Goal: Communication & Community: Answer question/provide support

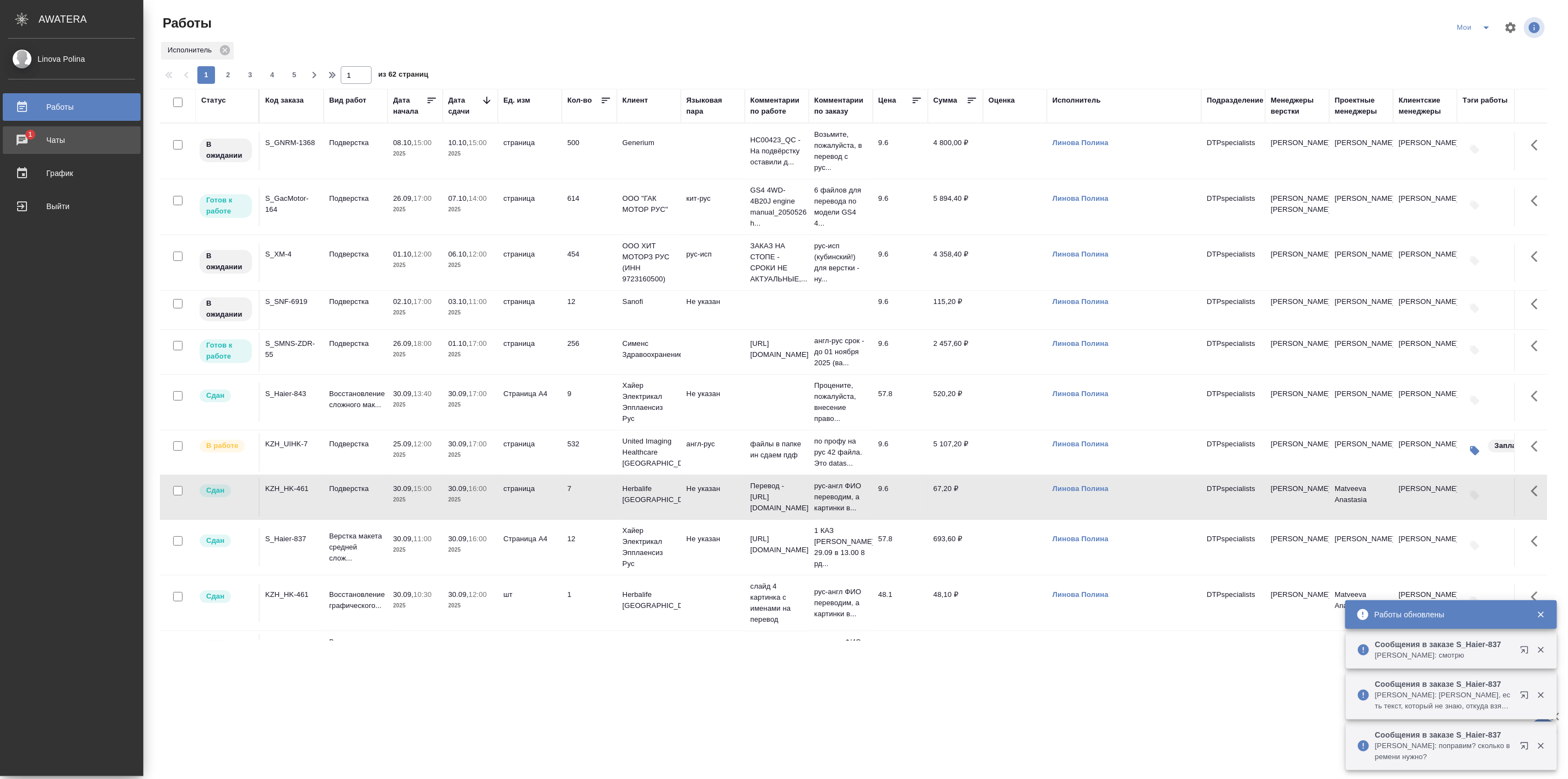
click at [47, 141] on div "Чаты" at bounding box center [72, 139] width 127 height 16
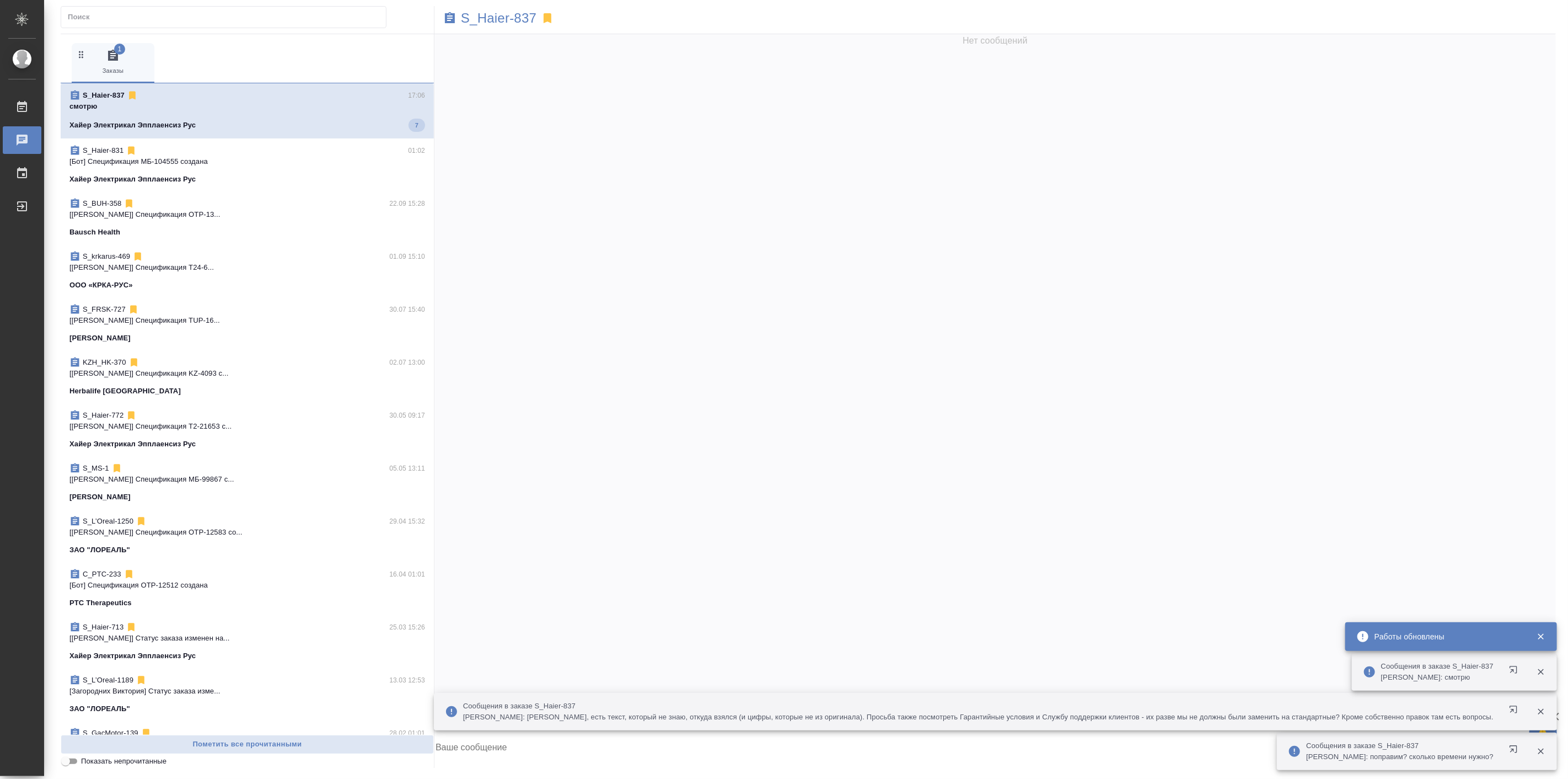
click at [184, 111] on p "смотрю" at bounding box center [247, 107] width 355 height 11
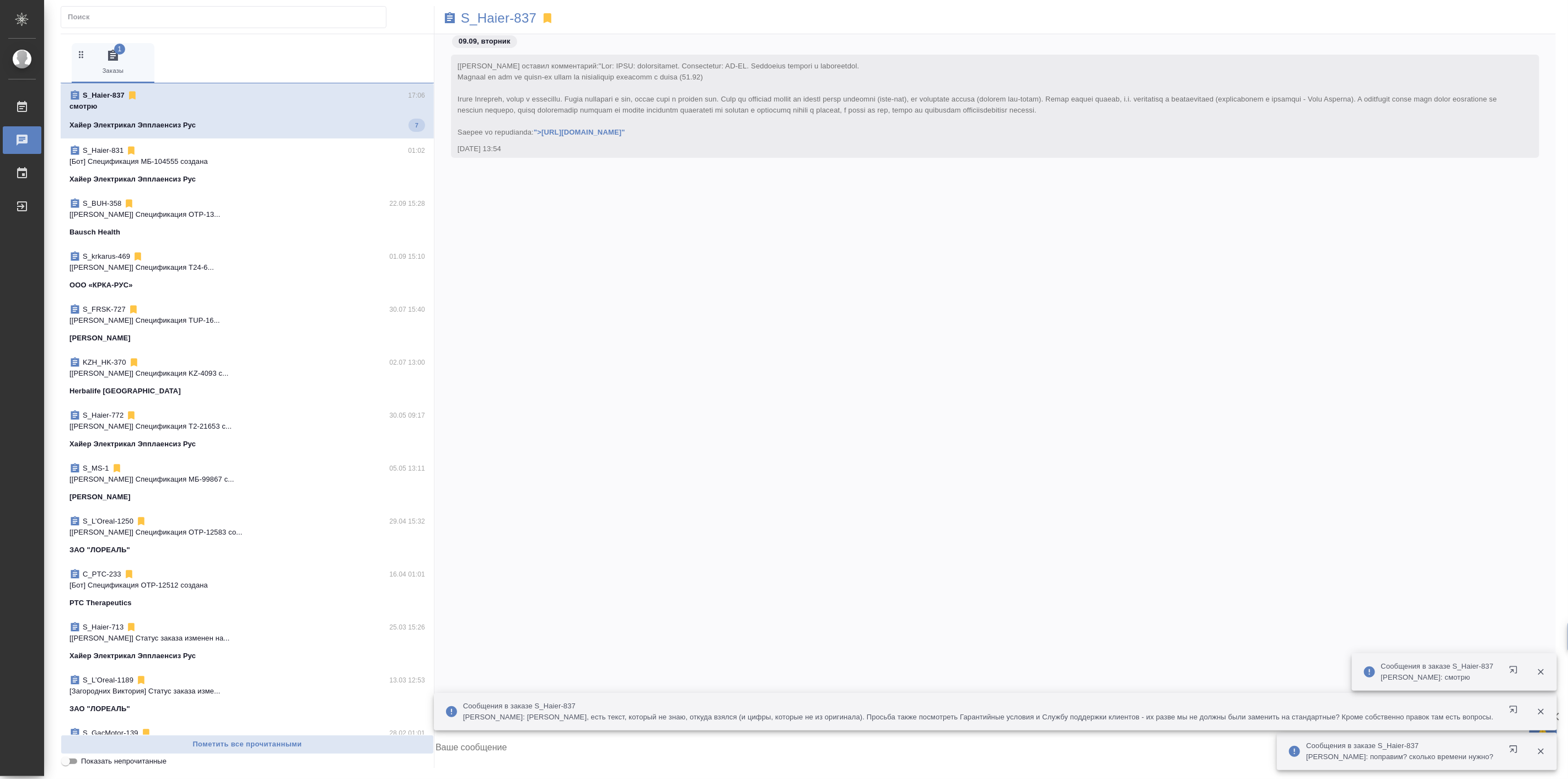
scroll to position [48815, 0]
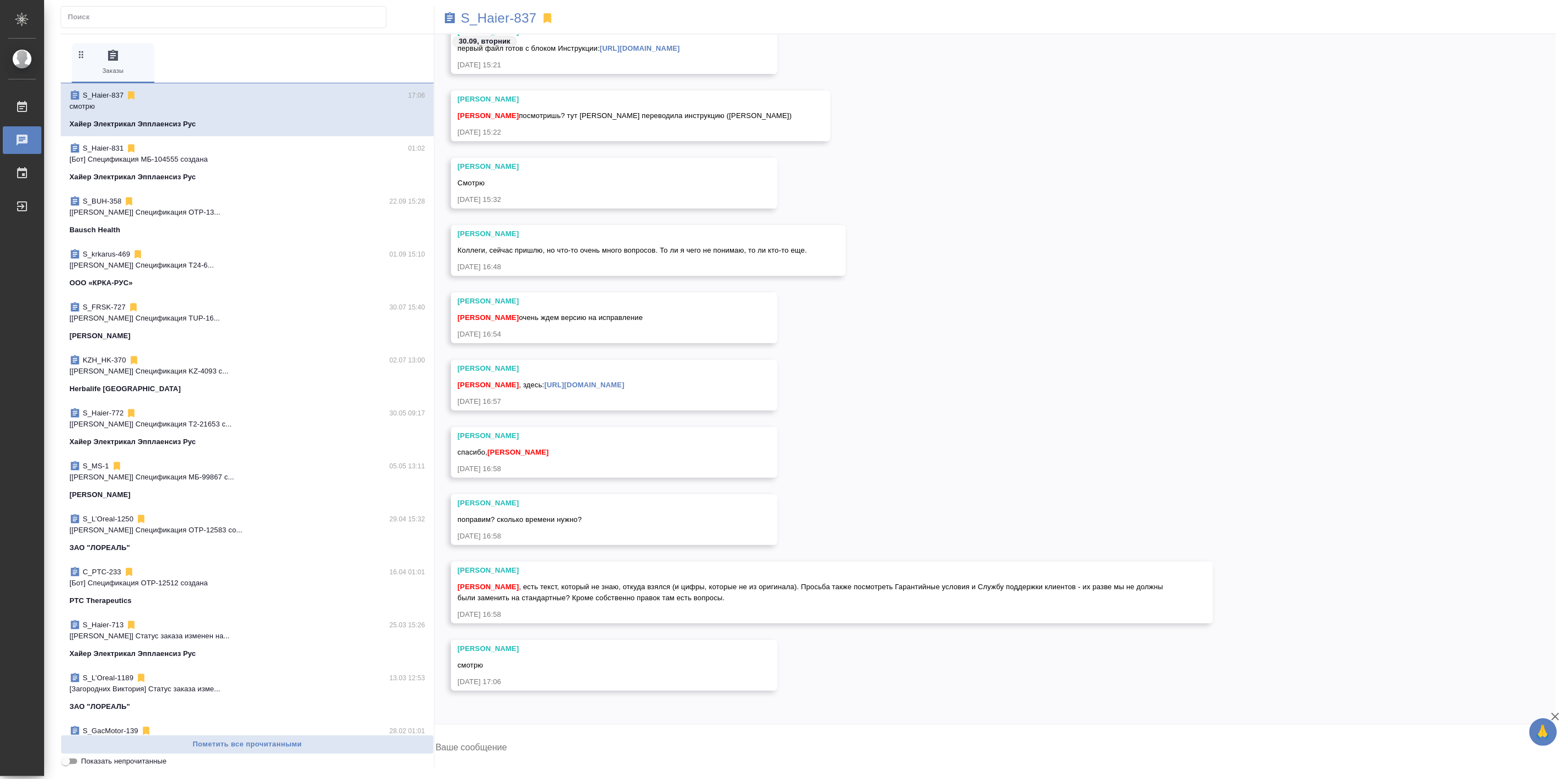
click at [1108, 493] on div "Сергеева Анастасия спасибо, Арсеньева Вера 30.09.25, 16:58" at bounding box center [995, 460] width 1121 height 68
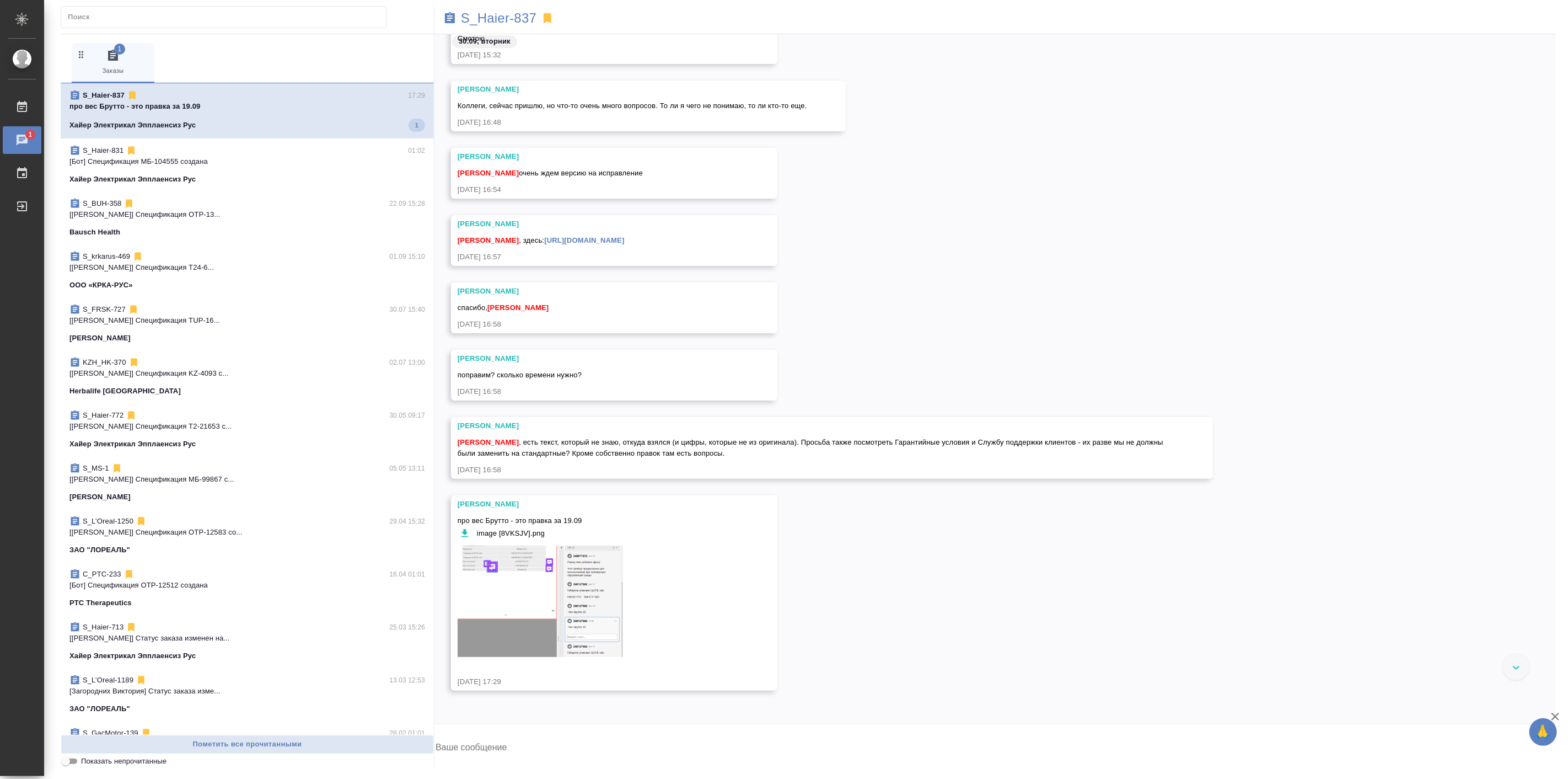
scroll to position [48959, 0]
click at [559, 731] on textarea at bounding box center [995, 749] width 1121 height 38
click at [523, 373] on button "Ответить на сообщение" at bounding box center [518, 376] width 121 height 21
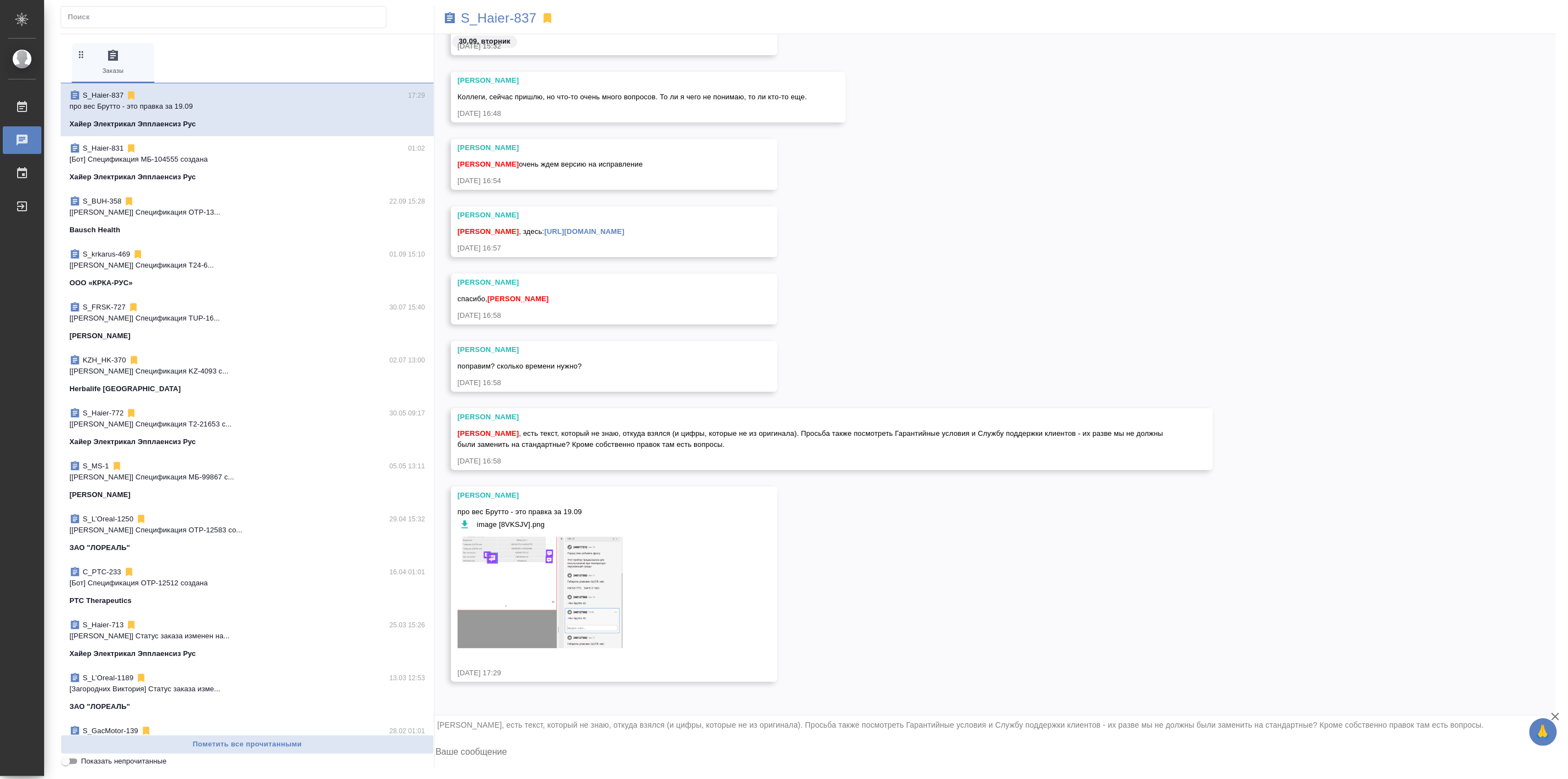
click at [605, 756] on textarea at bounding box center [995, 753] width 1121 height 38
type textarea "[PERSON_NAME], привет! У нас правки вносились уже в этот файл многократно. с 19…"
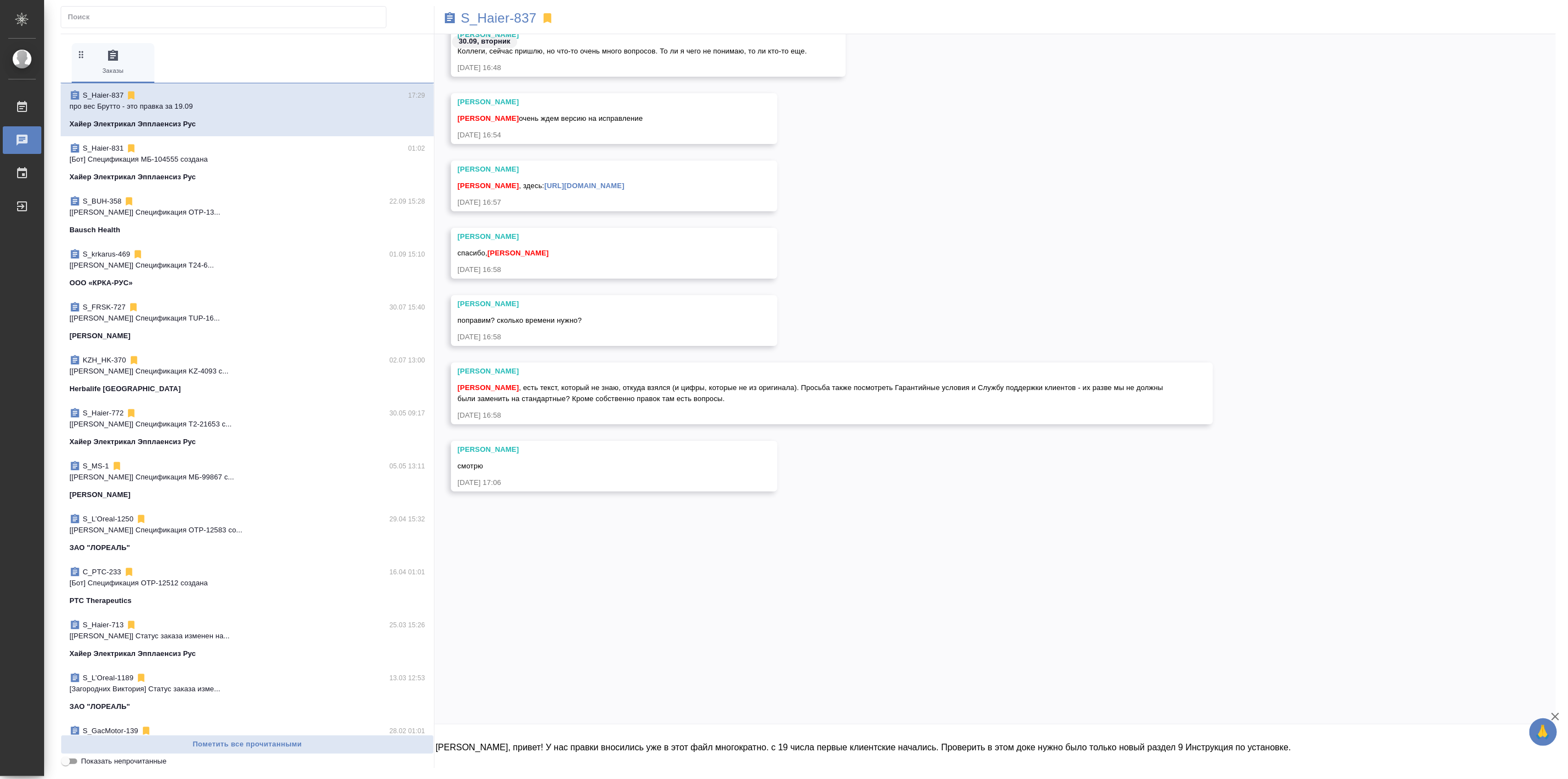
scroll to position [49199, 0]
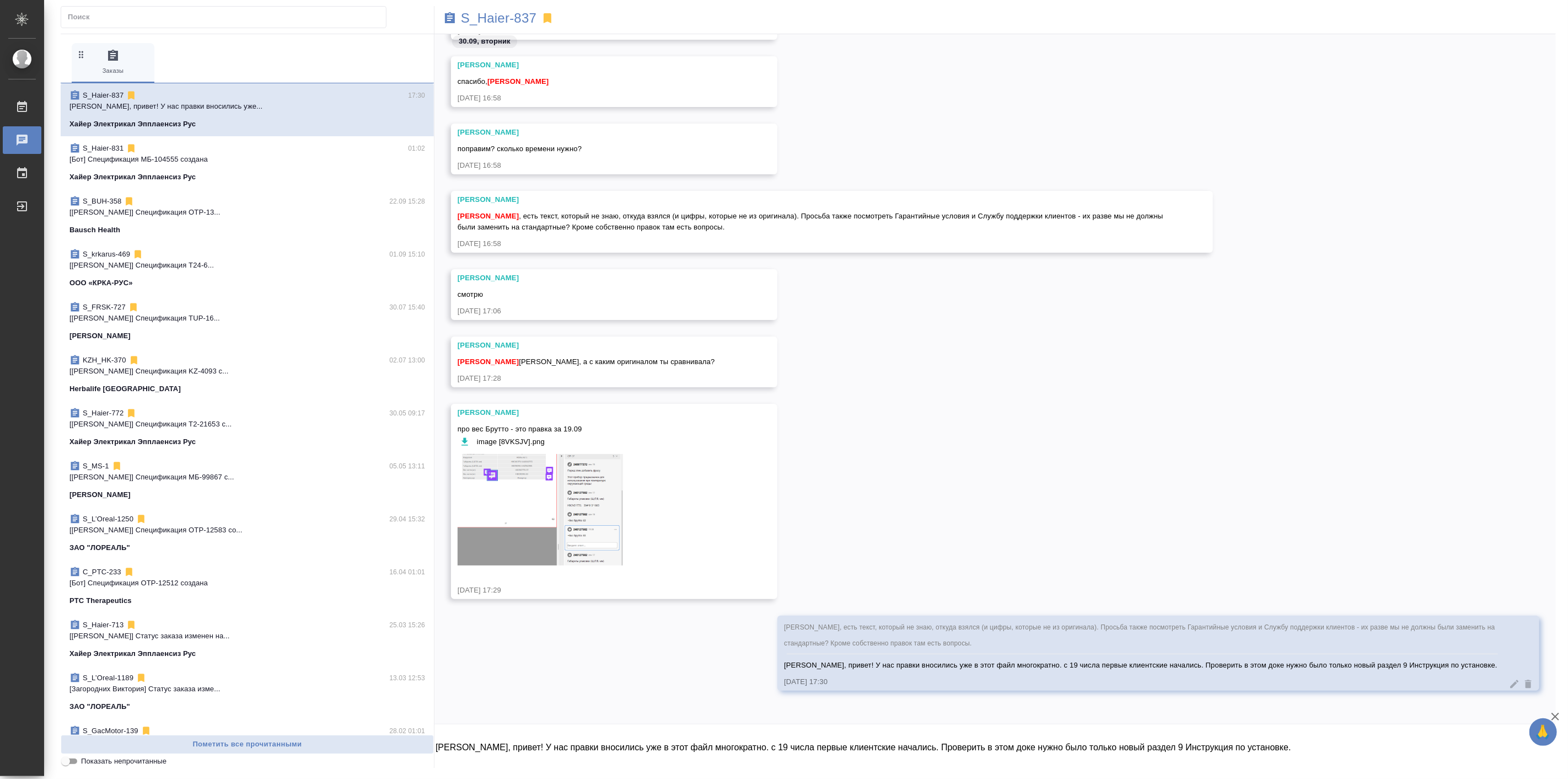
click at [1461, 730] on textarea "[PERSON_NAME], привет! У нас правки вносились уже в этот файл многократно. с 19…" at bounding box center [995, 749] width 1121 height 38
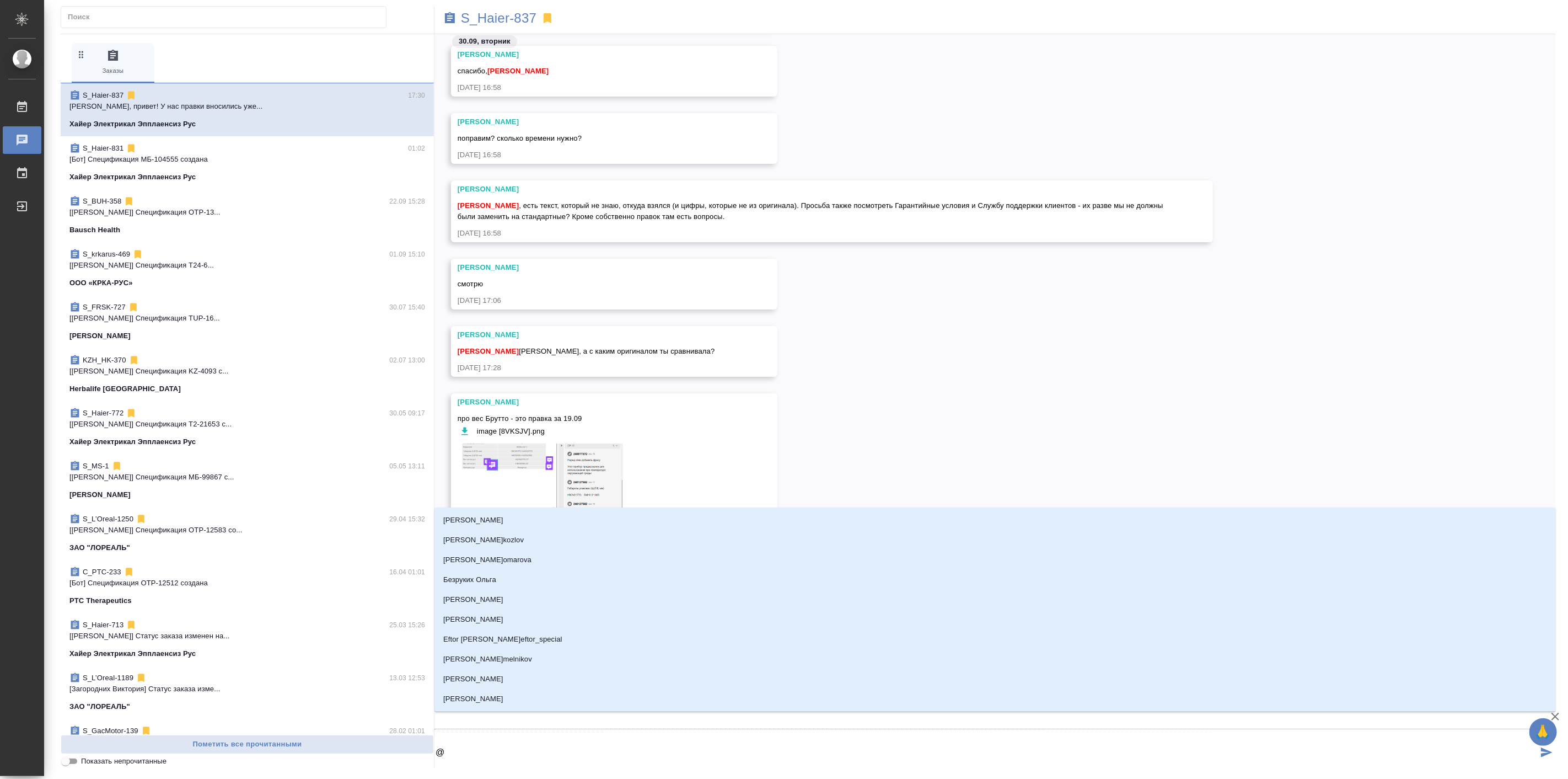
type textarea "@р"
type input "р"
type textarea "@ру"
type input "ру"
type textarea "@рум"
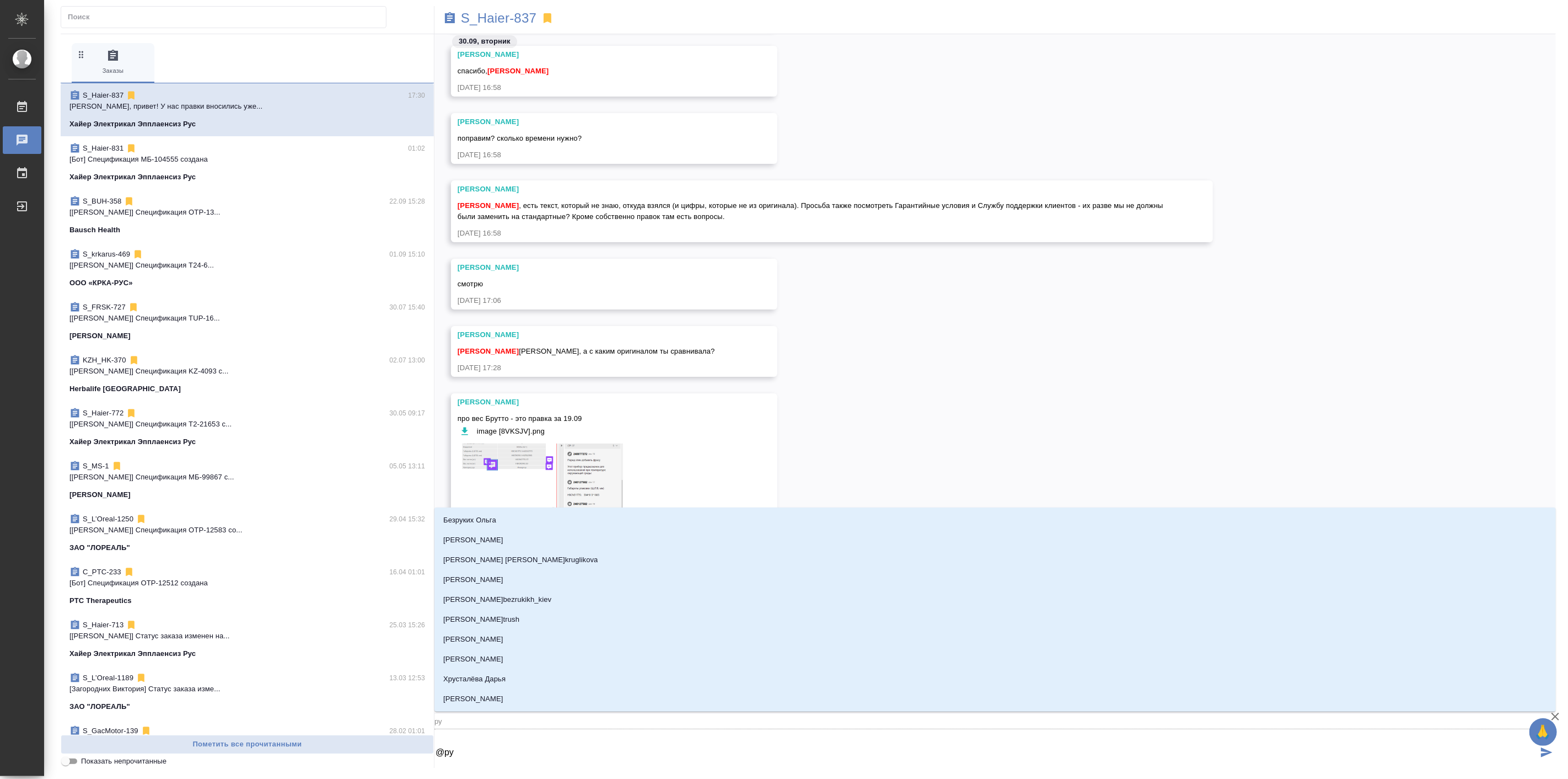
type input "рум"
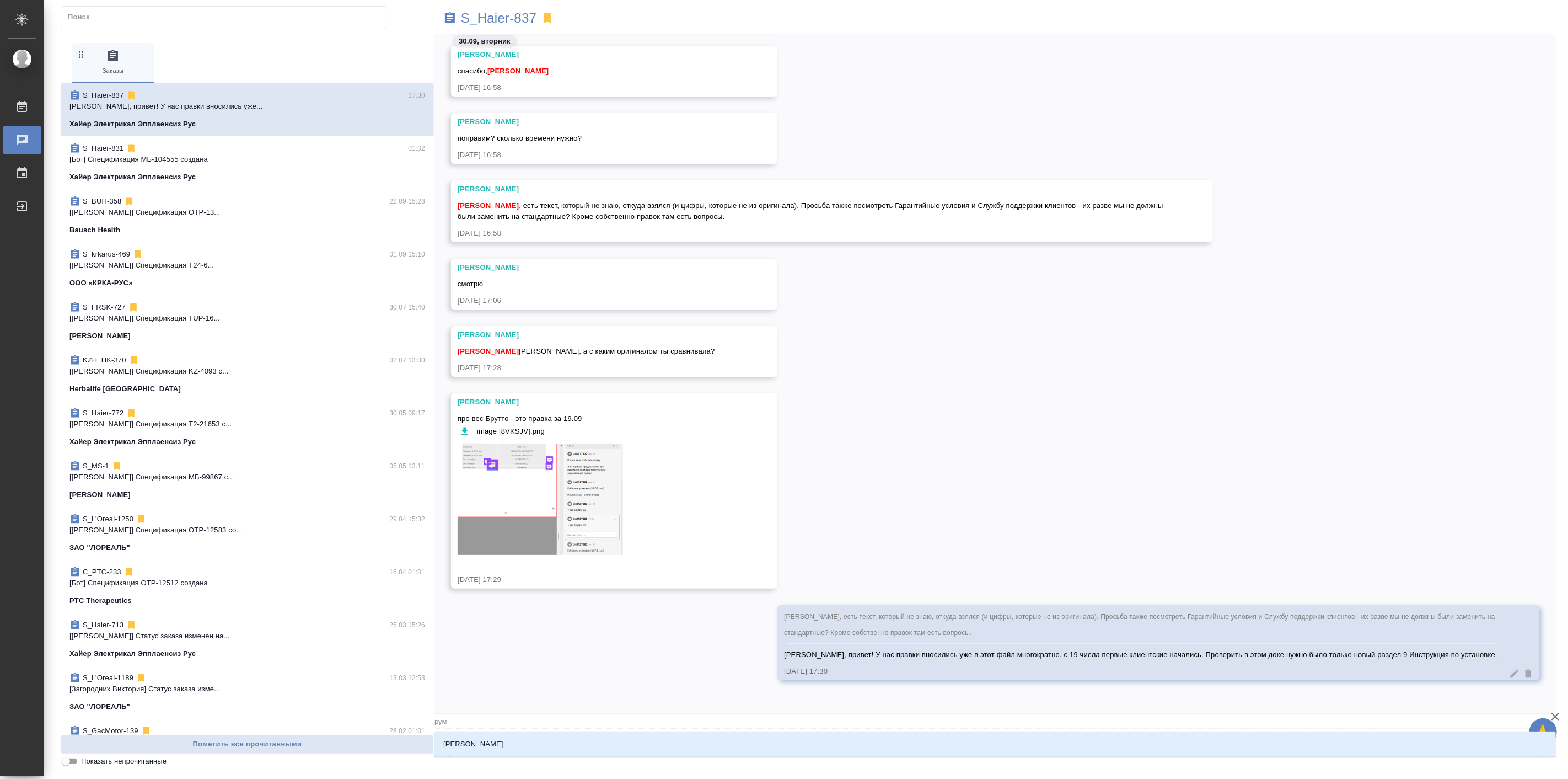
type textarea "@румя"
type input "румя"
click at [525, 746] on li "[PERSON_NAME]" at bounding box center [995, 744] width 1121 height 20
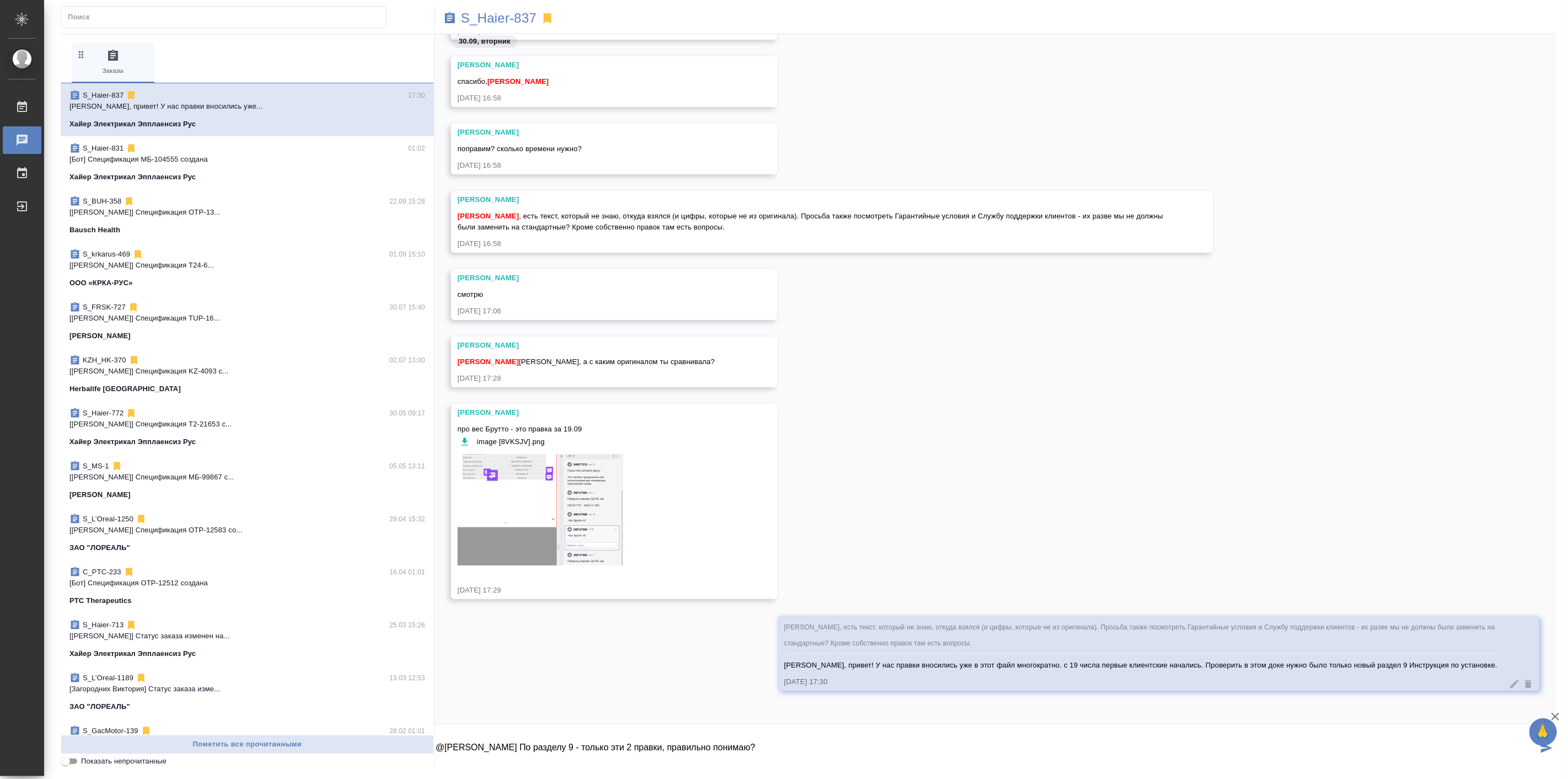
paste textarea
type textarea "@Румянцева Дарья По разделу 9 - только эти 2 правки, правильно понимаю?"
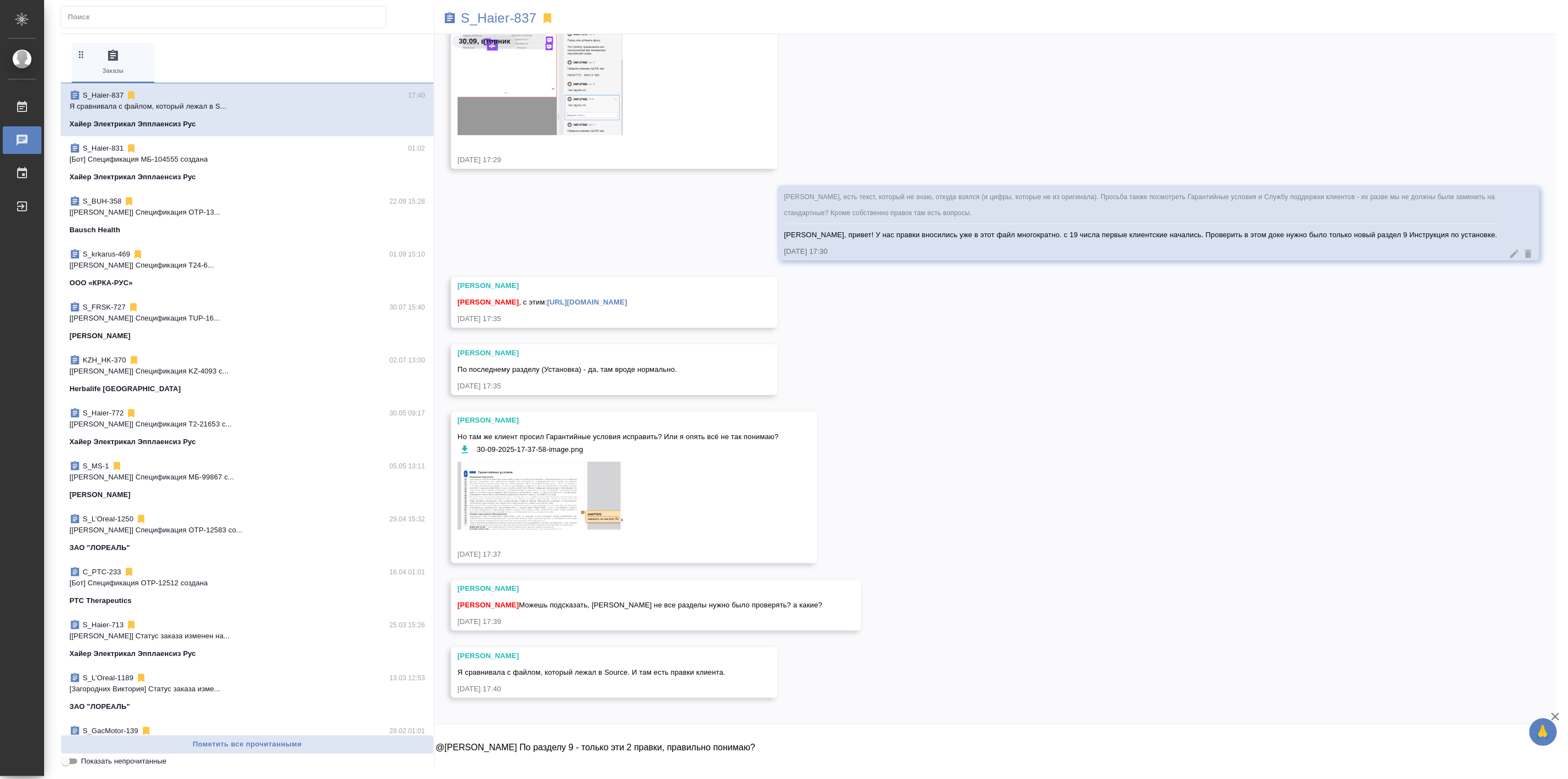
scroll to position [49658, 0]
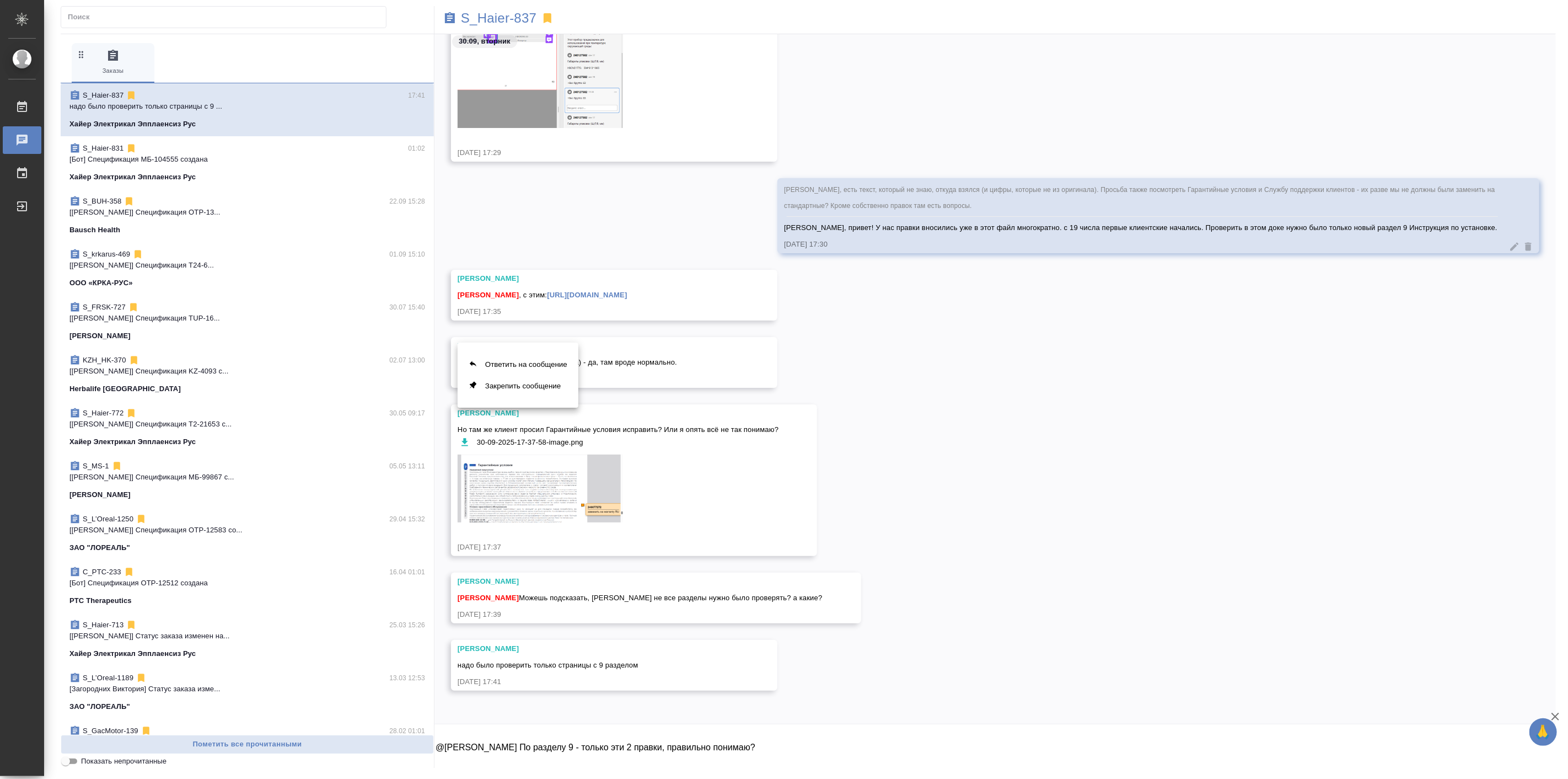
click at [593, 507] on div at bounding box center [784, 389] width 1568 height 779
click at [559, 502] on img at bounding box center [541, 488] width 166 height 68
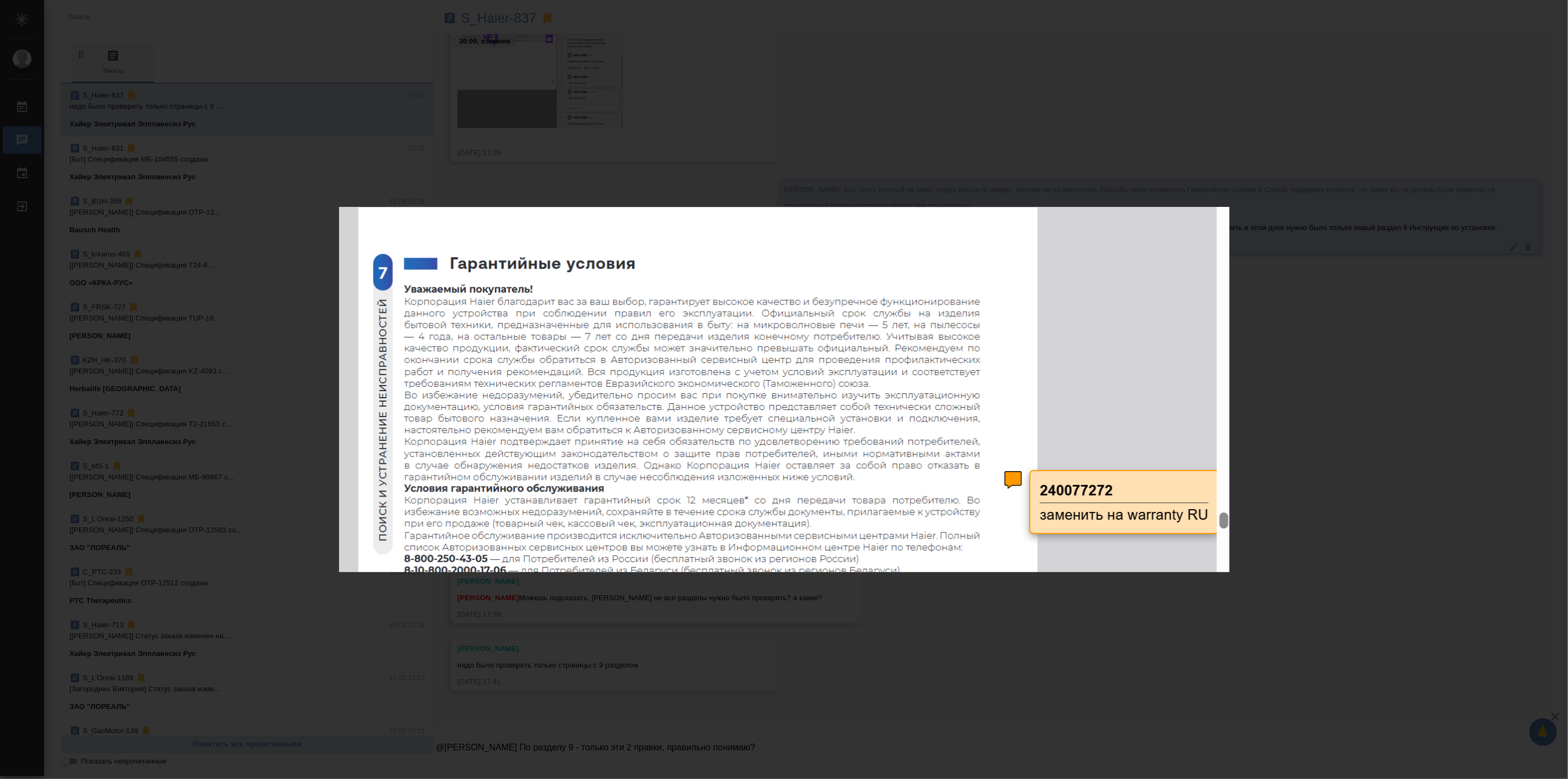
click at [966, 652] on div "30-09-2025-17-37-58-image.png 1 of 1" at bounding box center [784, 389] width 1568 height 779
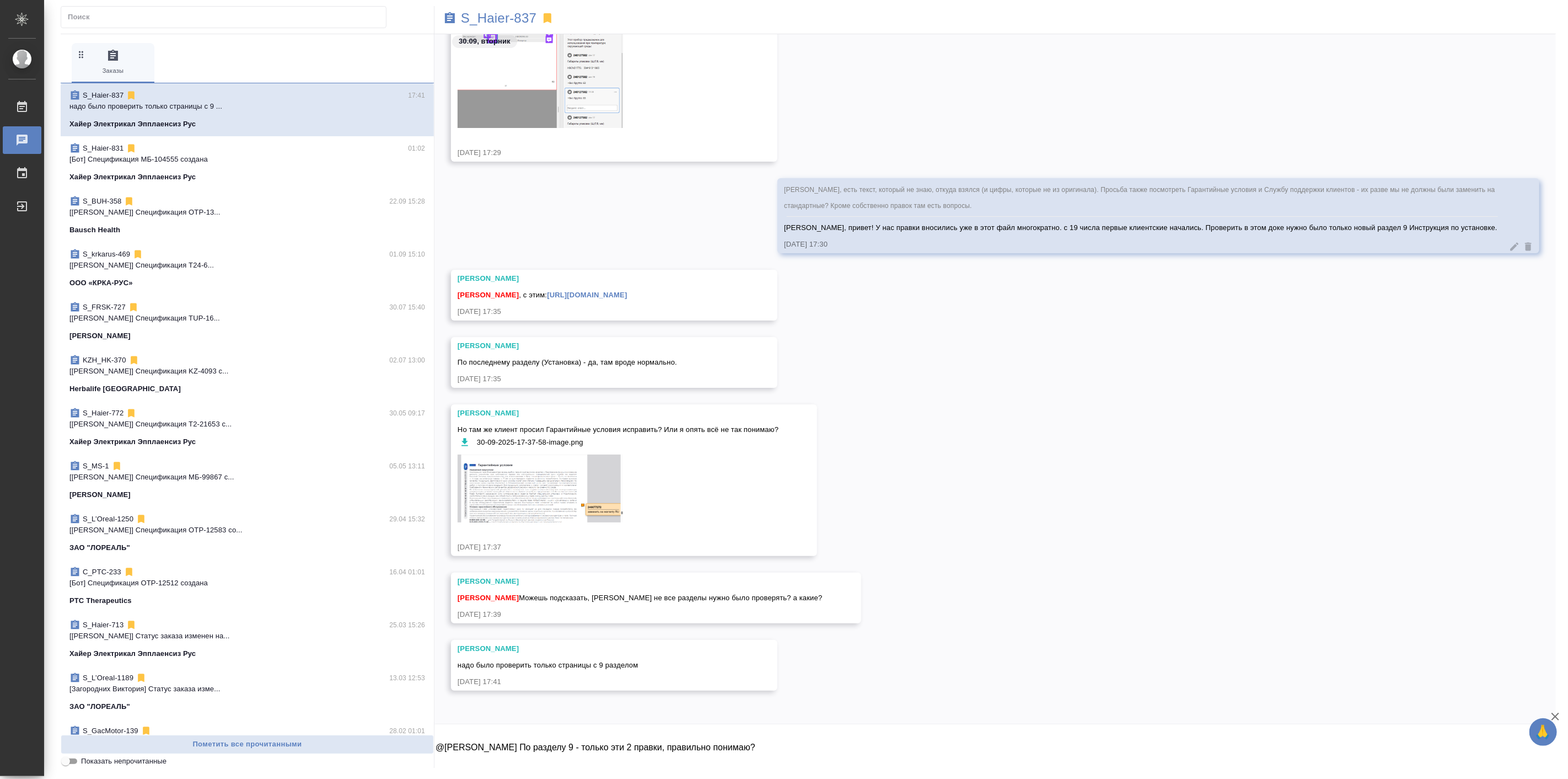
click at [1037, 96] on div "Арсеньева Вера про вес Брутто - это правка за 19.09 image [8VKSJV].png 30.09.25…" at bounding box center [995, 72] width 1121 height 212
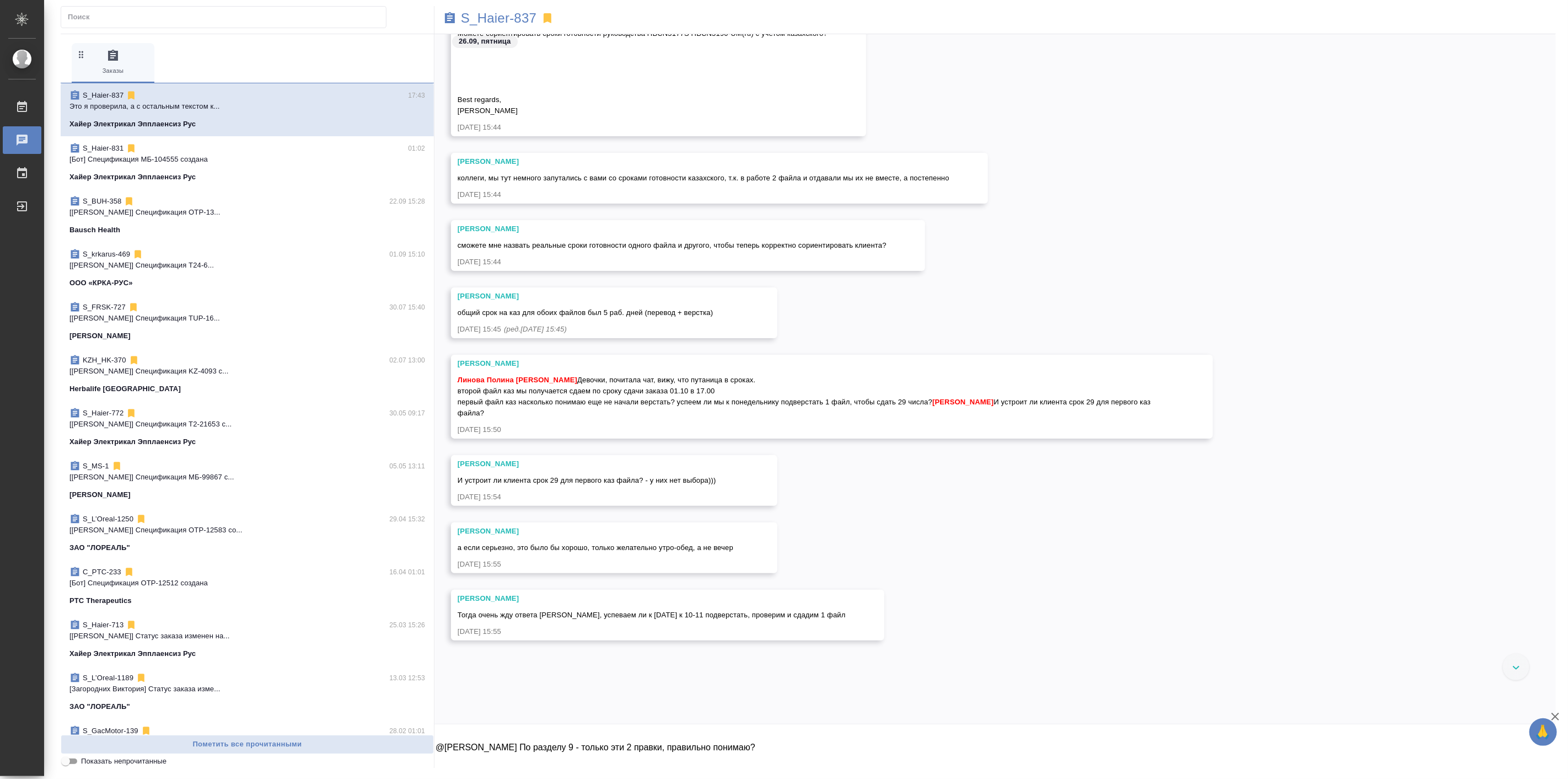
scroll to position [35557, 0]
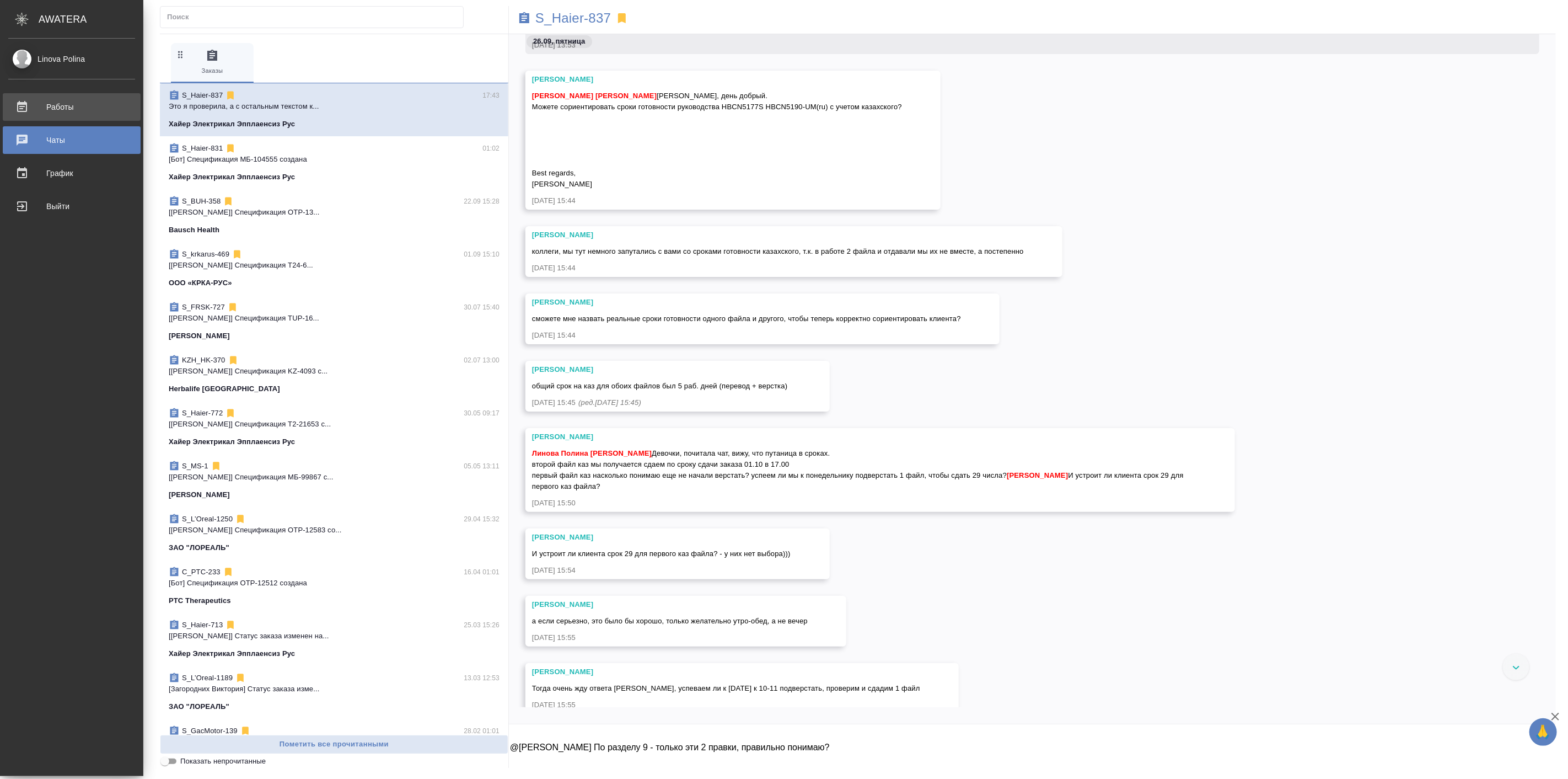
click at [32, 102] on div "Работы" at bounding box center [72, 107] width 127 height 16
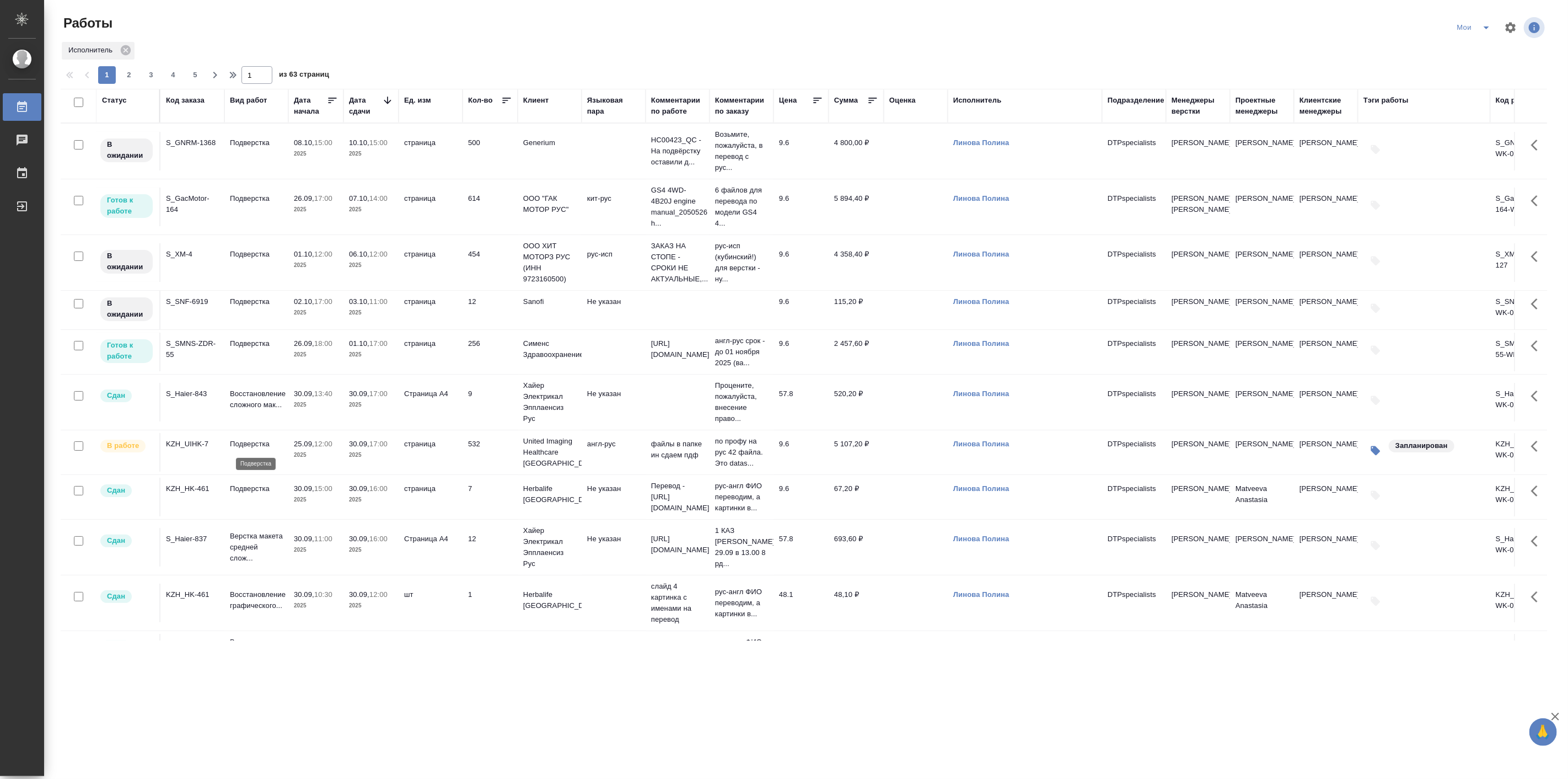
click at [262, 443] on p "Подверстка" at bounding box center [256, 444] width 53 height 11
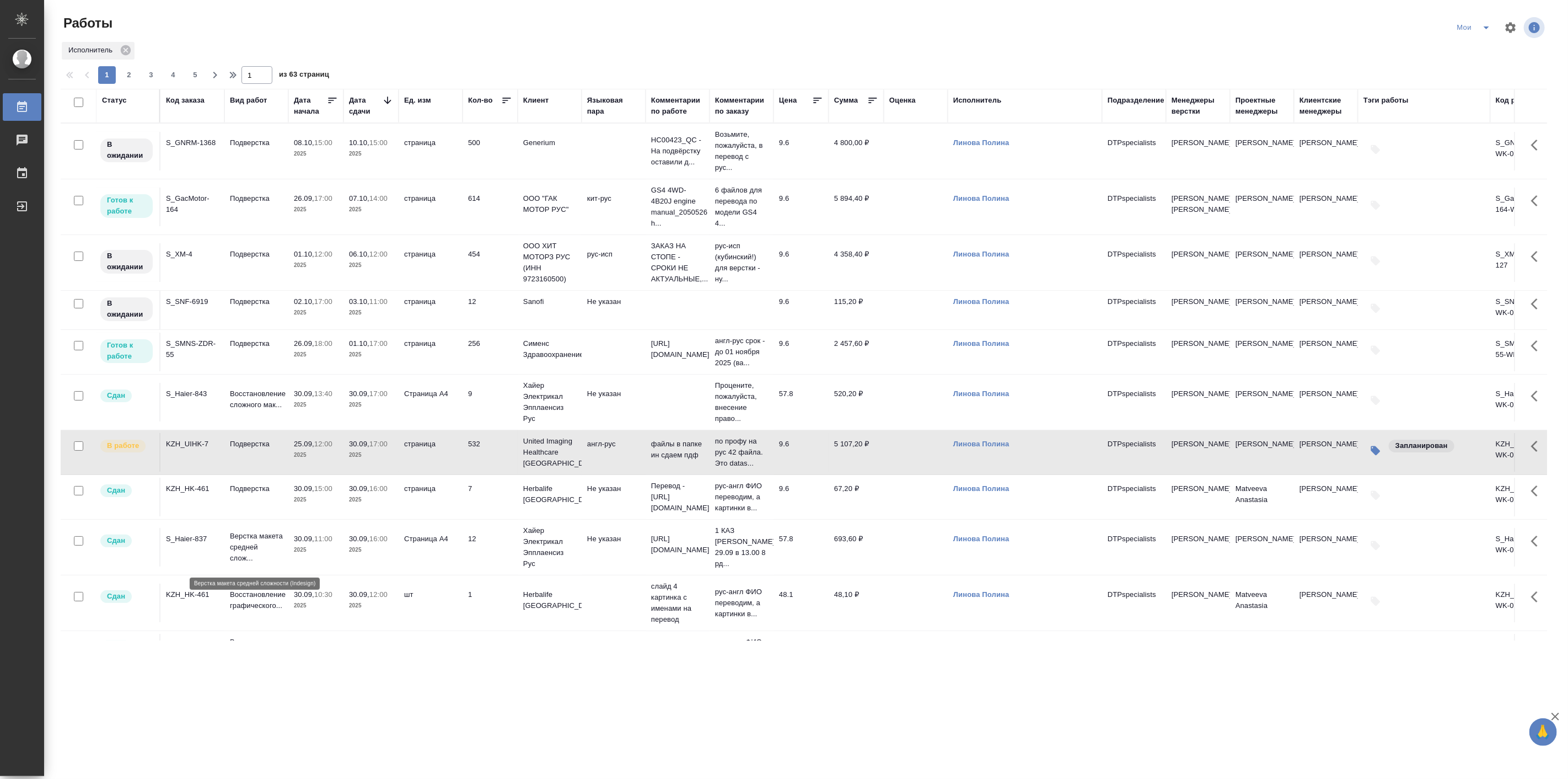
click at [243, 548] on p "Верстка макета средней слож..." at bounding box center [256, 547] width 53 height 33
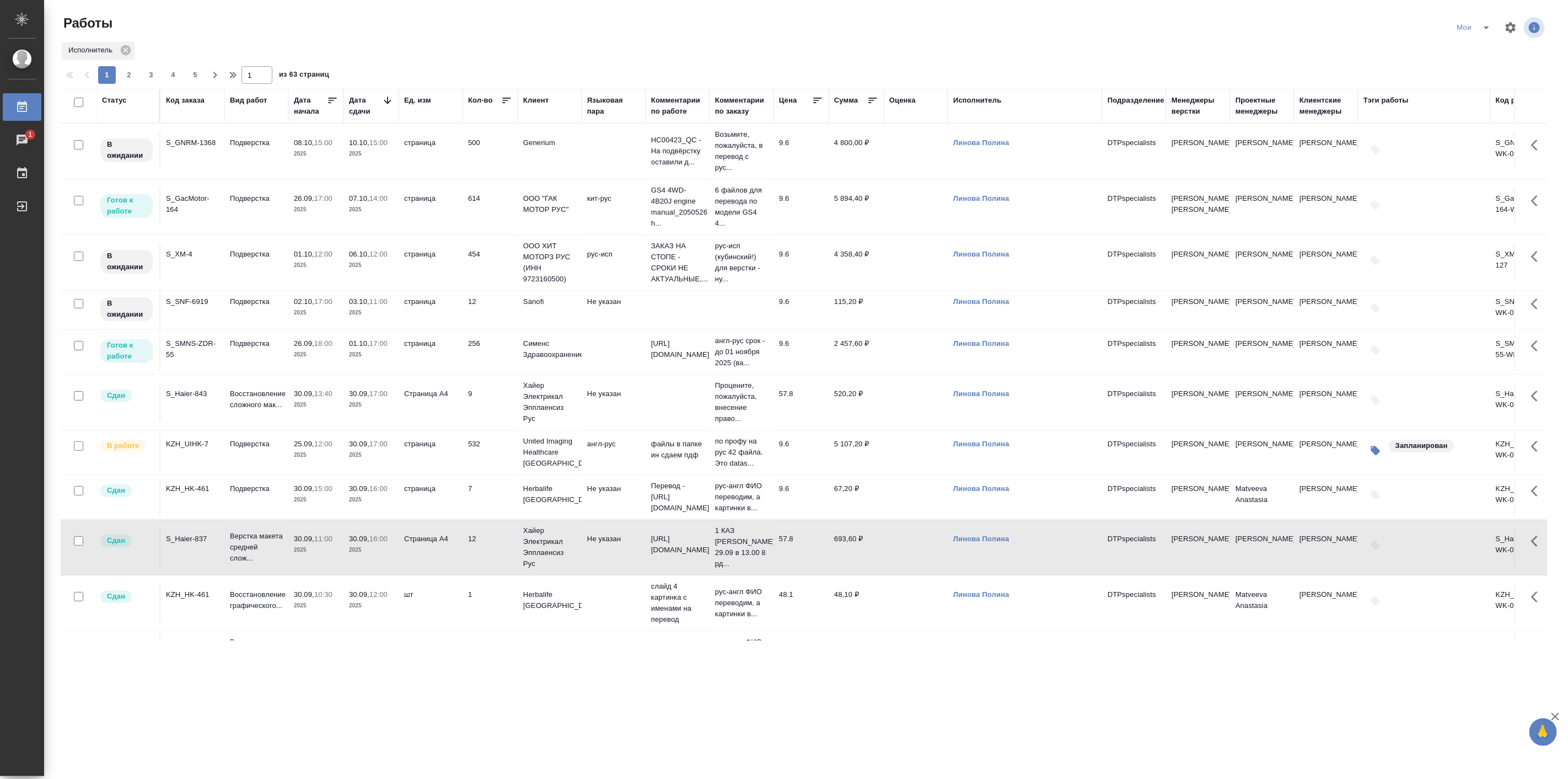
click at [298, 541] on p "30.09," at bounding box center [304, 539] width 21 height 9
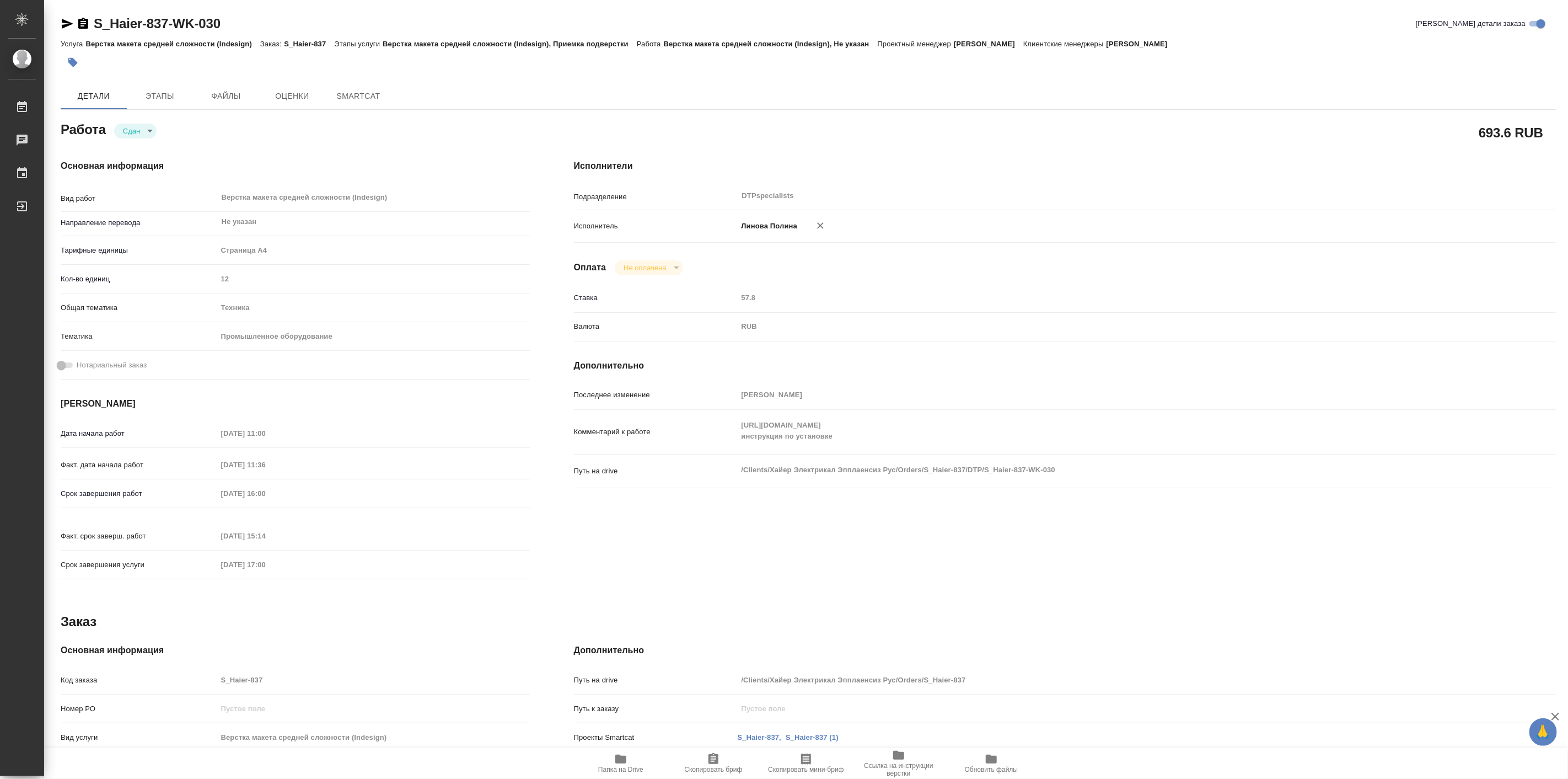
type textarea "x"
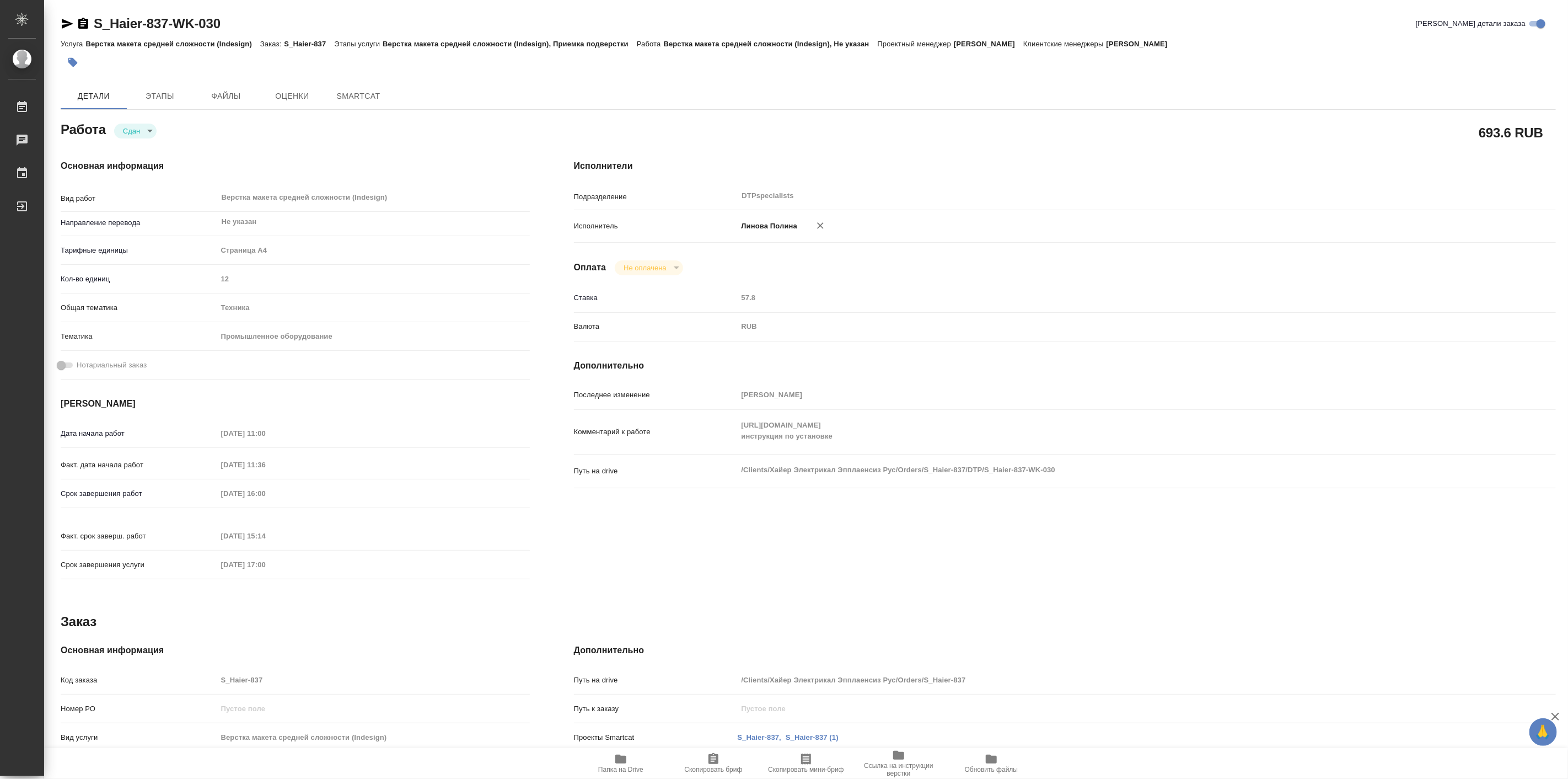
type textarea "x"
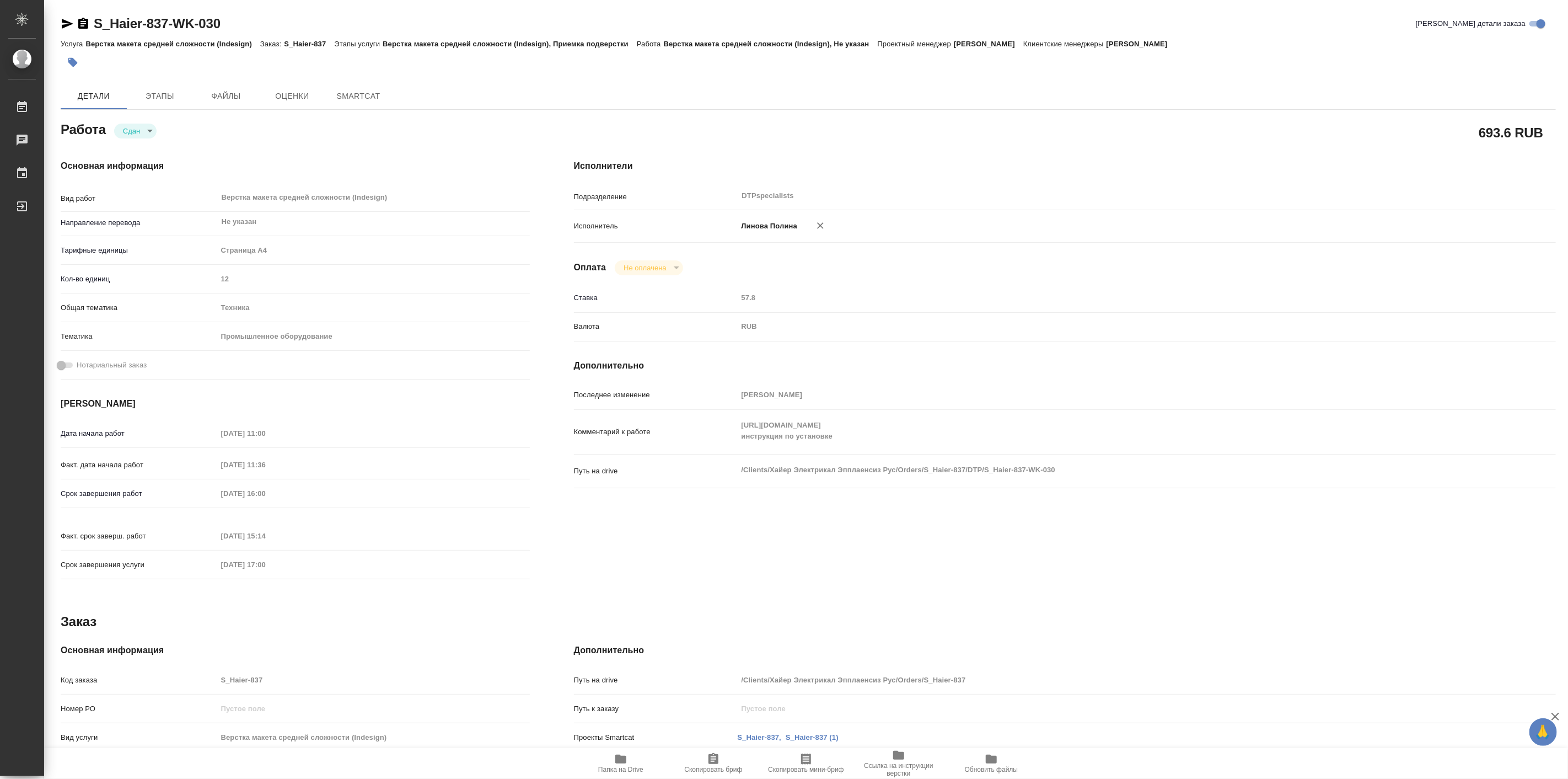
type textarea "x"
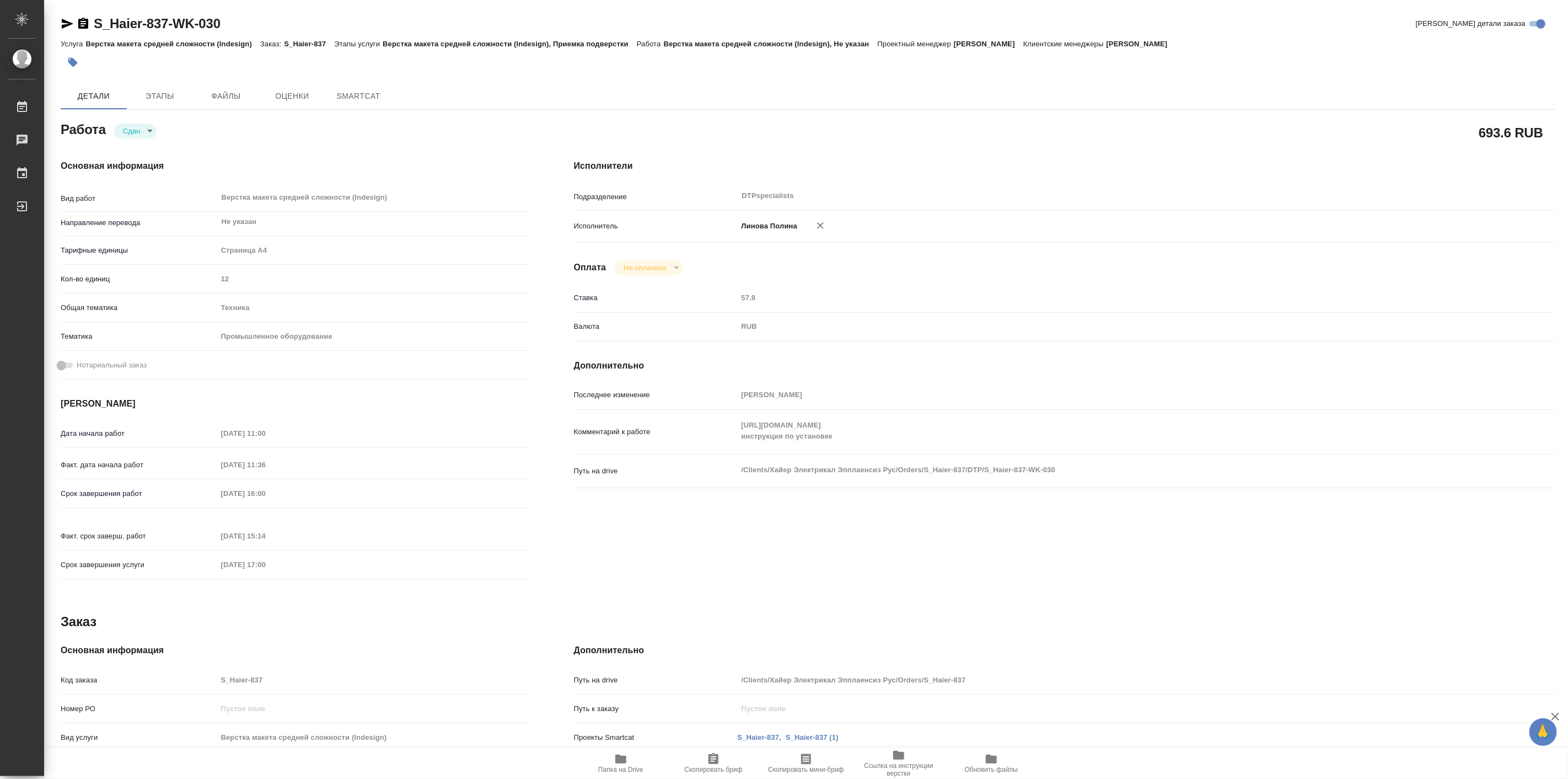
type textarea "x"
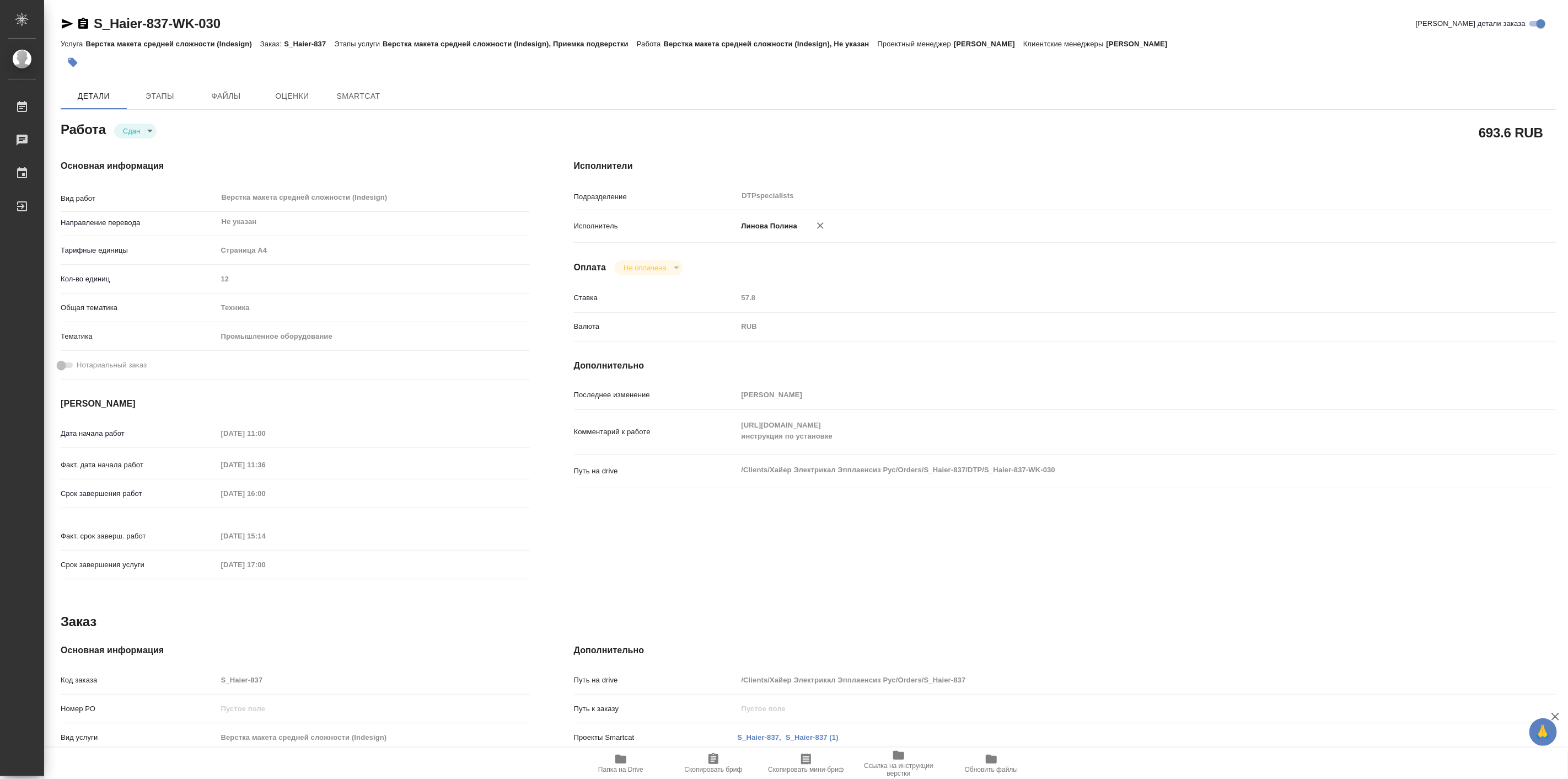
type textarea "x"
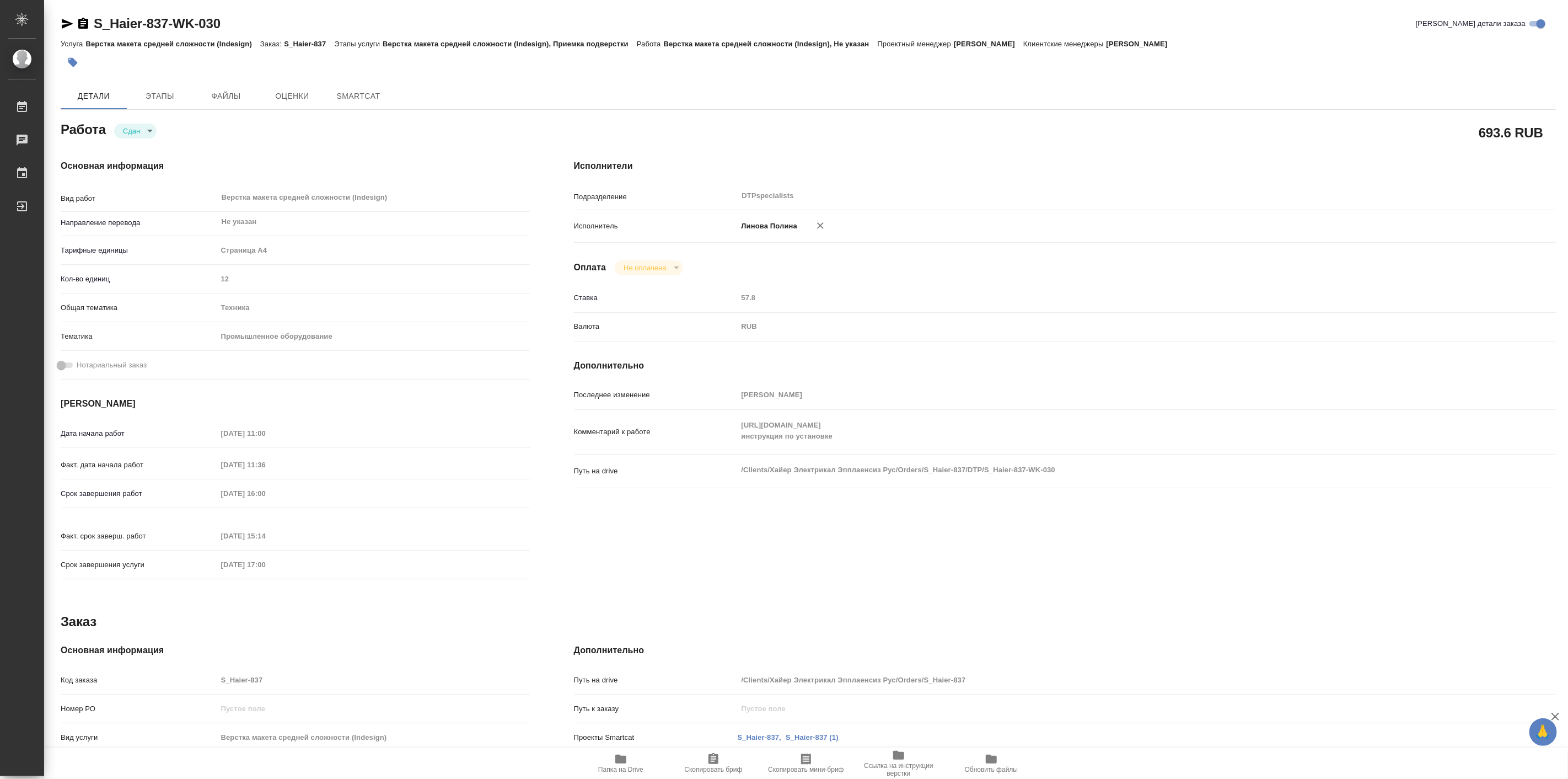
type textarea "x"
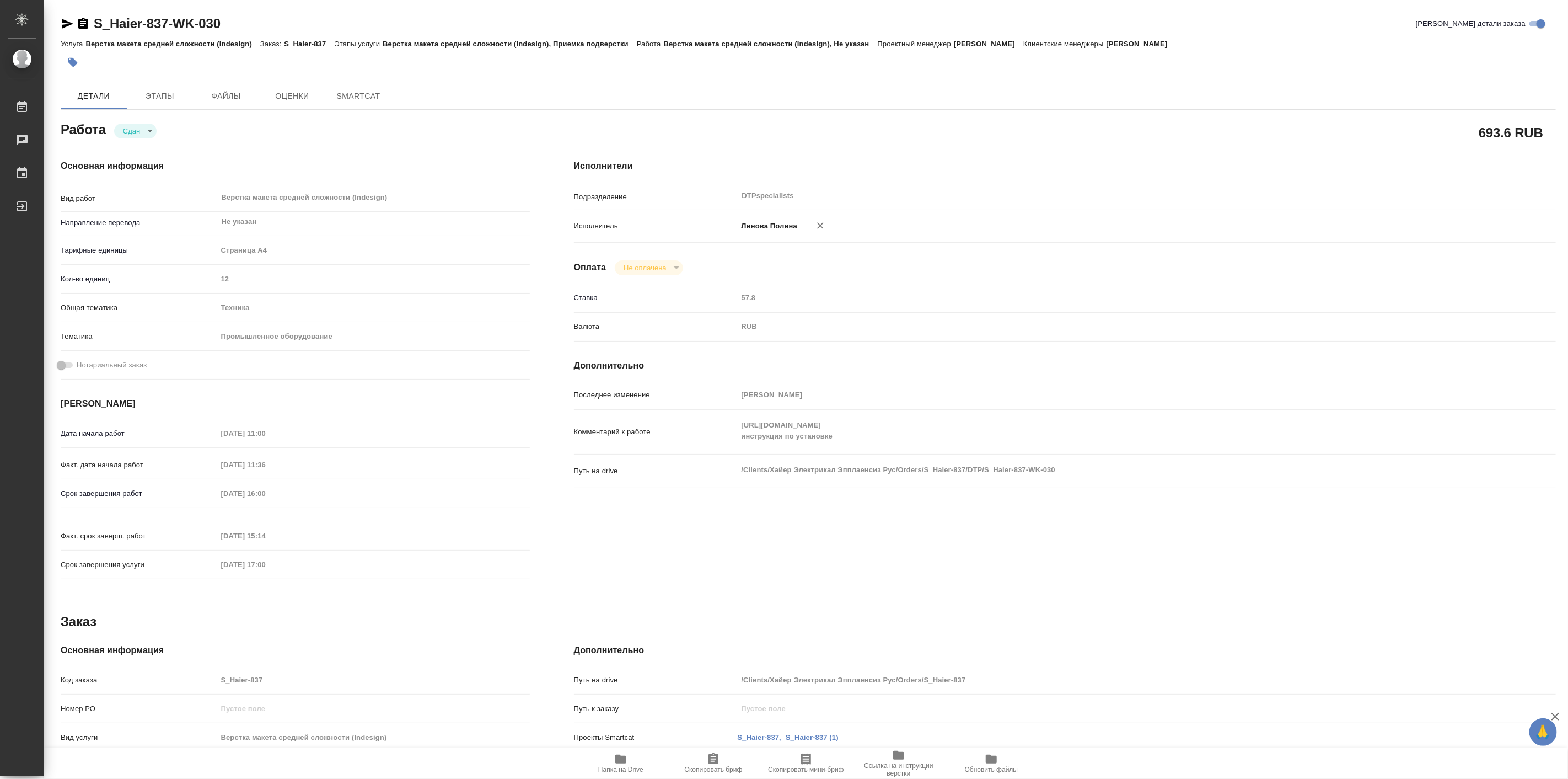
type textarea "x"
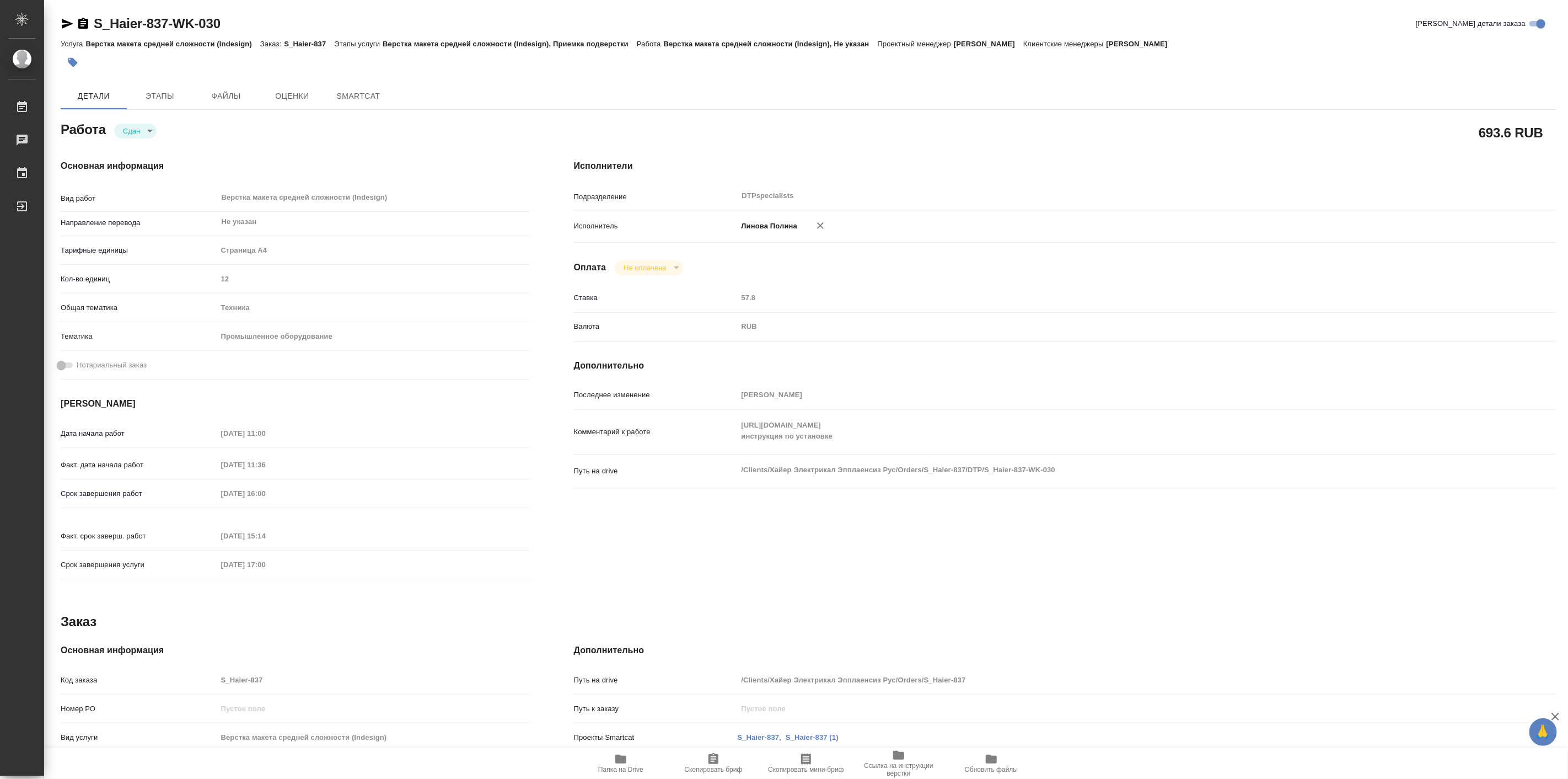
type textarea "x"
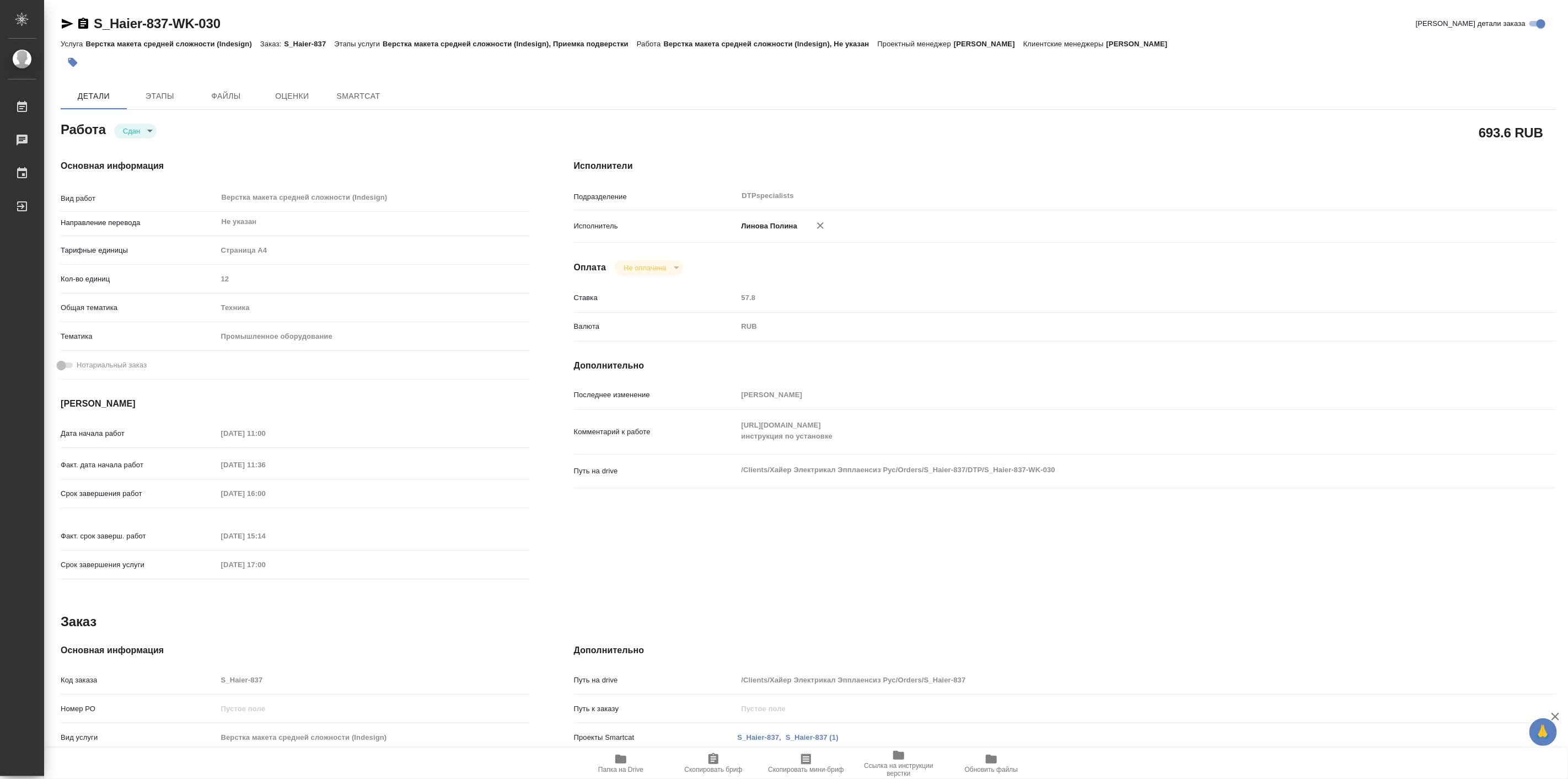
type textarea "x"
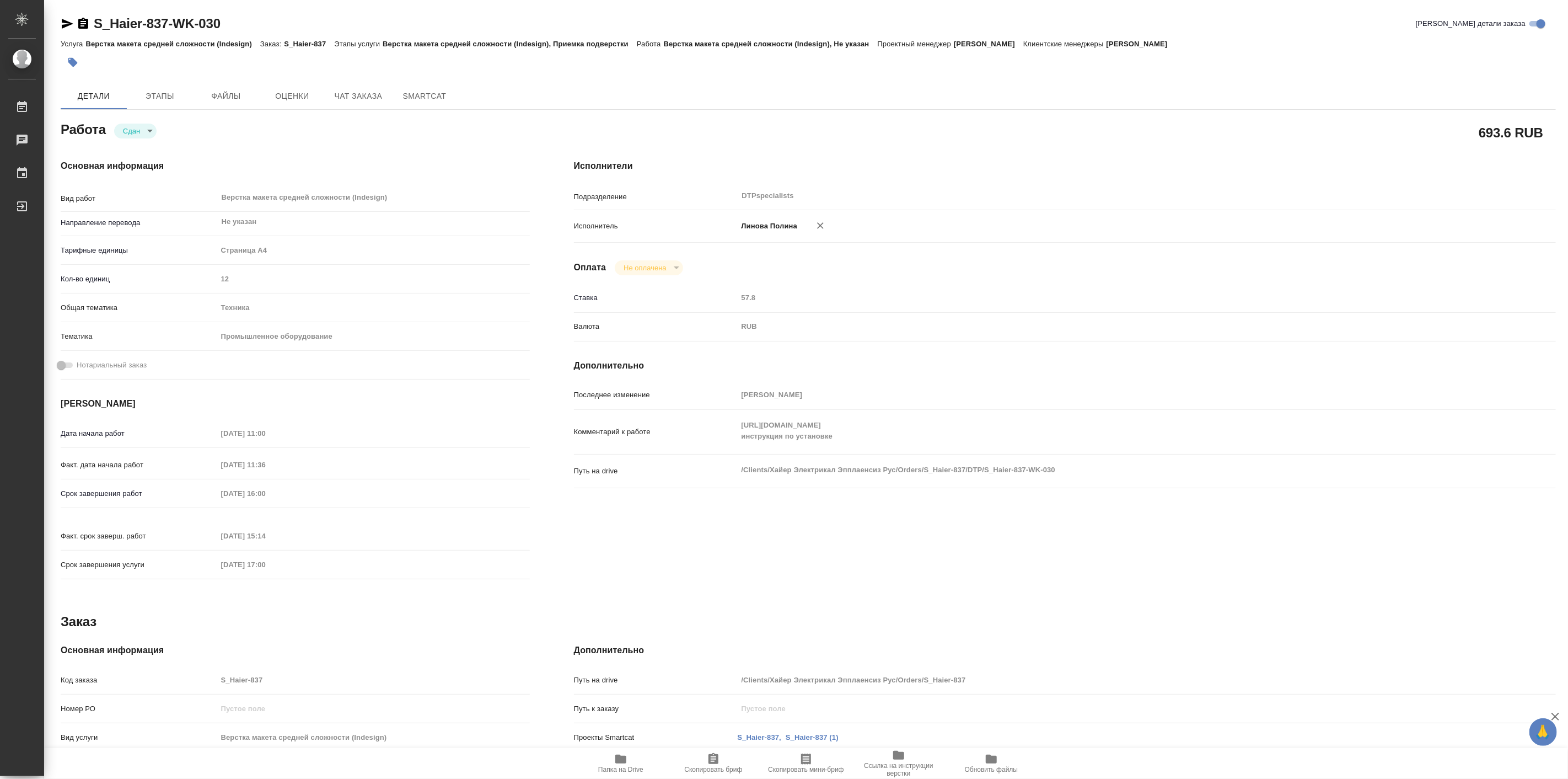
type textarea "x"
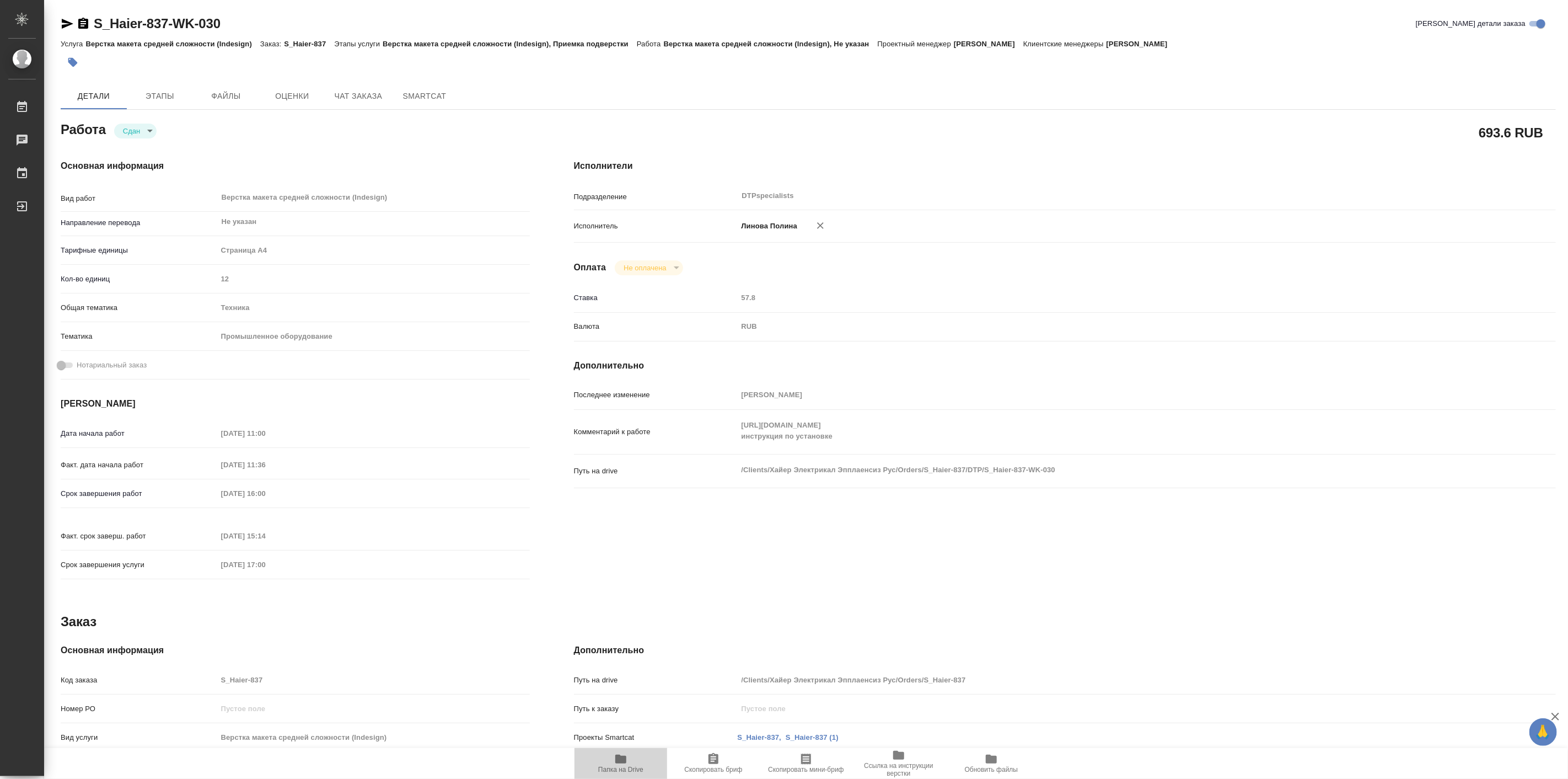
click at [614, 764] on icon "button" at bounding box center [621, 759] width 13 height 13
type textarea "x"
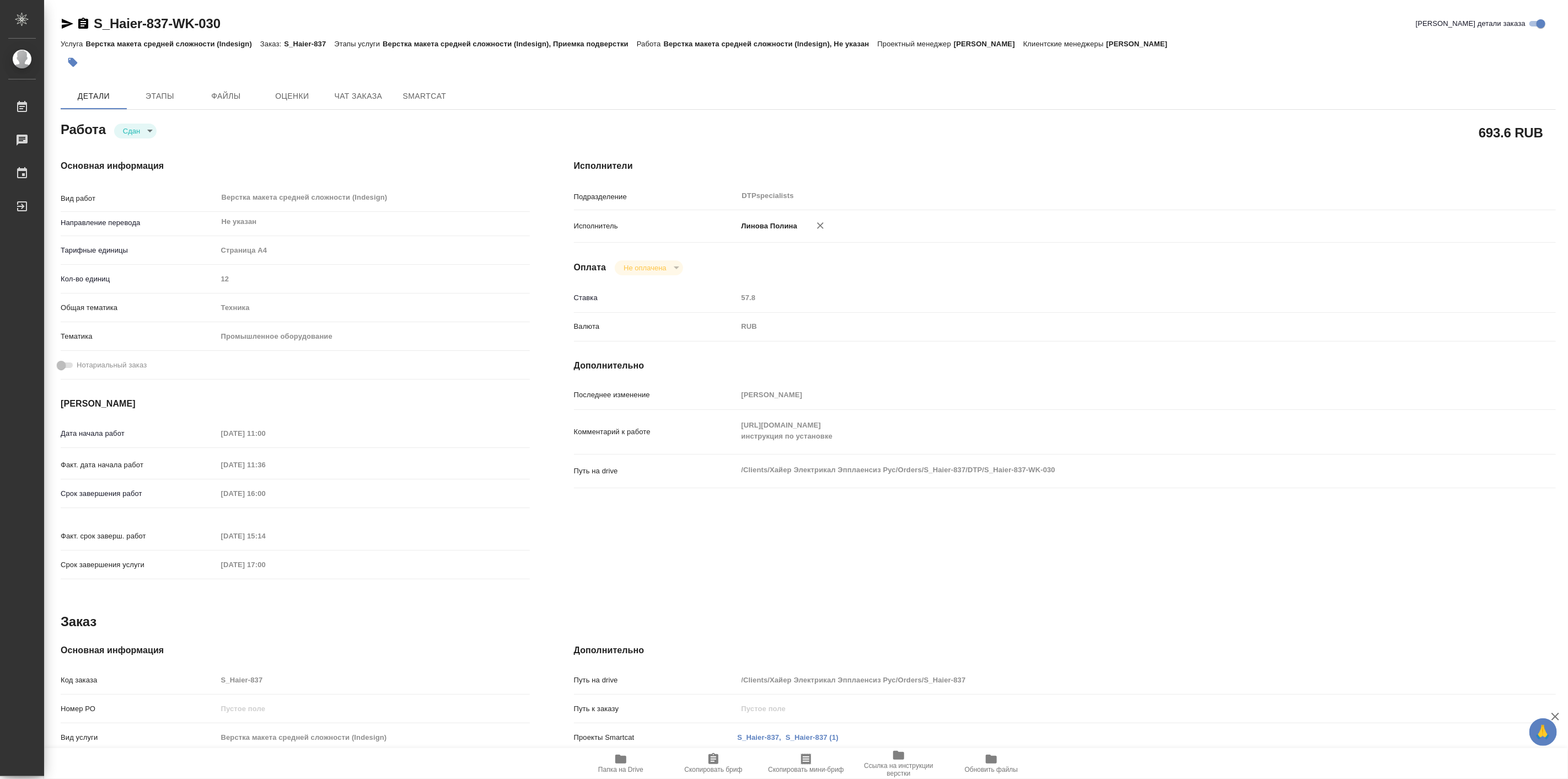
type textarea "x"
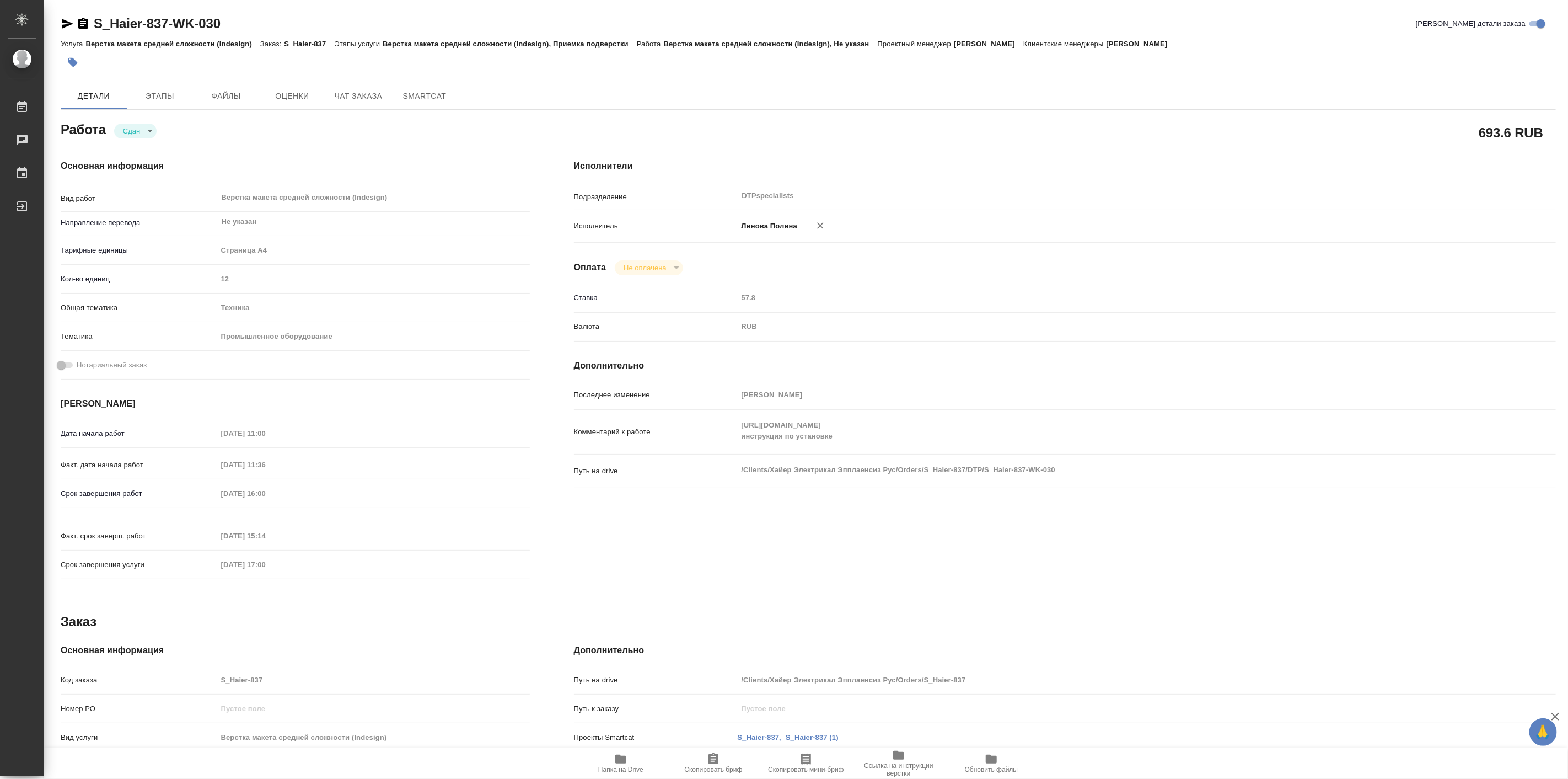
type textarea "x"
click at [361, 94] on span "Чат заказа" at bounding box center [358, 96] width 53 height 14
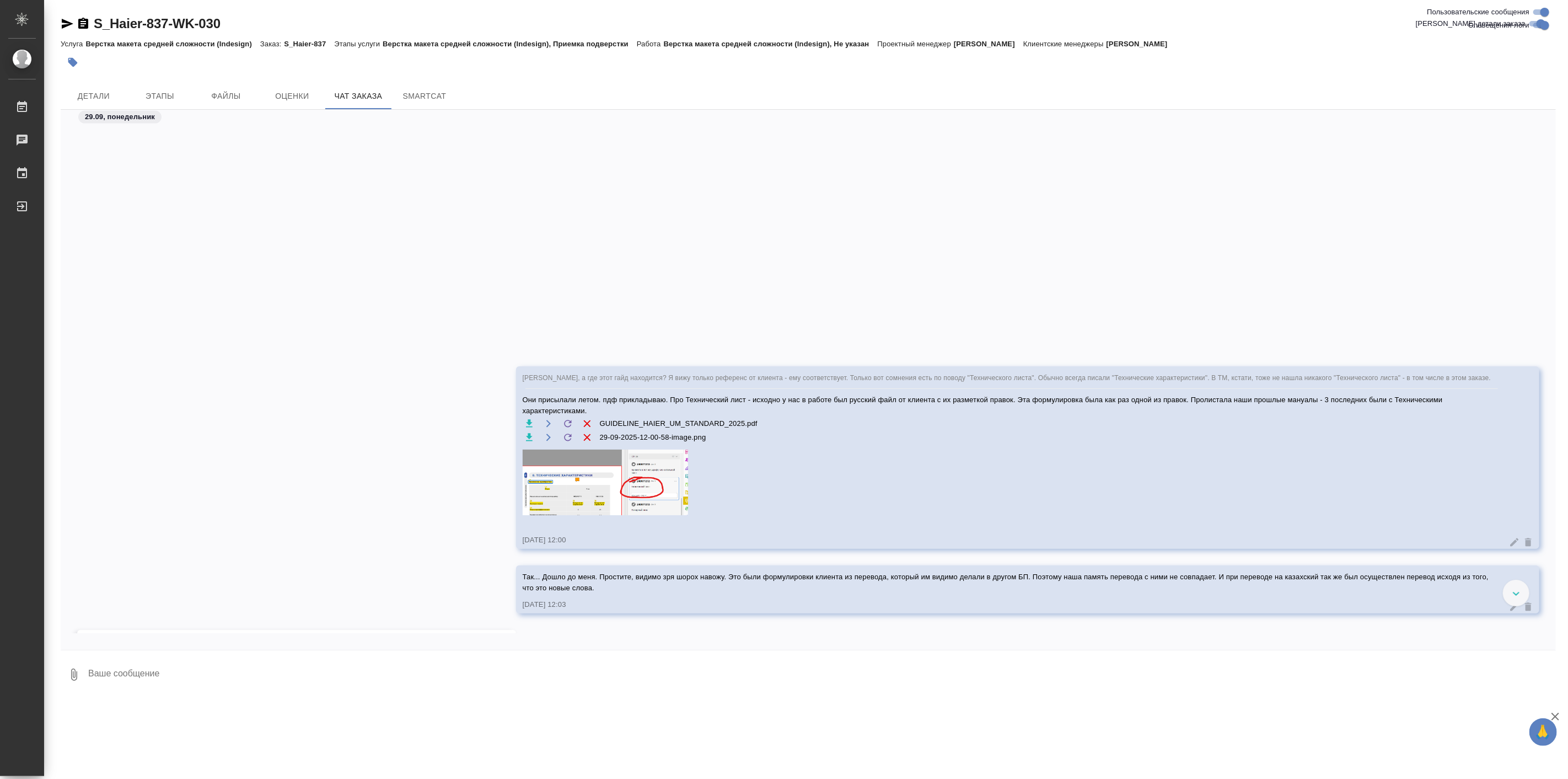
scroll to position [40363, 0]
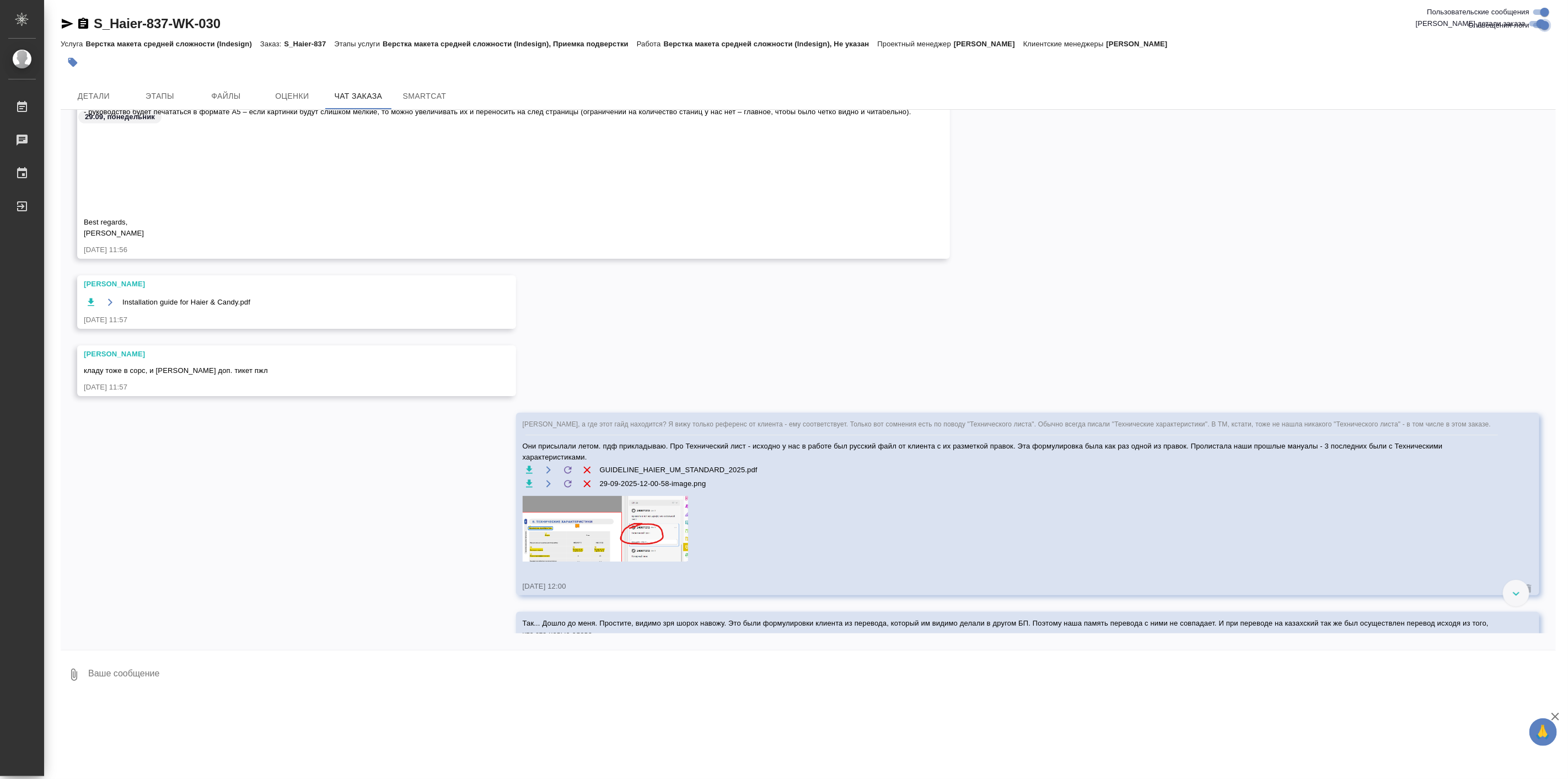
click at [1542, 25] on input "Оповещения-логи" at bounding box center [1544, 26] width 40 height 13
checkbox input "false"
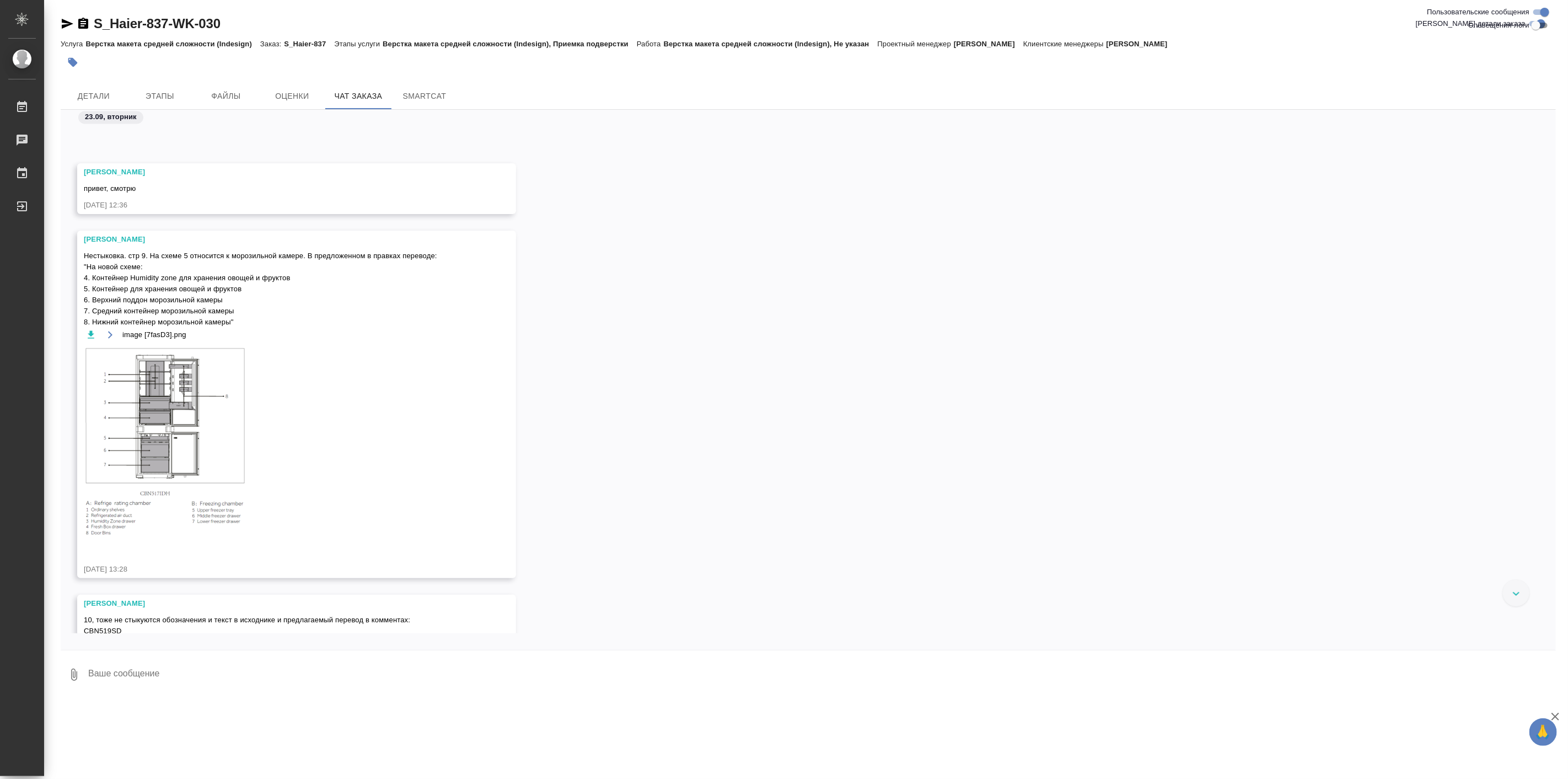
scroll to position [5293, 0]
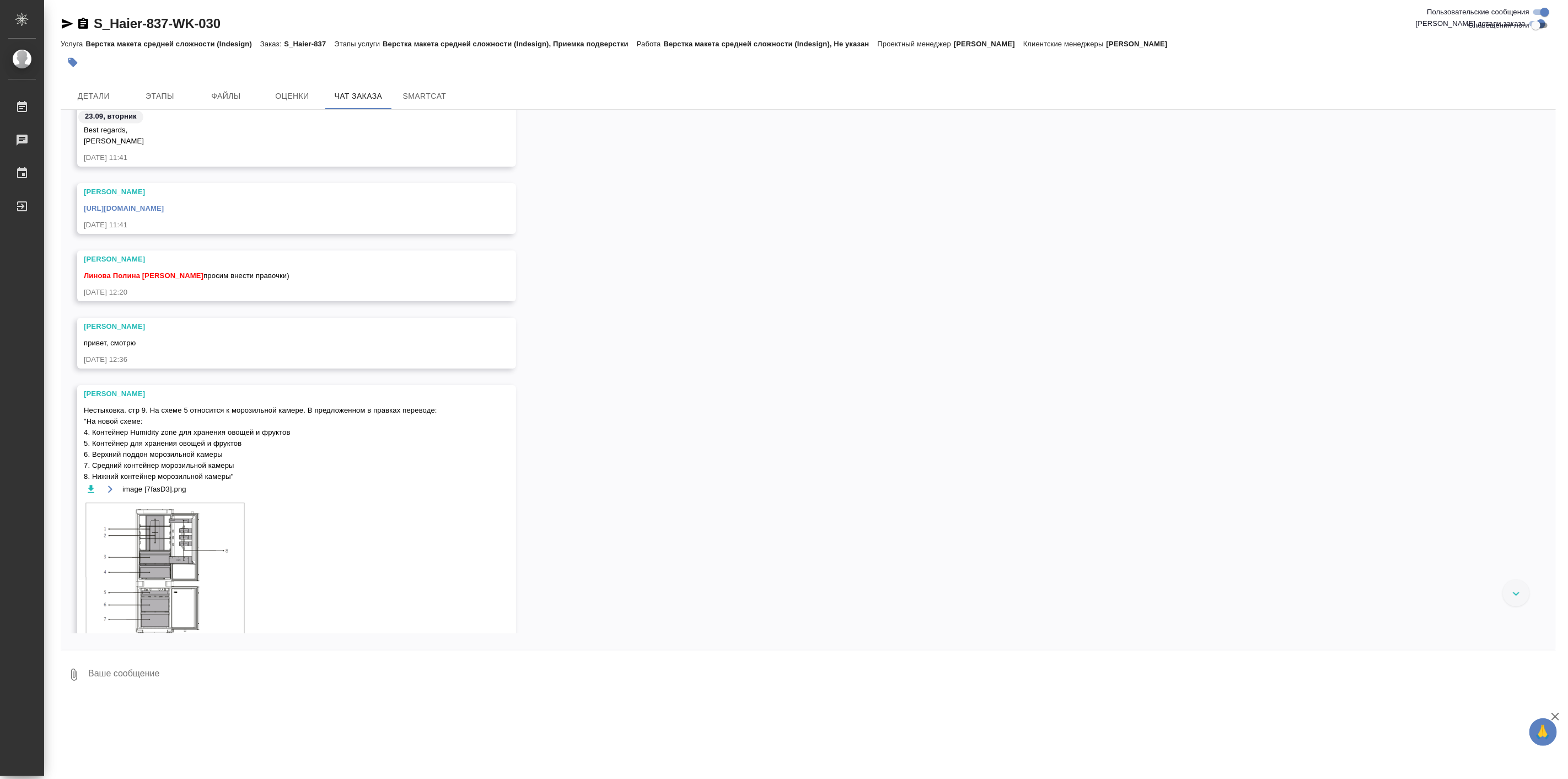
click at [1253, 126] on div "23.09, вторник" at bounding box center [808, 120] width 1495 height 21
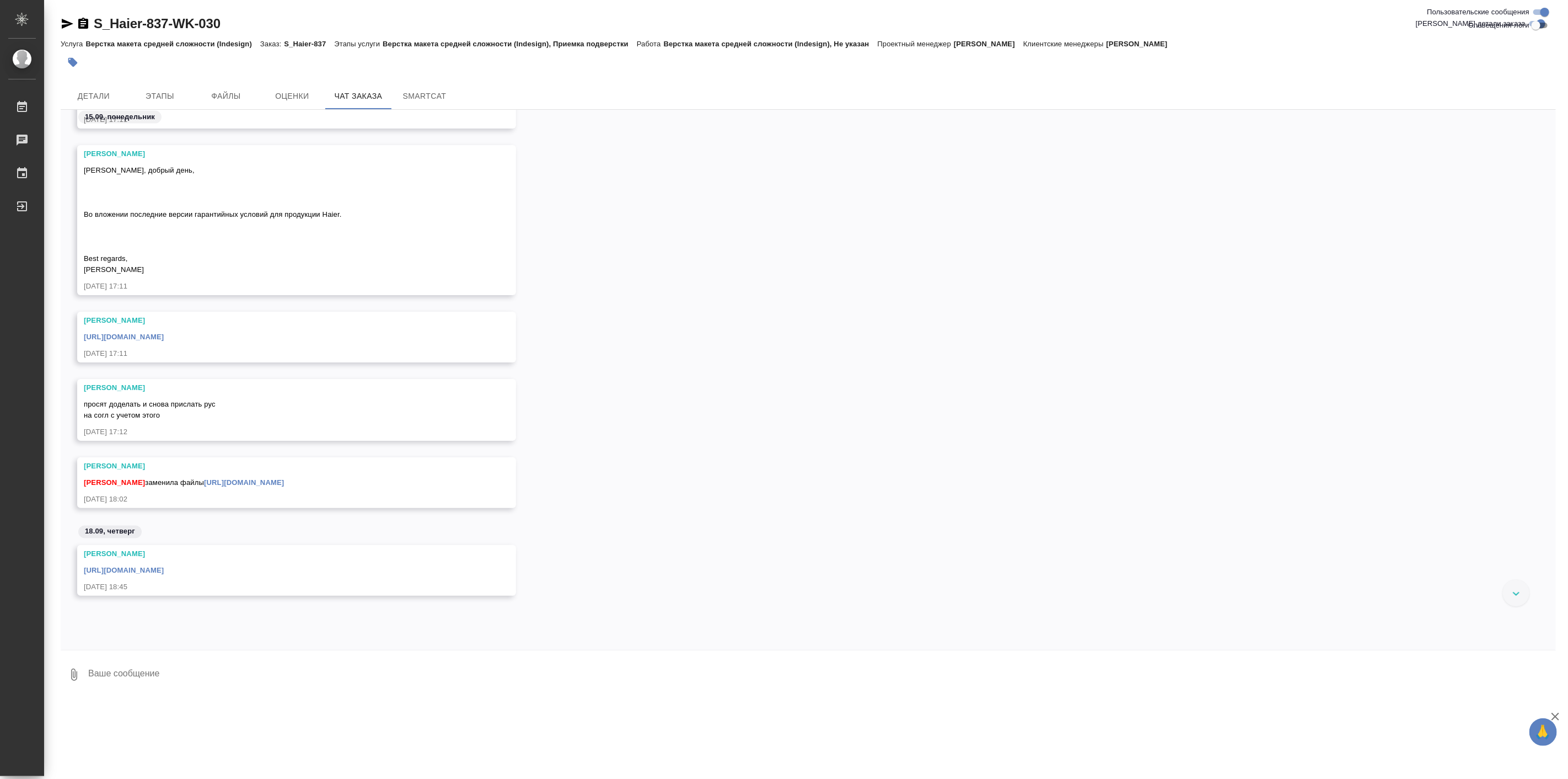
scroll to position [1374, 0]
click at [164, 333] on link "[URL][DOMAIN_NAME]" at bounding box center [124, 336] width 80 height 9
click at [224, 486] on link "[URL][DOMAIN_NAME]" at bounding box center [243, 482] width 80 height 9
click at [1516, 590] on div at bounding box center [1516, 593] width 26 height 26
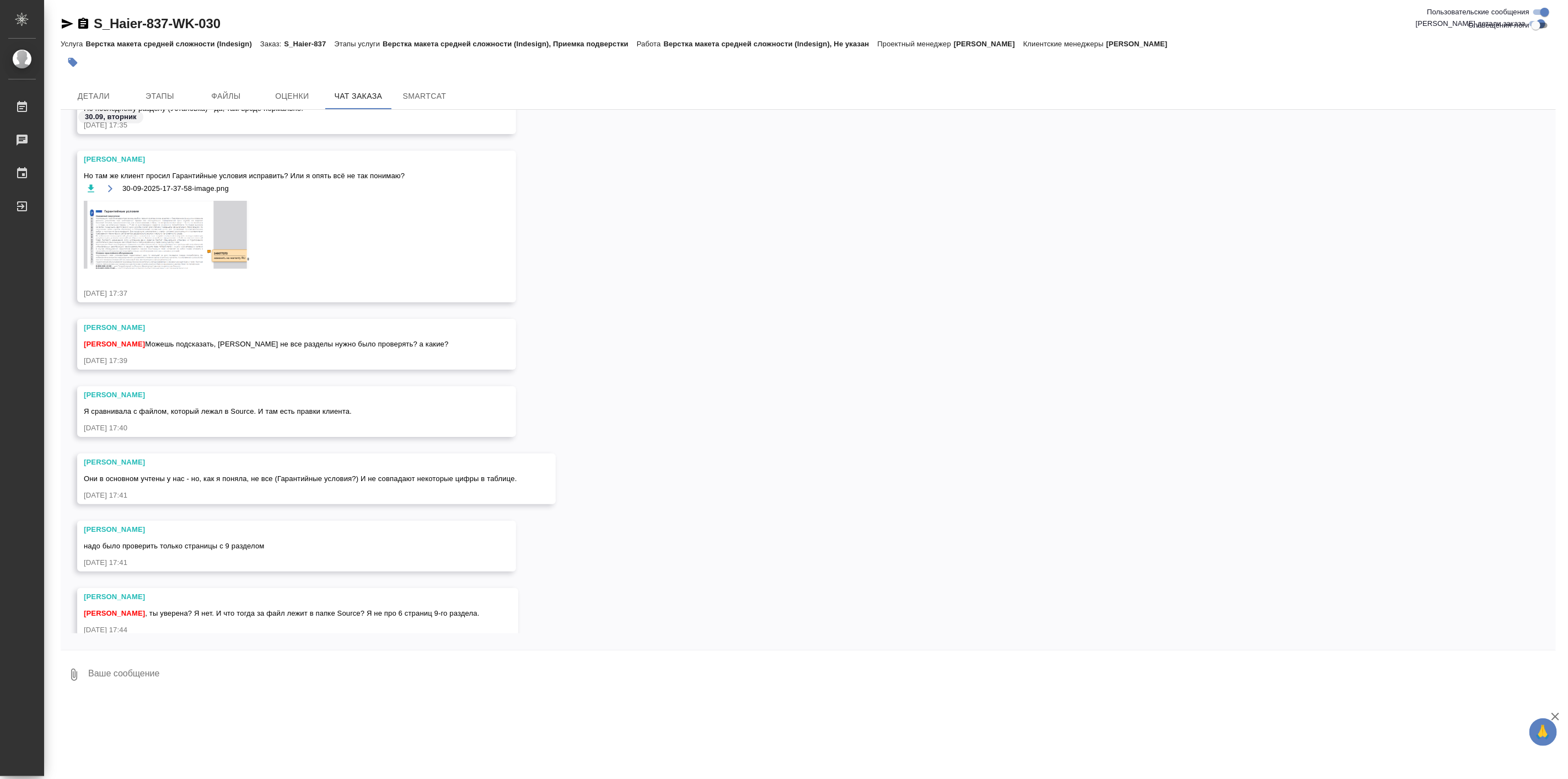
scroll to position [15493, 0]
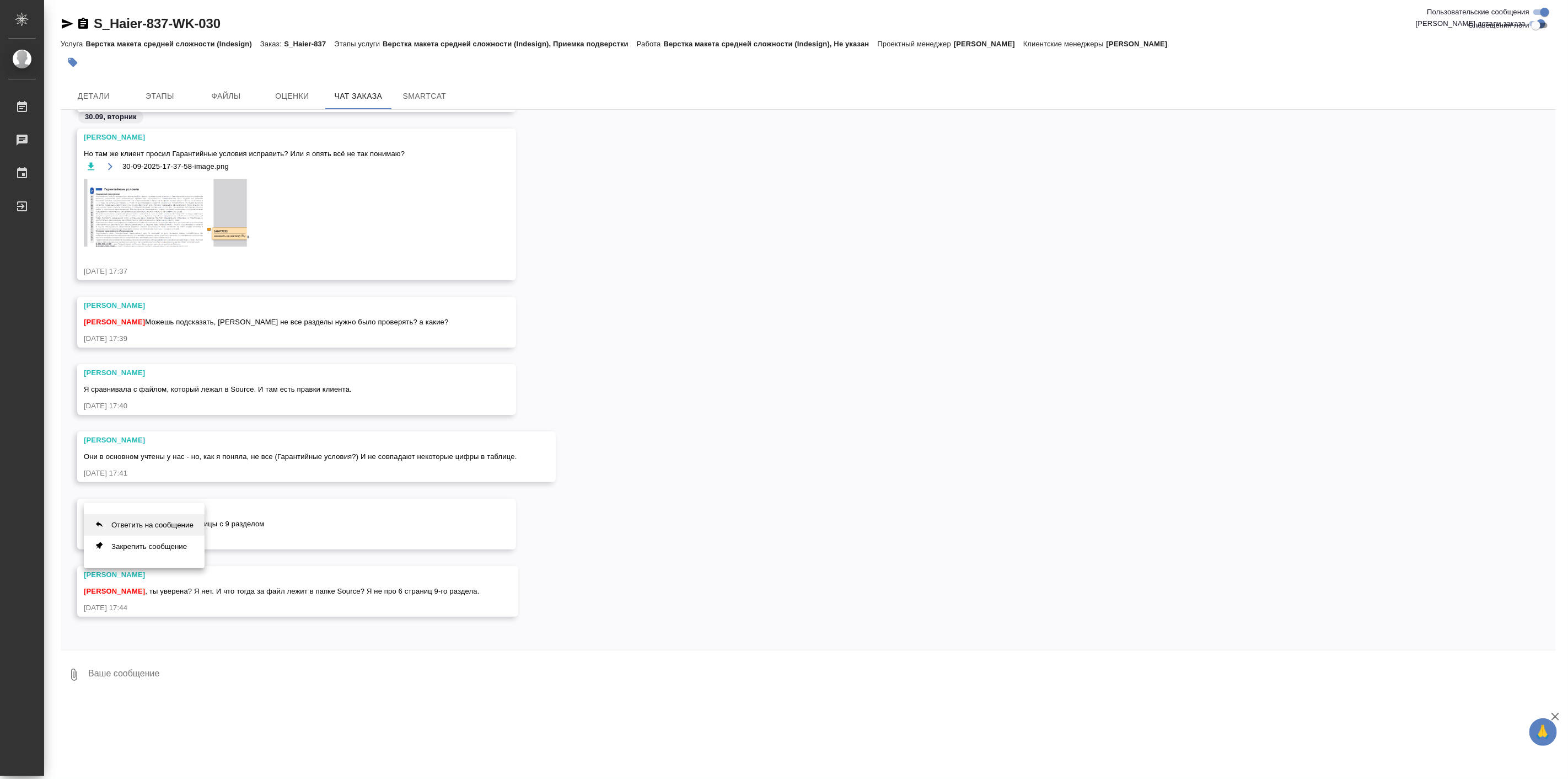
click at [178, 530] on button "Ответить на сообщение" at bounding box center [144, 524] width 121 height 21
click at [261, 684] on textarea at bounding box center [821, 680] width 1469 height 38
type textarea "L"
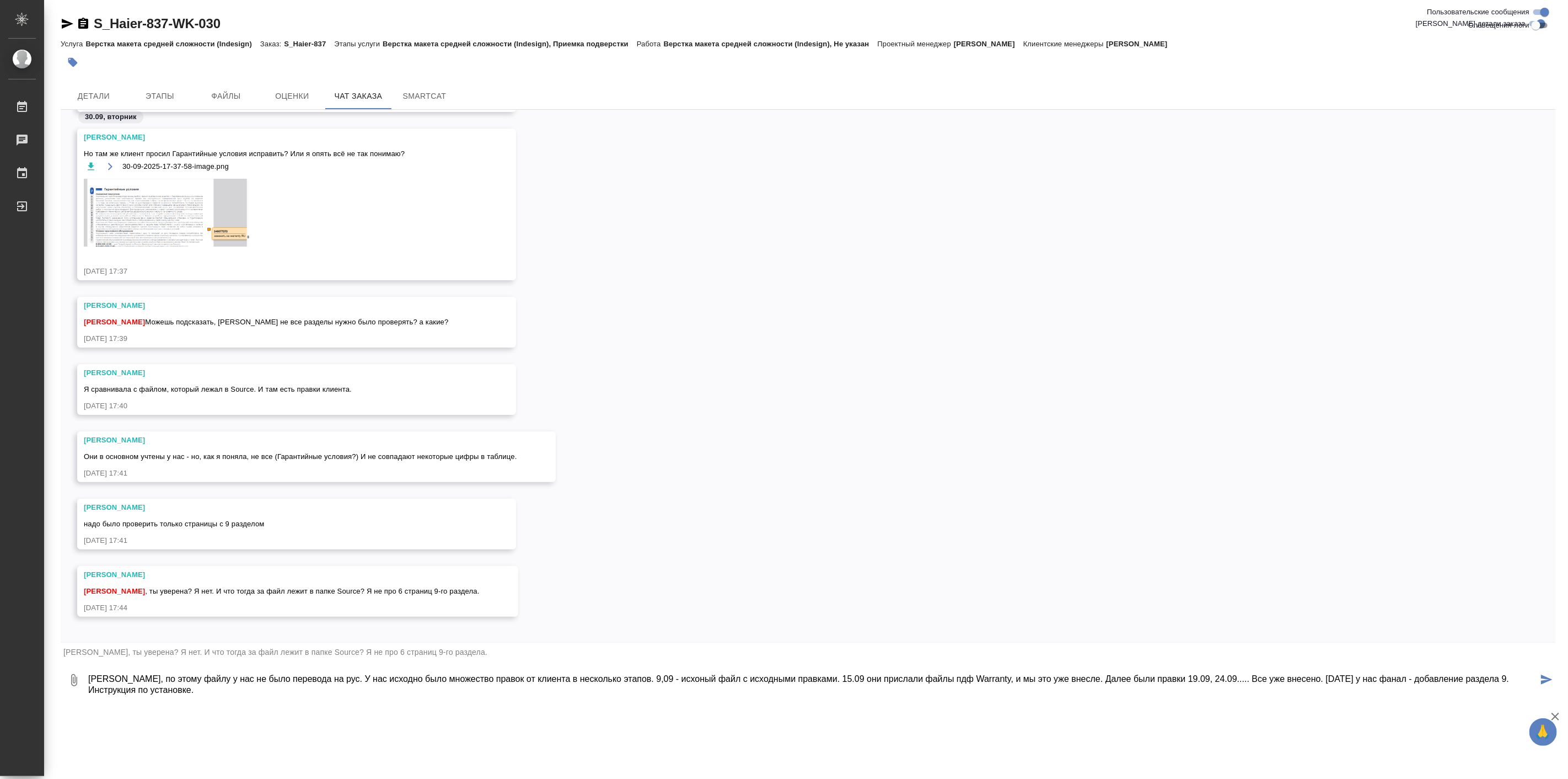
click at [686, 675] on textarea "[PERSON_NAME], по этому файлу у нас не было перевода на рус. У нас исходно было…" at bounding box center [812, 680] width 1451 height 38
drag, startPoint x: 1103, startPoint y: 675, endPoint x: 1107, endPoint y: 679, distance: 5.7
click at [1107, 679] on textarea "[PERSON_NAME], по этому файлу у нас не было перевода на рус. У нас исходно было…" at bounding box center [812, 680] width 1451 height 38
click at [1068, 694] on textarea "[PERSON_NAME], по этому файлу у нас не было перевода на рус. У нас исходно было…" at bounding box center [812, 680] width 1451 height 38
type textarea "[PERSON_NAME], по этому файлу у нас не было перевода на рус. У нас исходно было…"
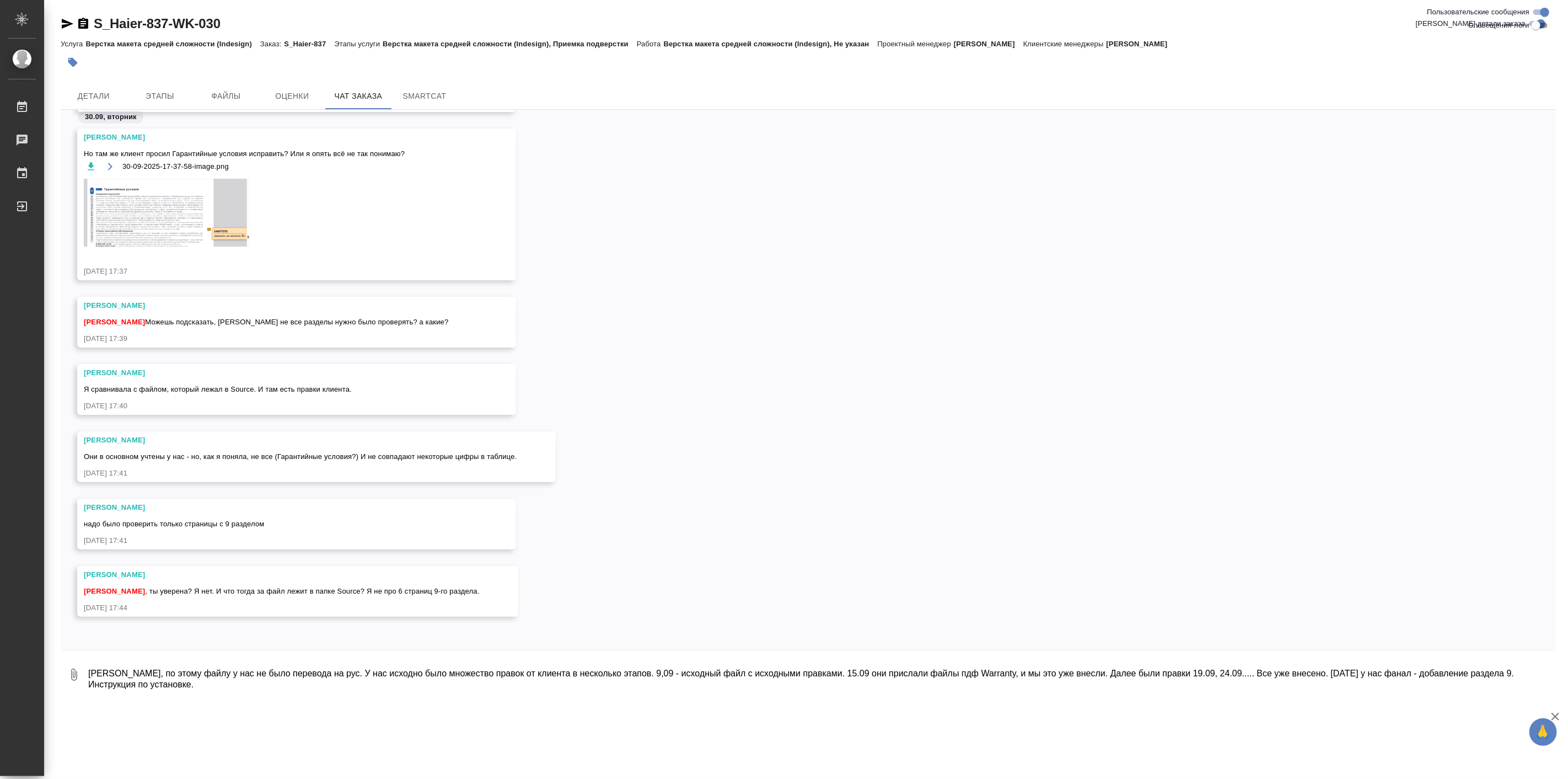
scroll to position [15647, 0]
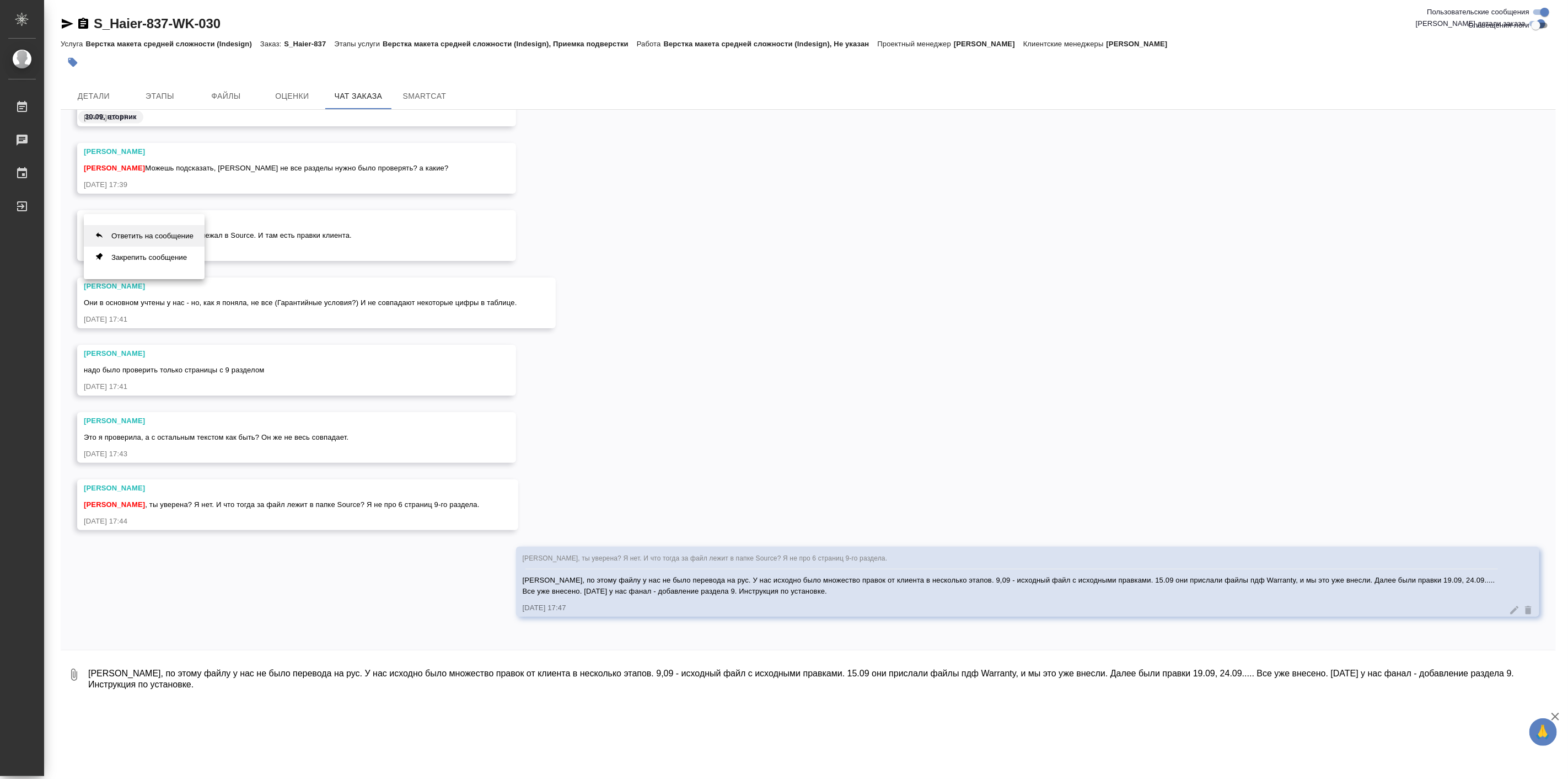
click at [189, 241] on button "Ответить на сообщение" at bounding box center [144, 236] width 121 height 21
click at [133, 682] on textarea "[PERSON_NAME], по этому файлу у нас не было перевода на рус. У нас исходно было…" at bounding box center [821, 680] width 1469 height 38
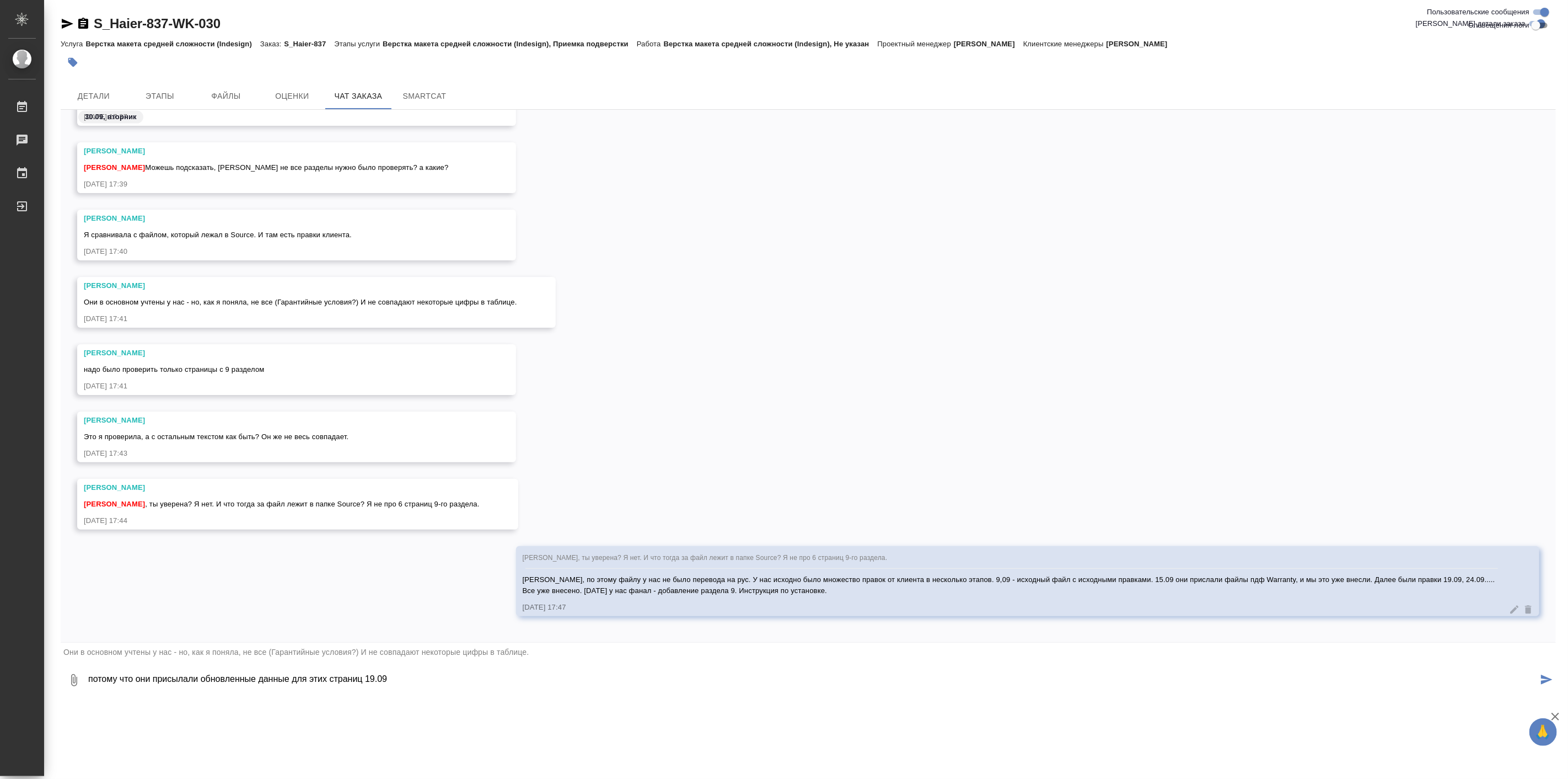
click at [1513, 340] on div "[PERSON_NAME] Они в основном учтены у нас - но, как я поняла, не все (Гарантийн…" at bounding box center [808, 311] width 1495 height 68
click at [462, 674] on textarea "потому что они присылали обновленные данные для этих страниц 19.09" at bounding box center [812, 680] width 1451 height 38
paste textarea
type textarea "потому что они присылали обновленные данные для этих страниц 19.09"
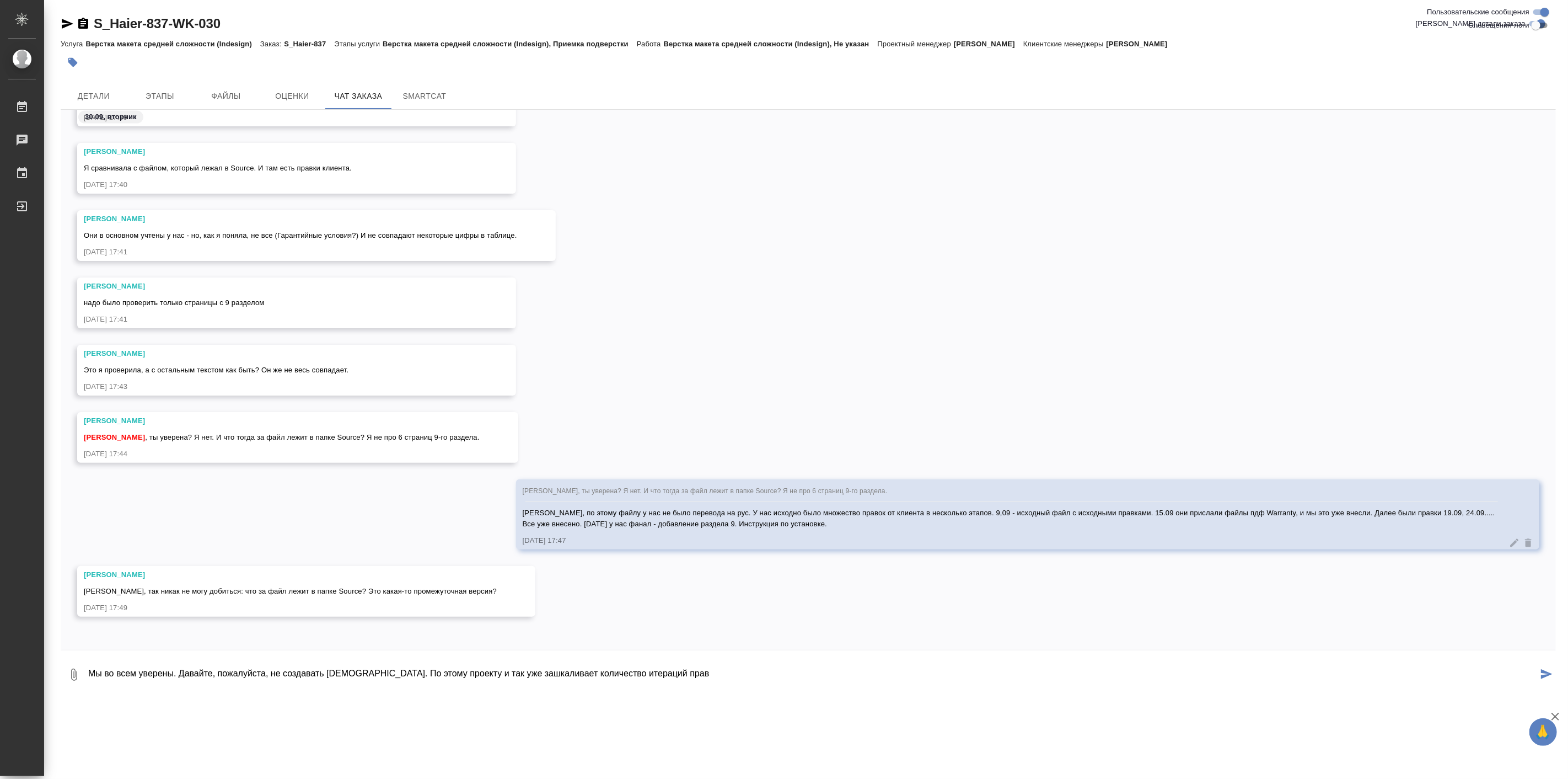
scroll to position [15715, 0]
type textarea "Мы во всем уверены. Давайте, пожалуйста, не создавать [DEMOGRAPHIC_DATA]. По эт…"
click at [174, 523] on button "Ответить на сообщение" at bounding box center [144, 525] width 121 height 21
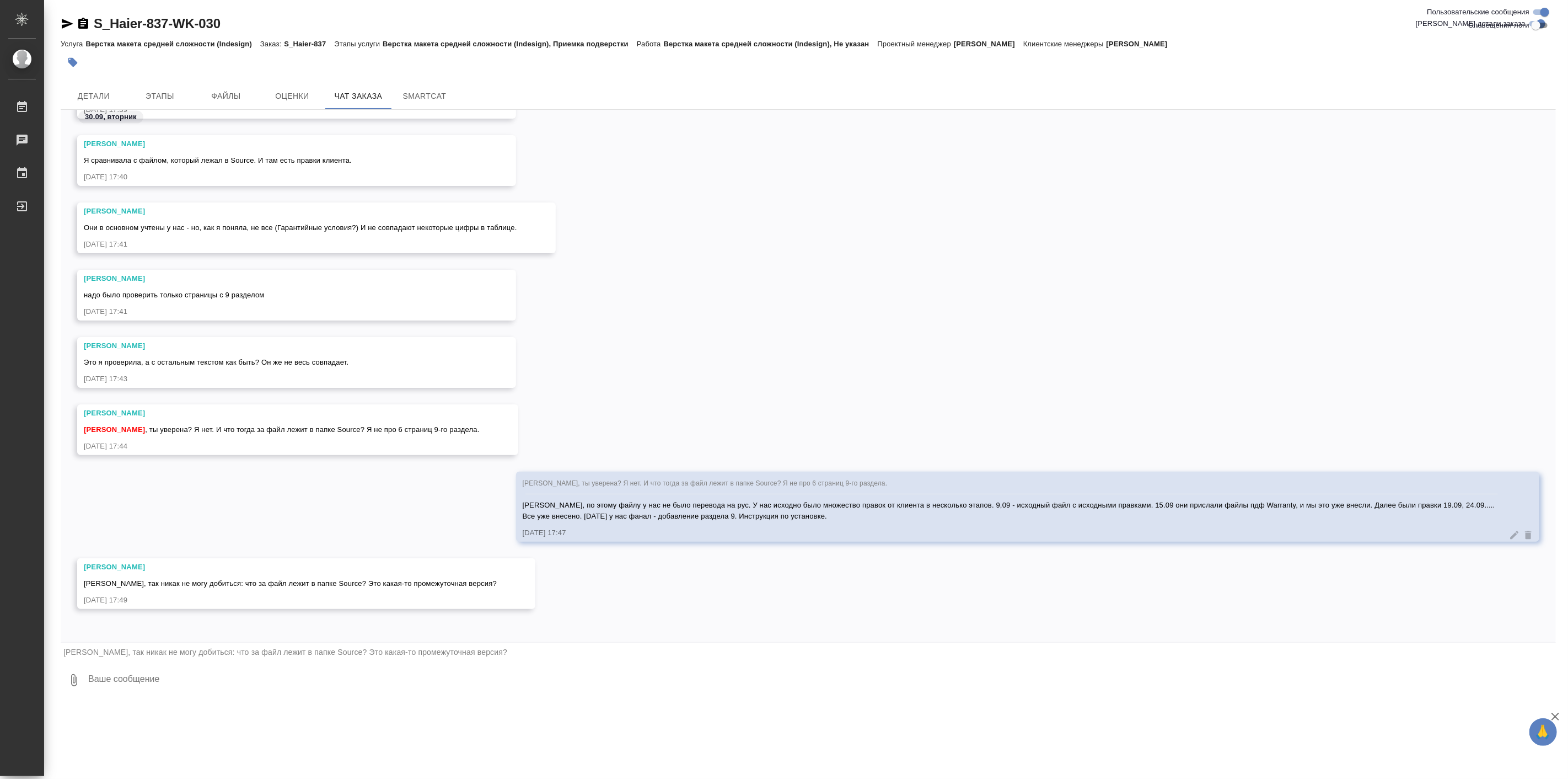
click at [185, 693] on textarea at bounding box center [821, 680] width 1469 height 38
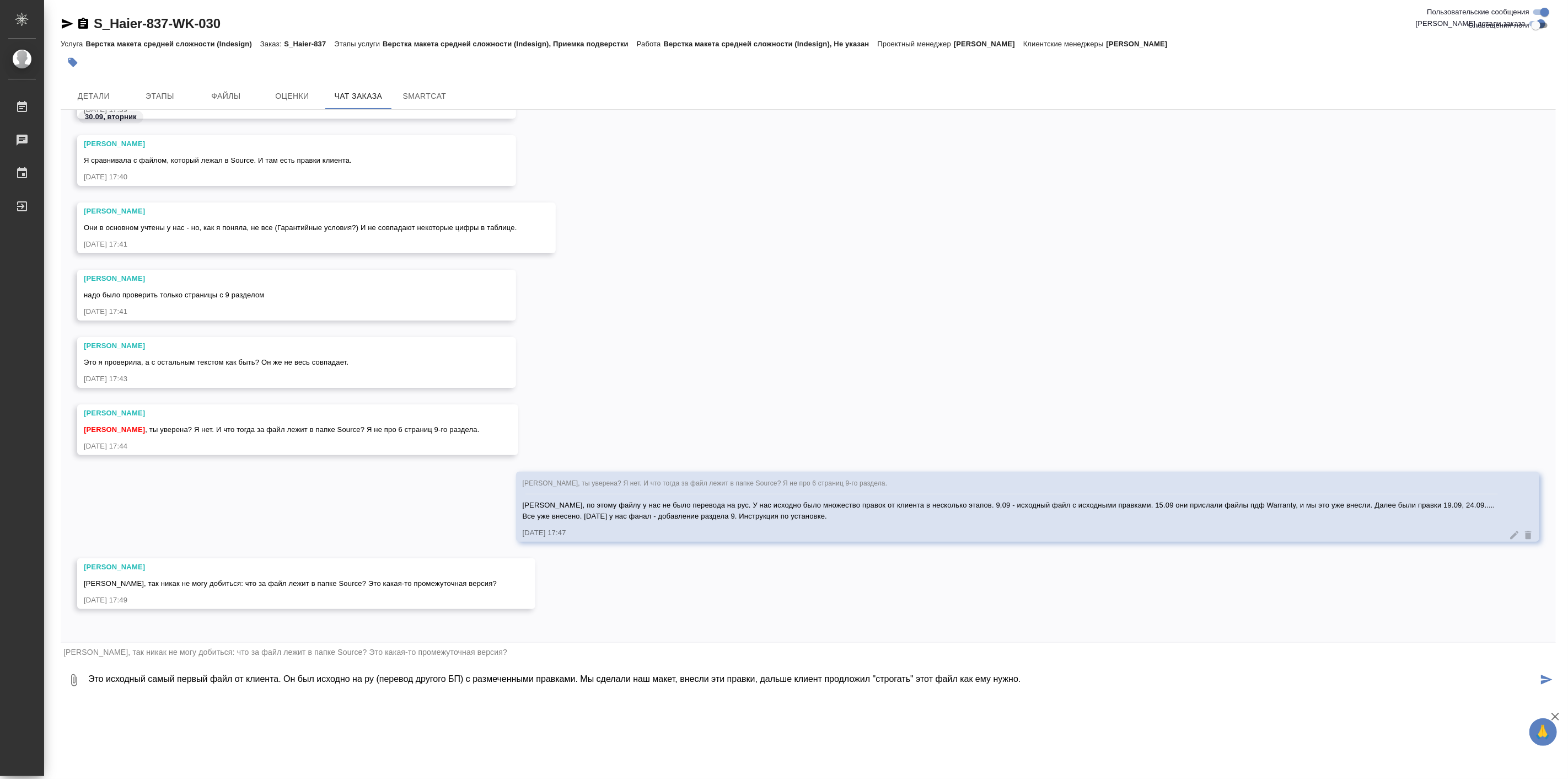
click at [888, 680] on textarea "Это исходный самый первый файл от клиента. Он был исходно на ру (перевод другог…" at bounding box center [812, 680] width 1451 height 38
click at [1109, 674] on textarea "Это исходный самый первый файл от клиента. Он был исходно на ру (перевод другог…" at bounding box center [812, 680] width 1451 height 38
type textarea "Это исходный самый первый файл от клиента. Он был исходно на ру (перевод другог…"
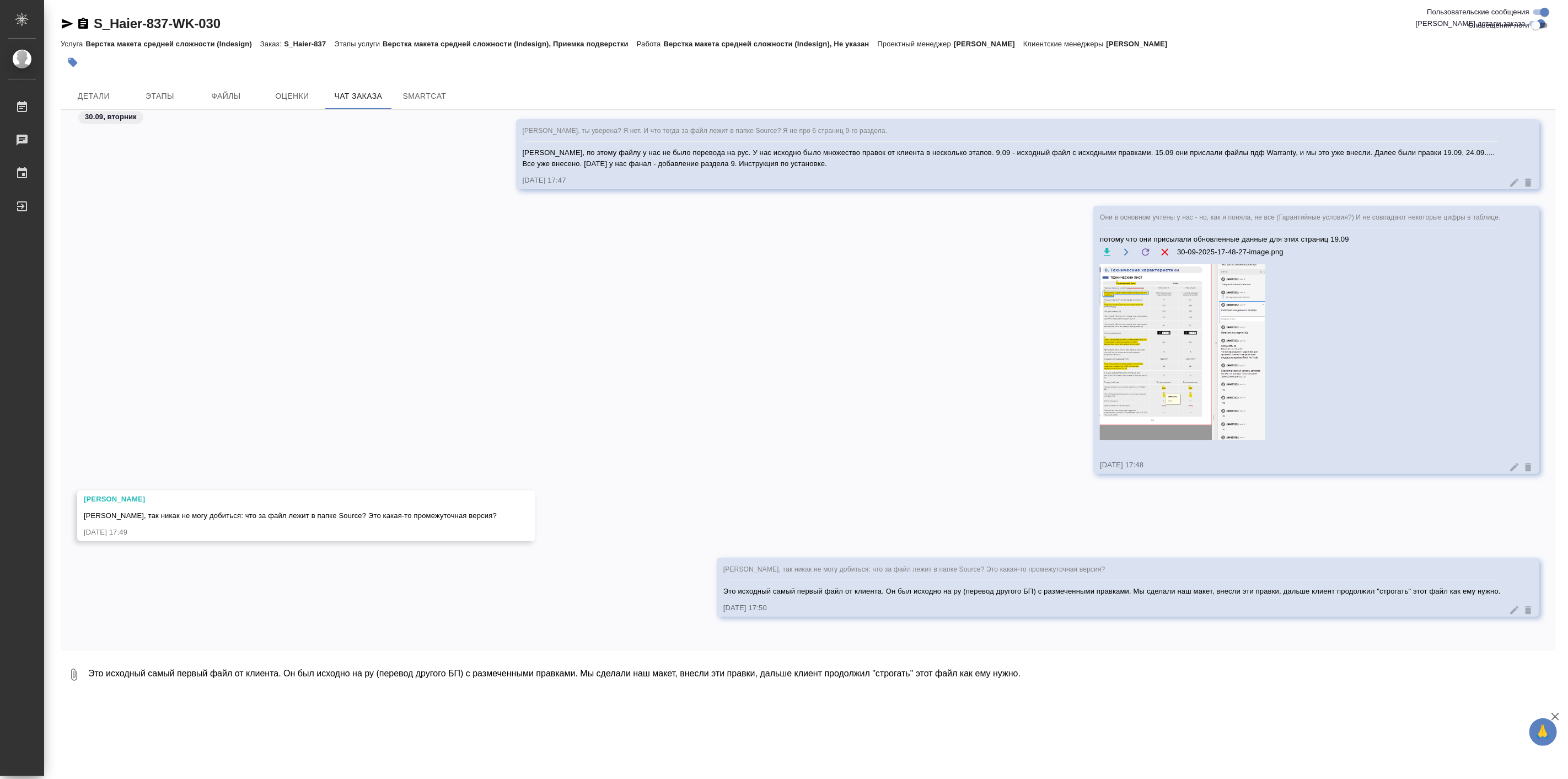
scroll to position [16076, 0]
click at [216, 632] on div "[PERSON_NAME], так никак не могу добиться: что за файл лежит в папке Source? Эт…" at bounding box center [808, 596] width 1495 height 76
click at [108, 90] on span "Детали" at bounding box center [94, 96] width 53 height 14
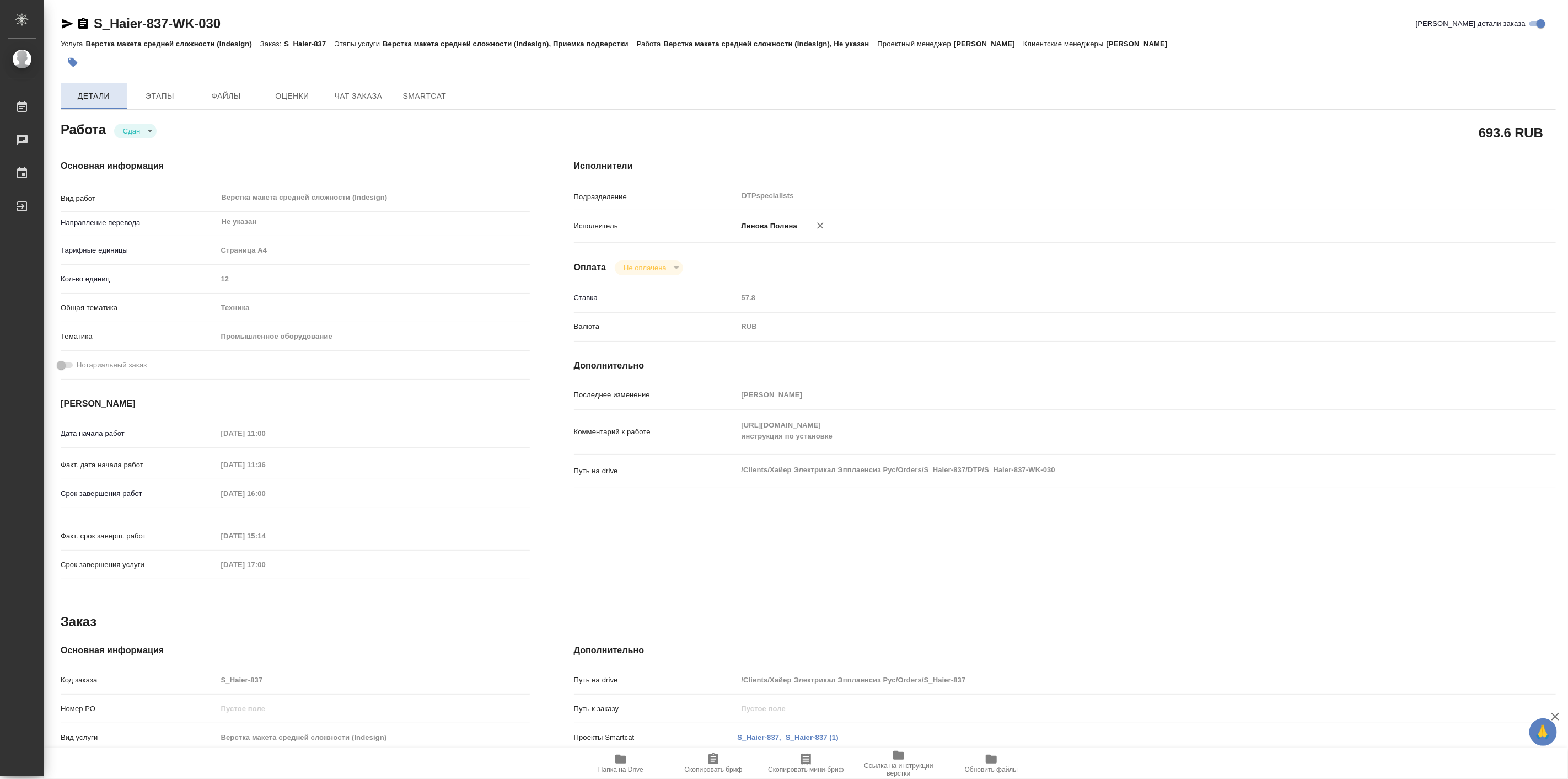
type textarea "x"
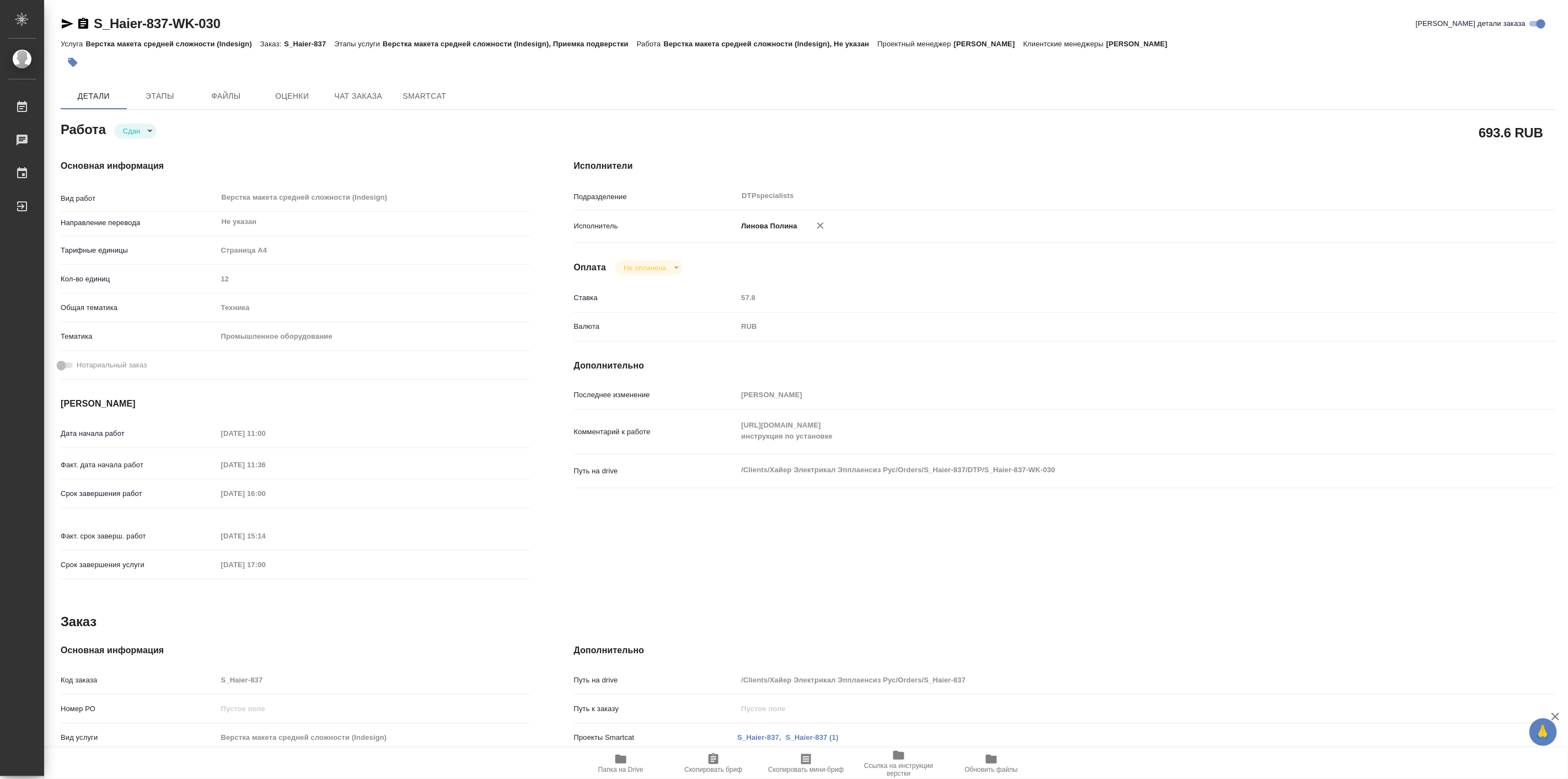
type textarea "x"
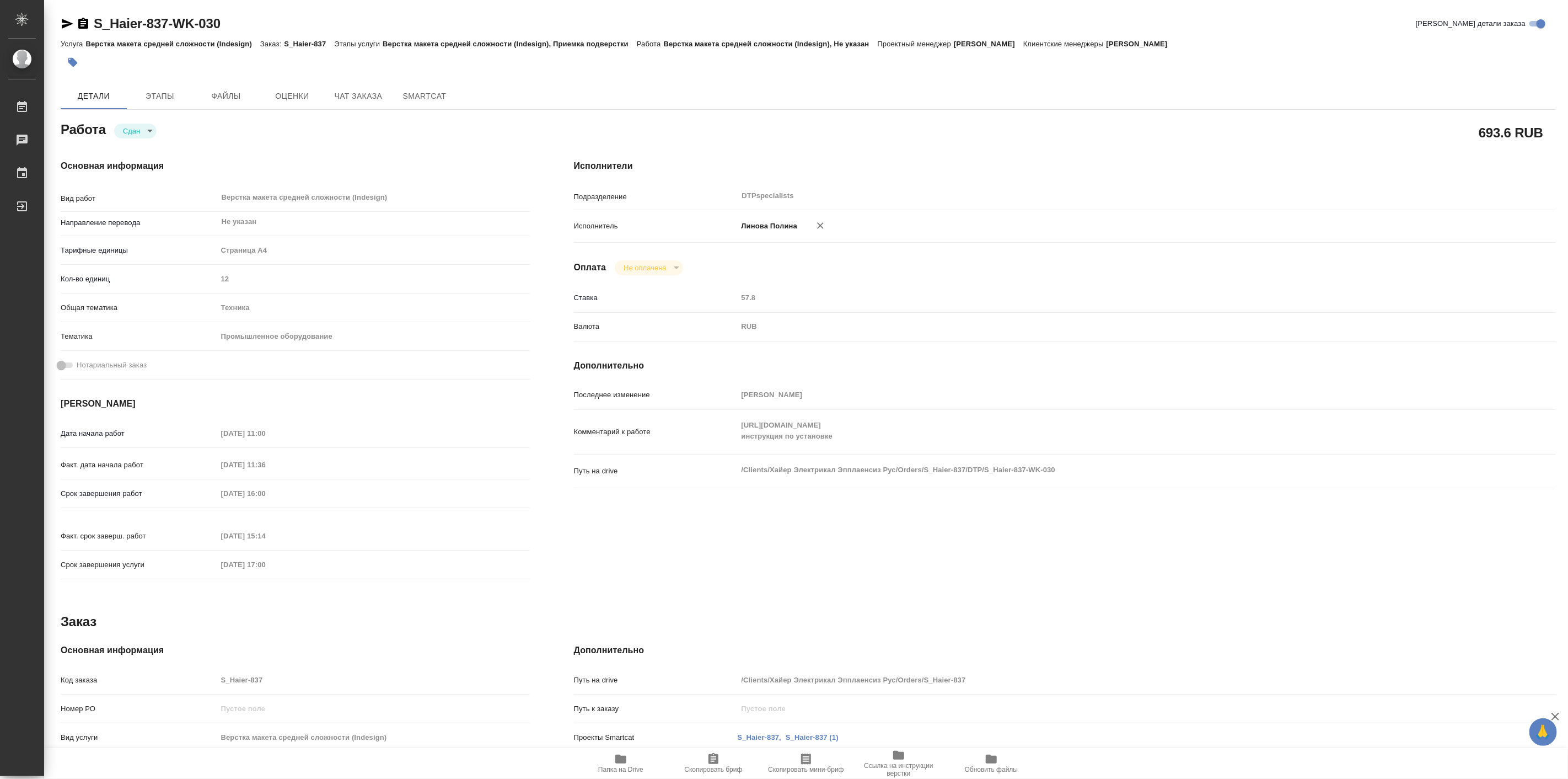
type textarea "x"
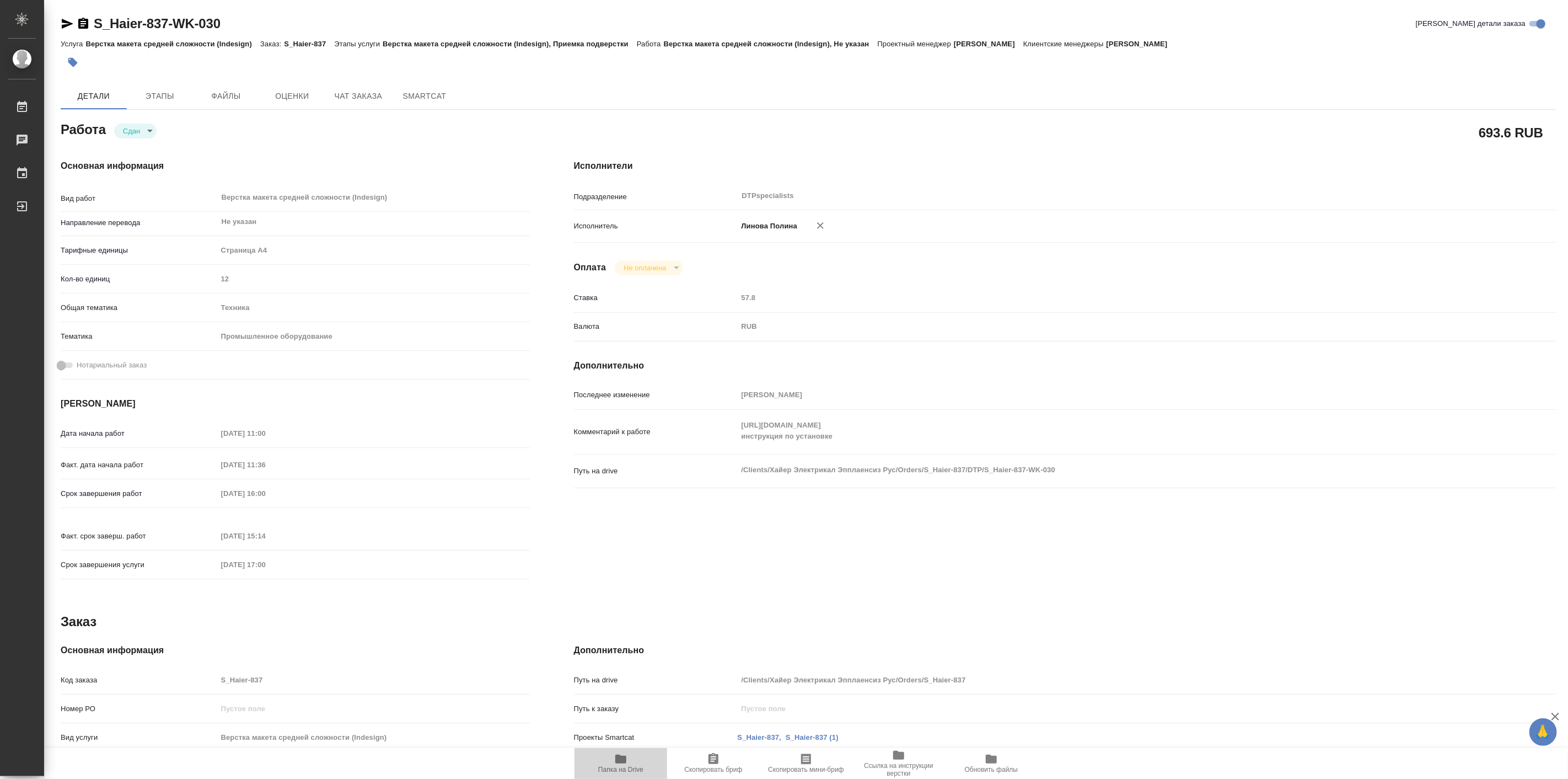
click at [623, 755] on icon "button" at bounding box center [621, 759] width 13 height 13
type textarea "x"
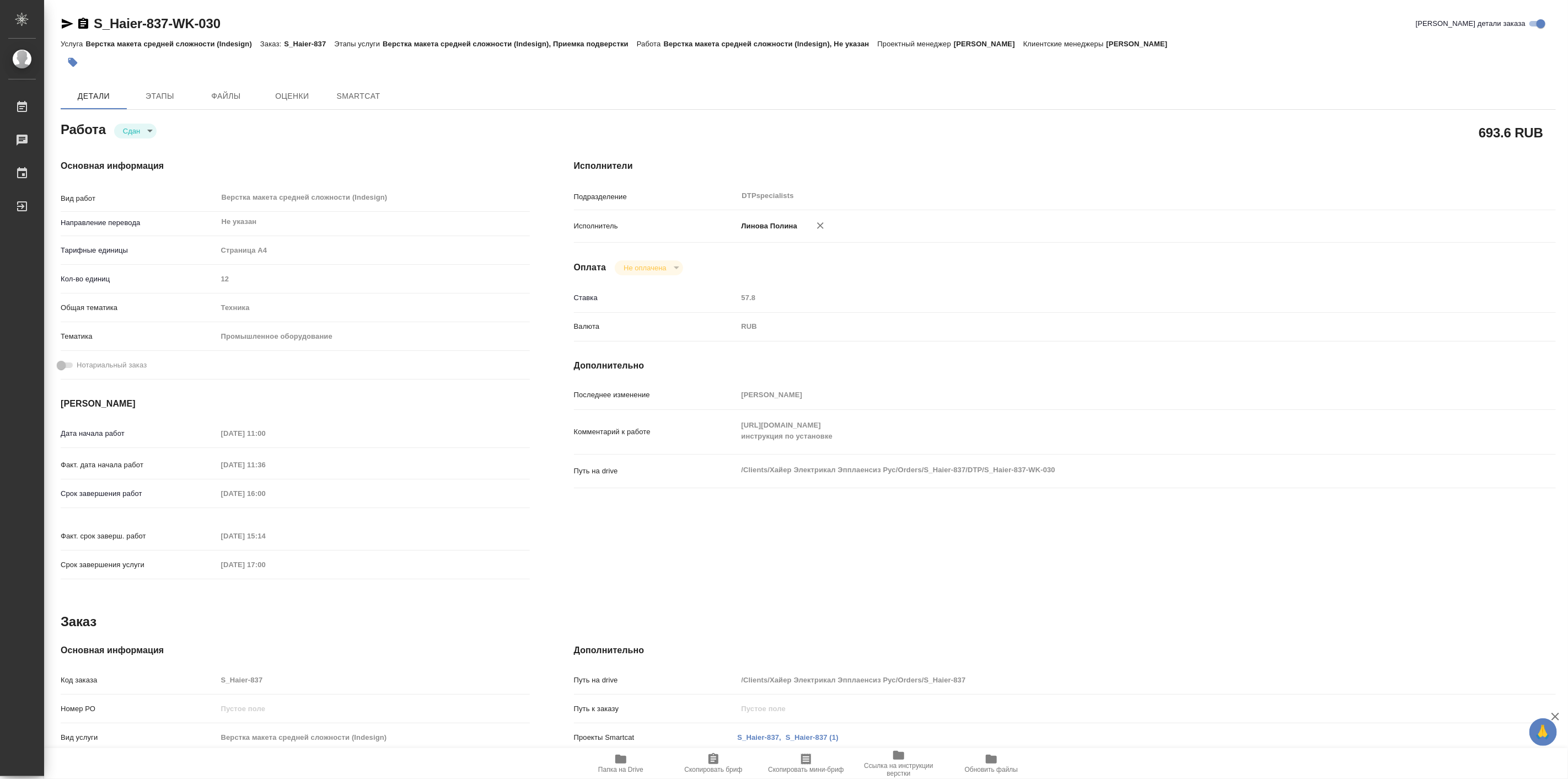
type textarea "x"
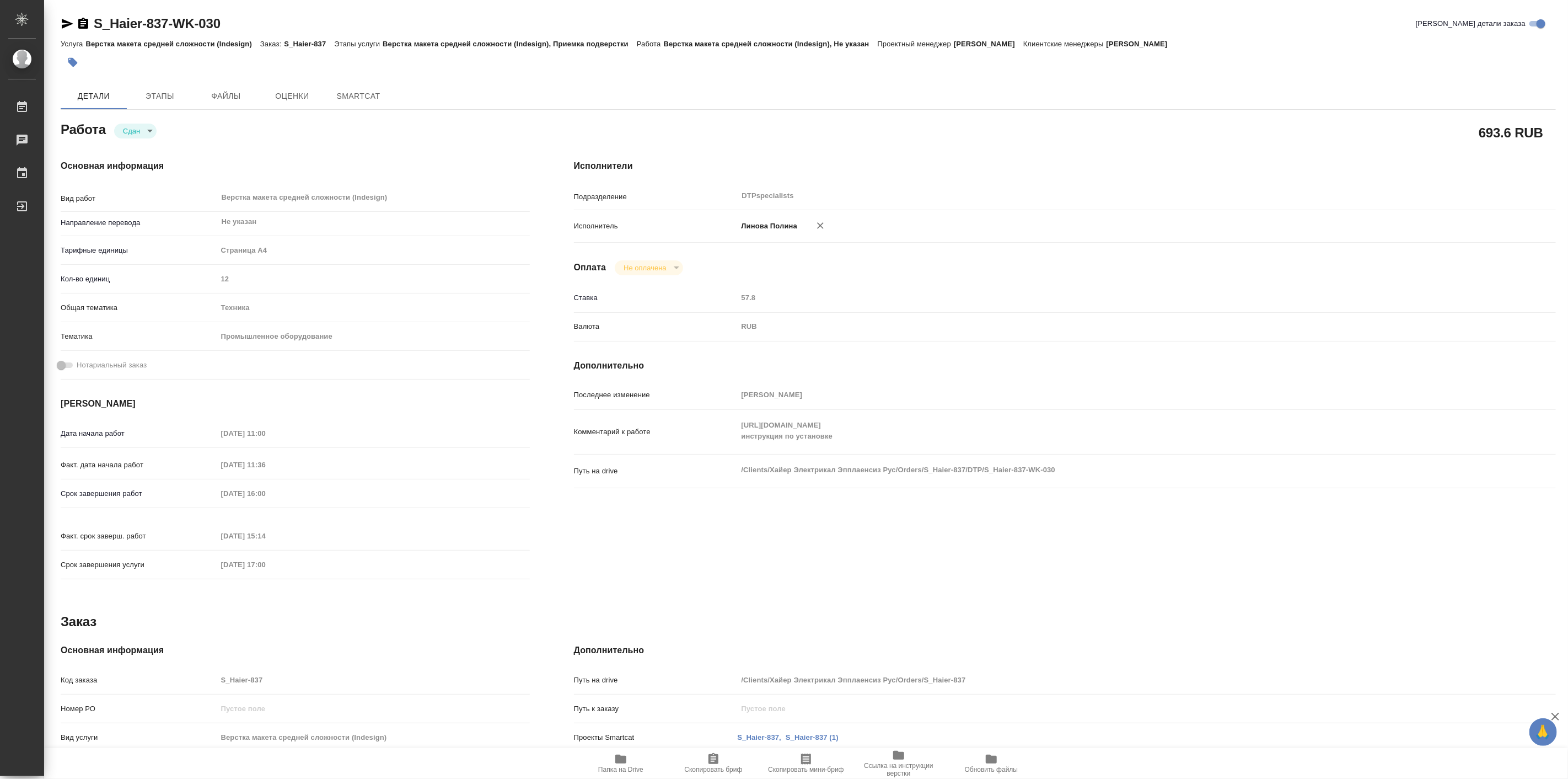
type textarea "x"
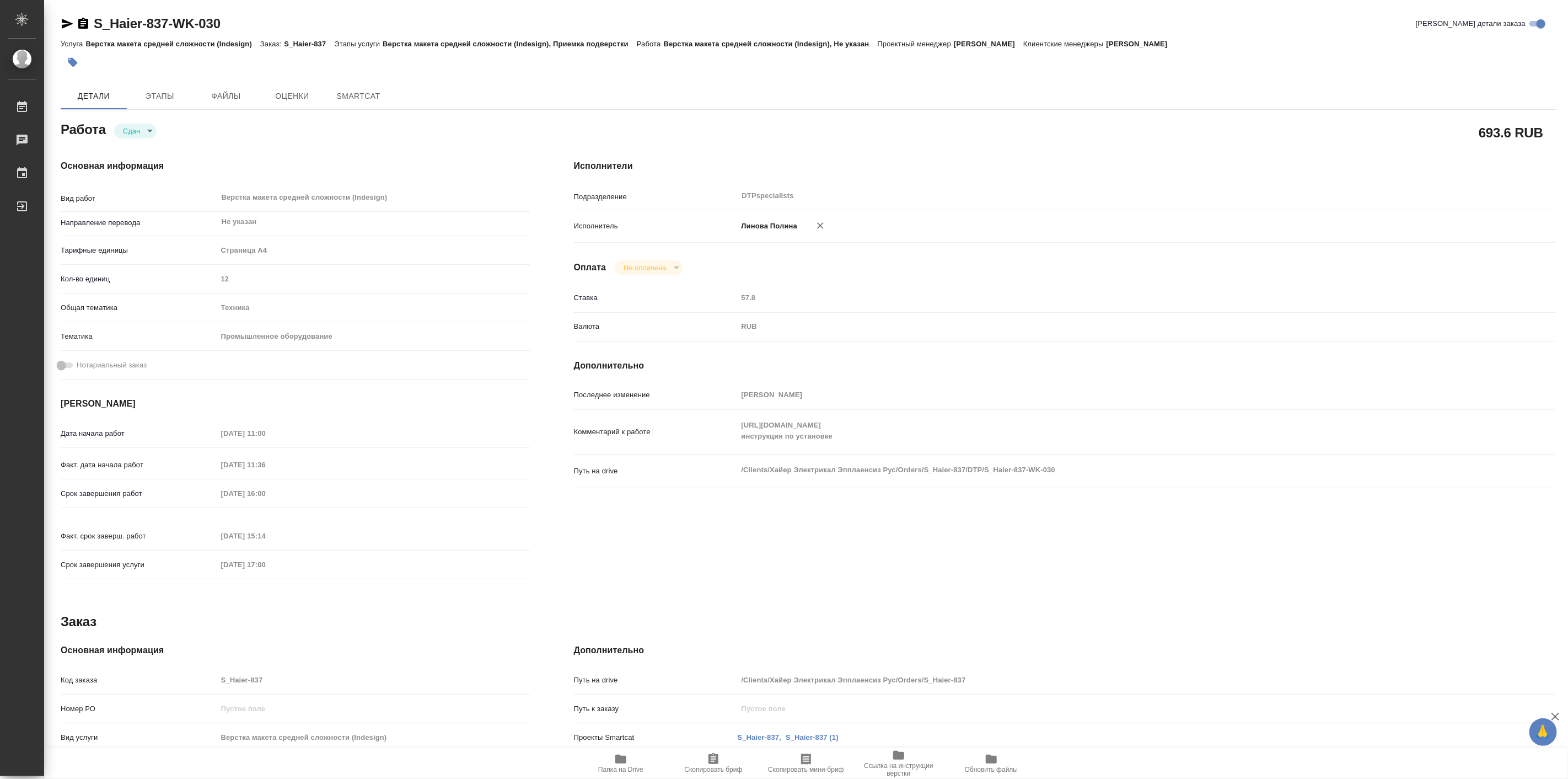
type textarea "x"
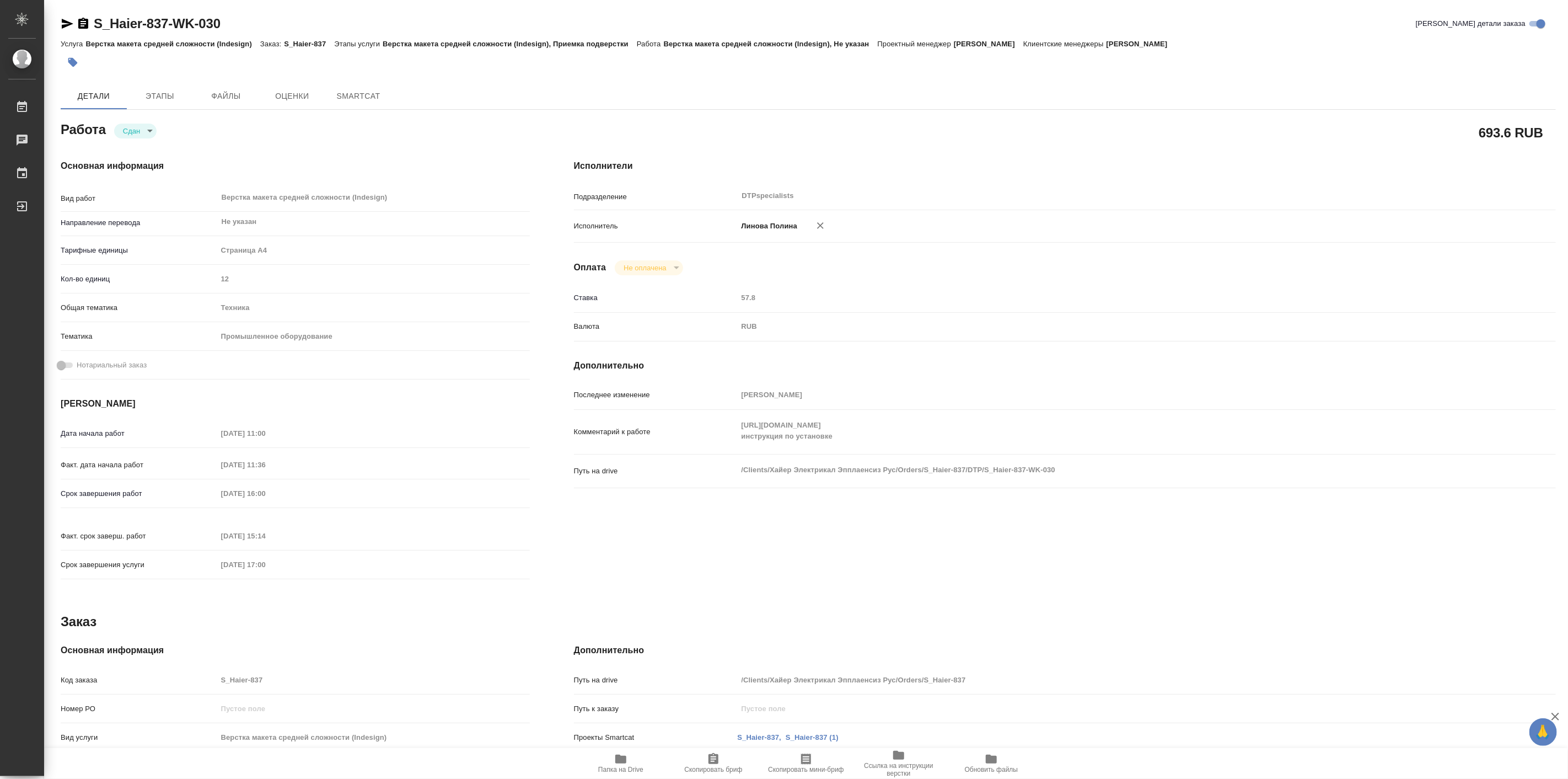
type textarea "x"
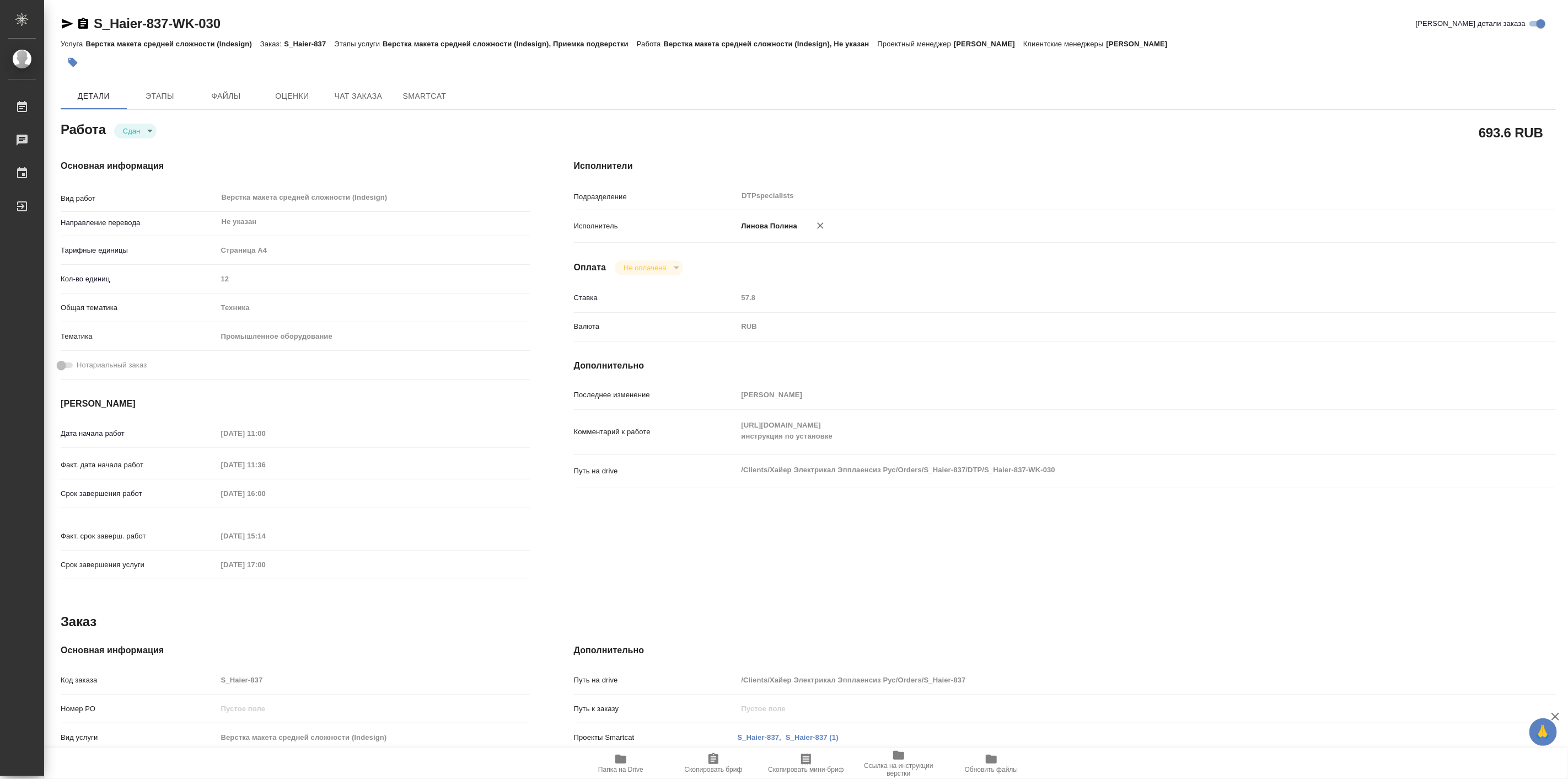
type textarea "x"
click at [359, 93] on span "Чат заказа" at bounding box center [358, 96] width 53 height 14
type textarea "x"
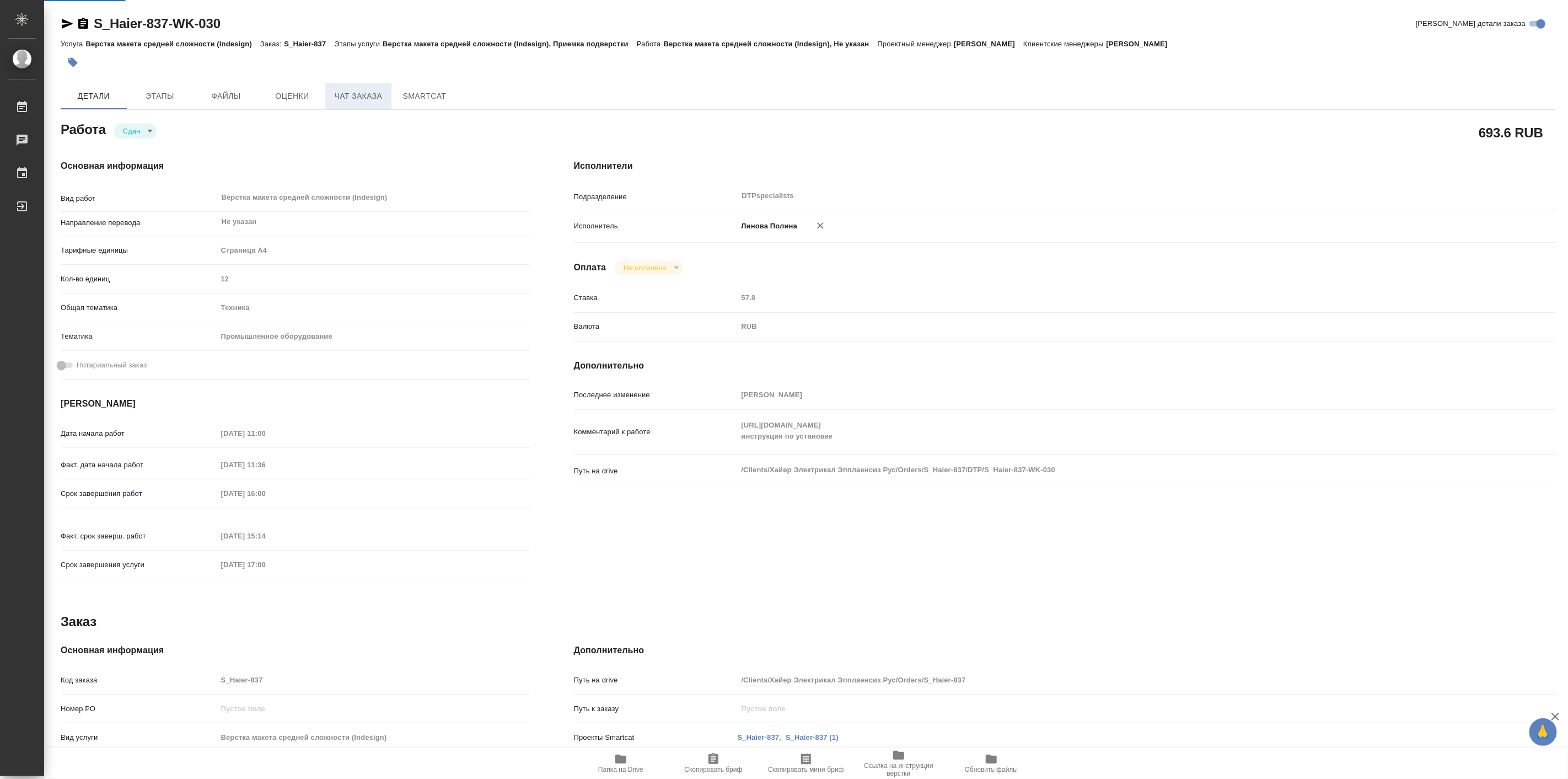
type textarea "x"
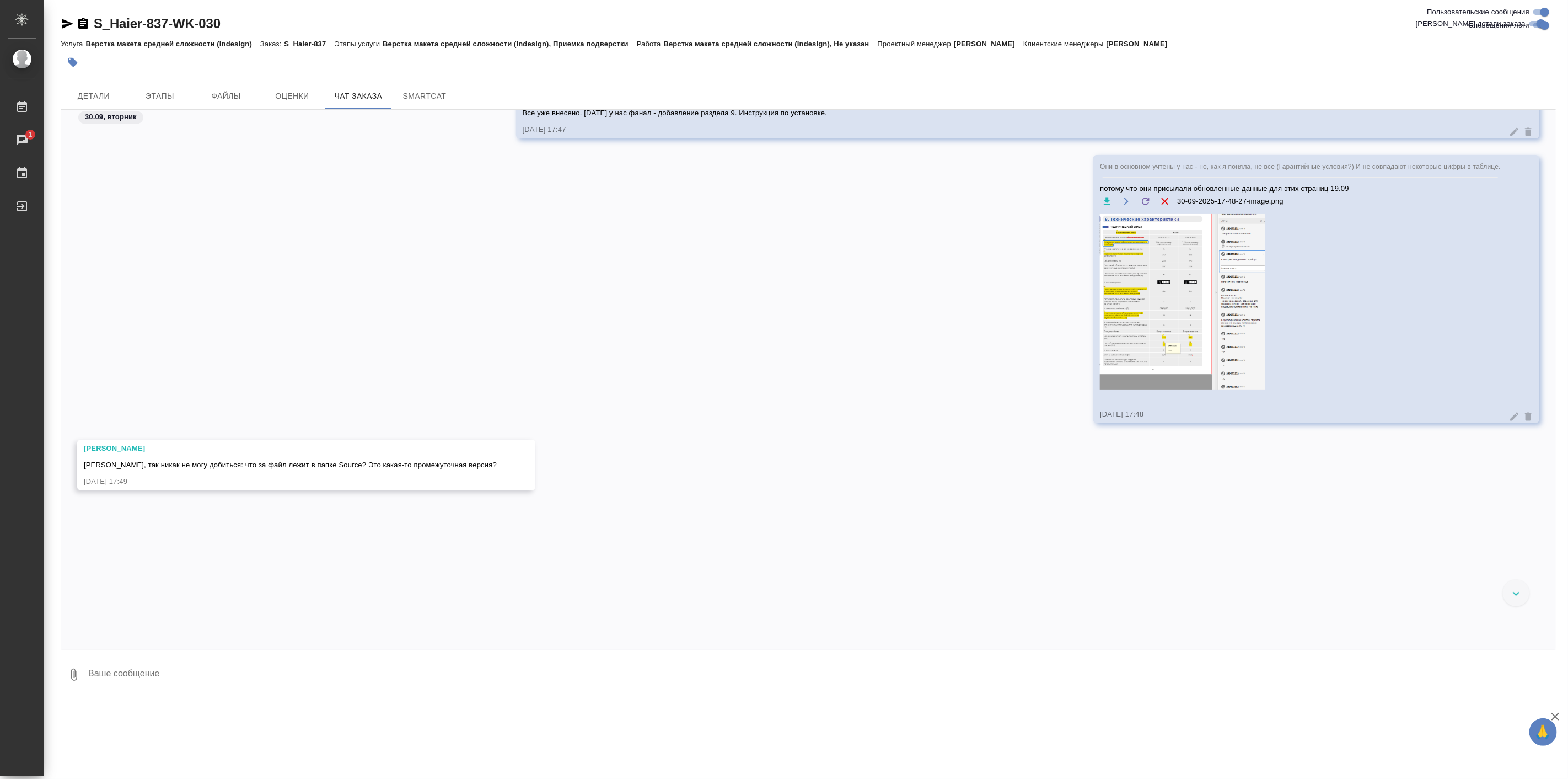
scroll to position [51457, 0]
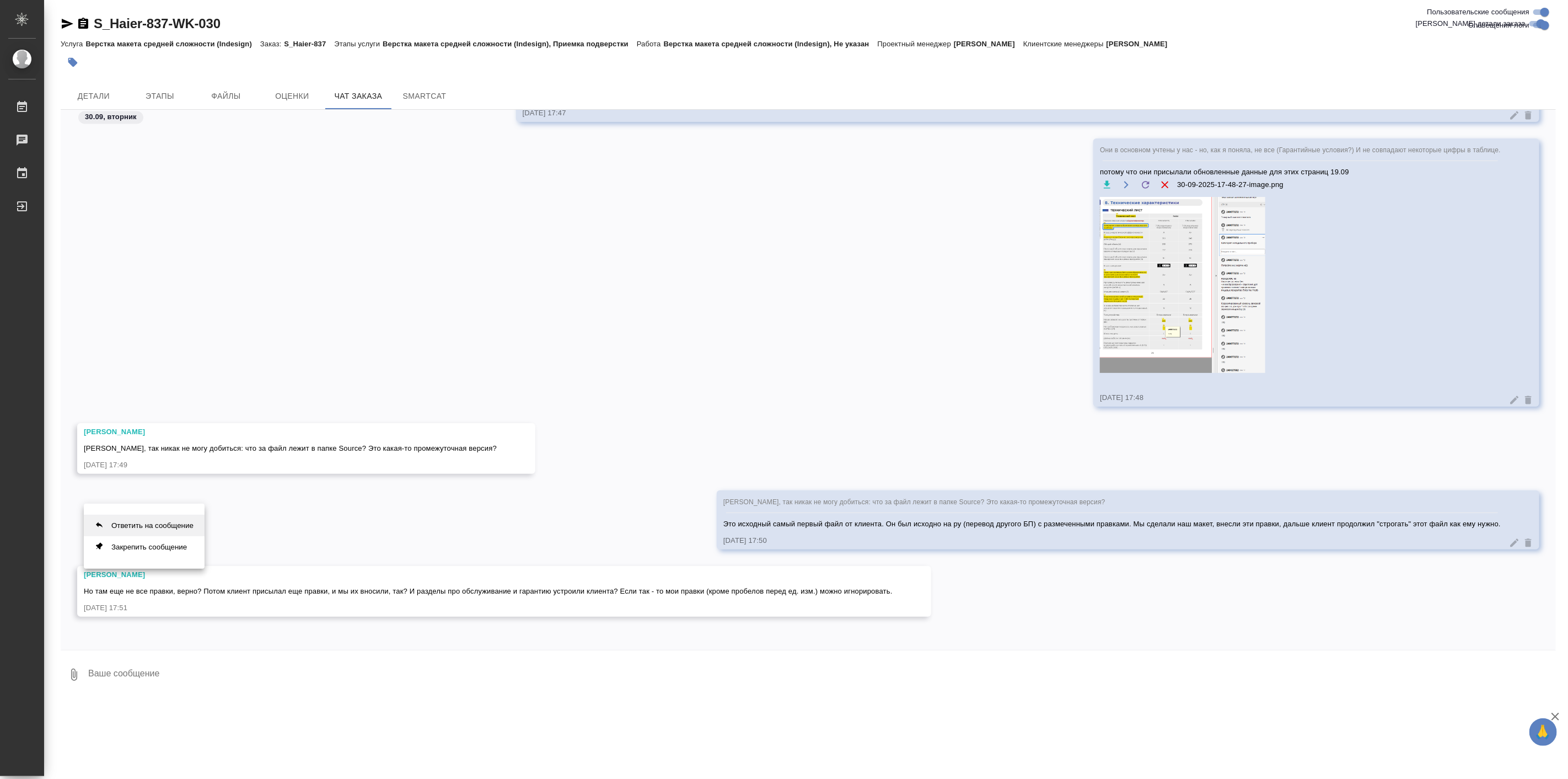
click at [167, 531] on button "Ответить на сообщение" at bounding box center [144, 525] width 121 height 21
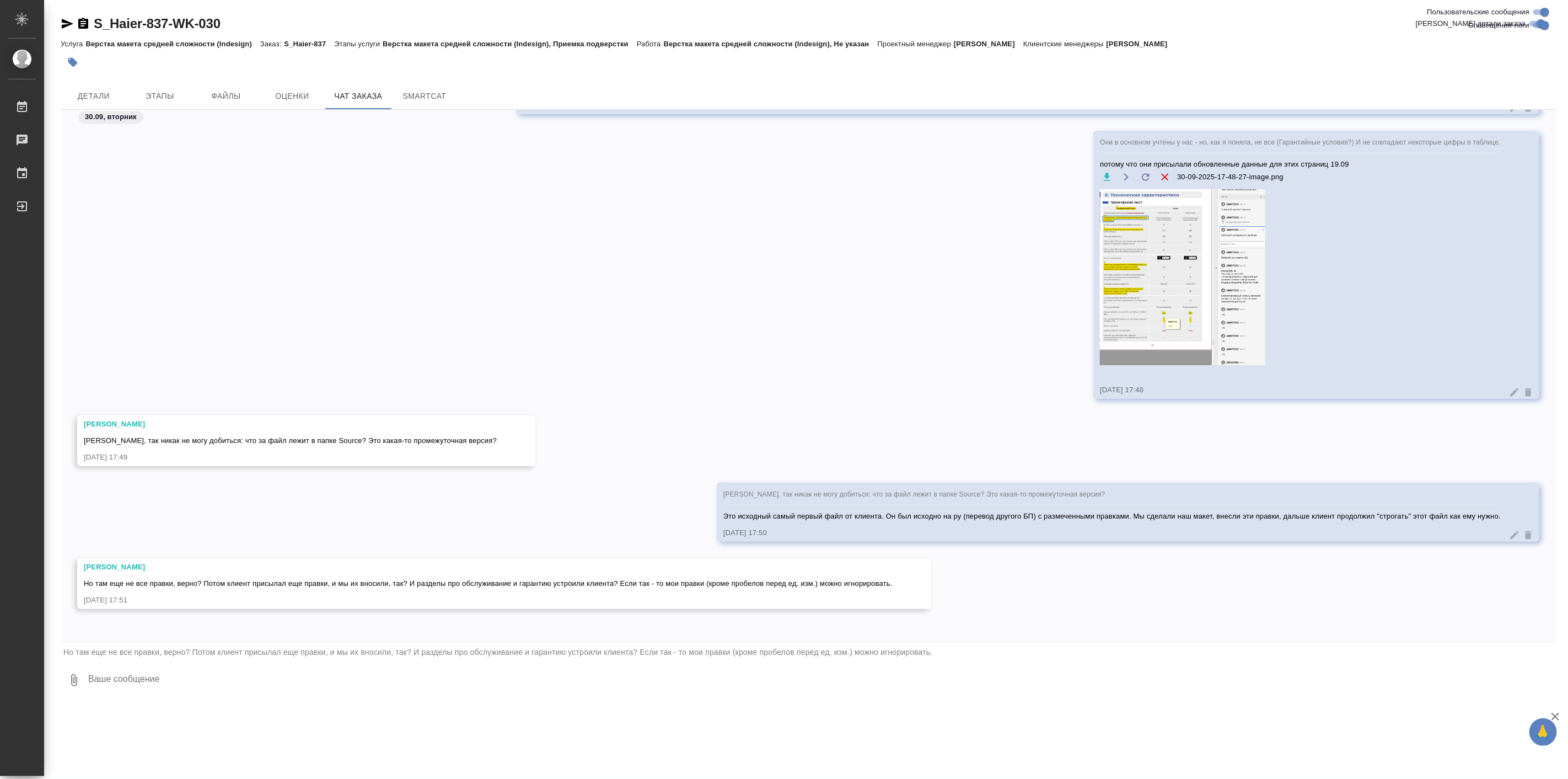
click at [236, 700] on div "S_Haier-837-WK-030 Кратко детали заказа Услуга Верстка макета средней сложности…" at bounding box center [808, 350] width 1507 height 700
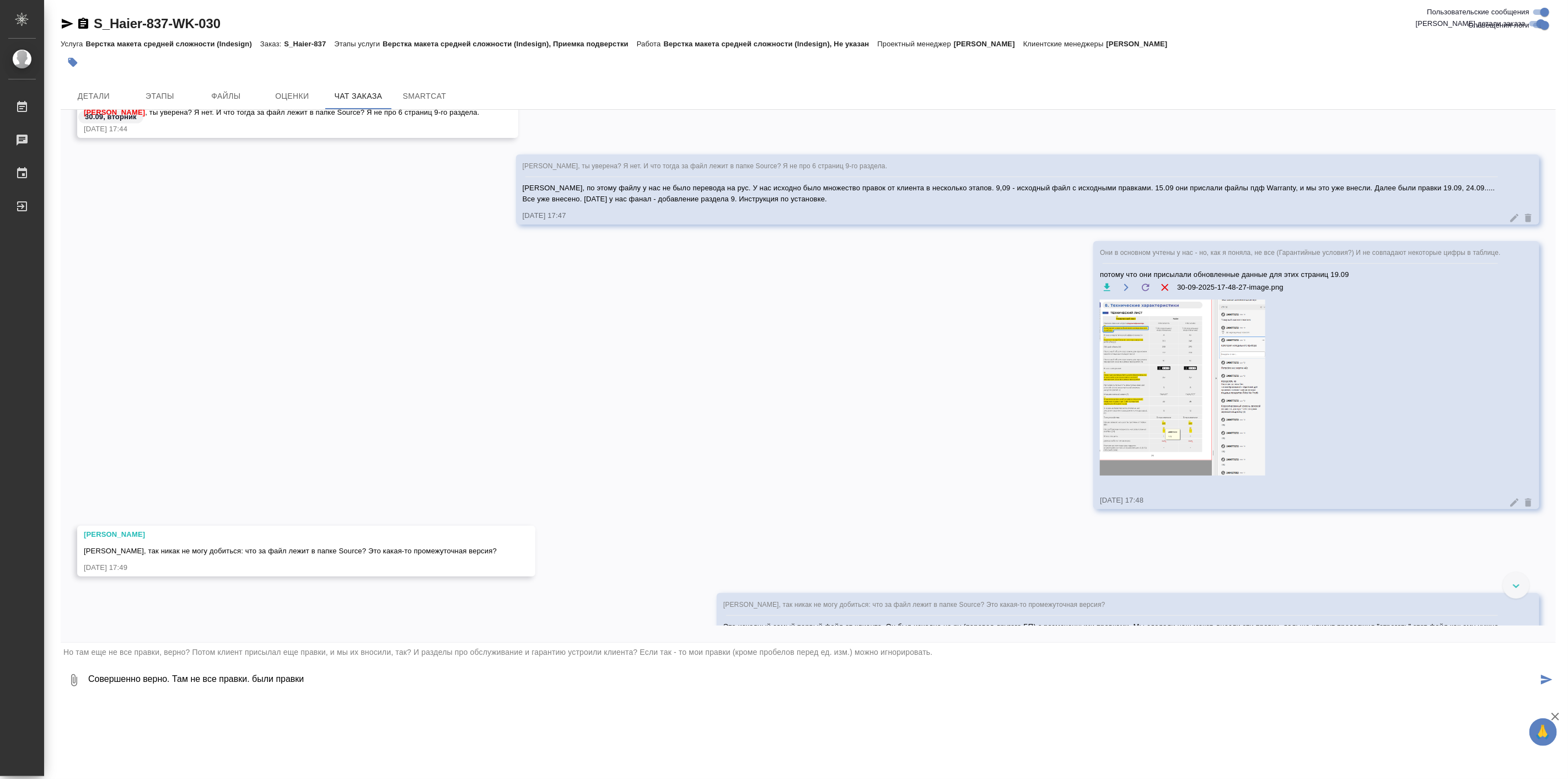
scroll to position [51053, 0]
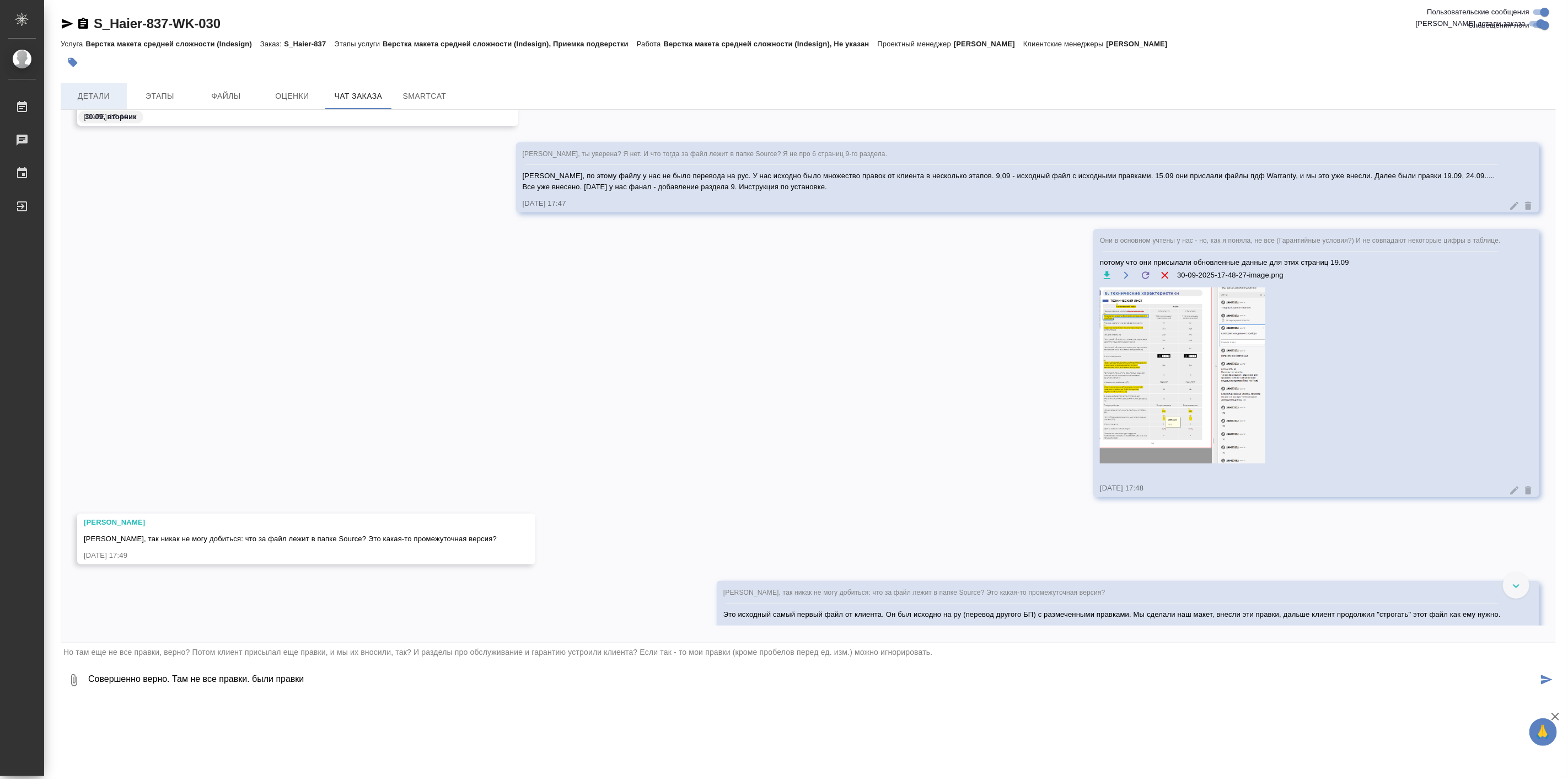
type textarea "Совершенно верно. Там не все правки. были правки"
click at [101, 94] on span "Детали" at bounding box center [94, 96] width 53 height 14
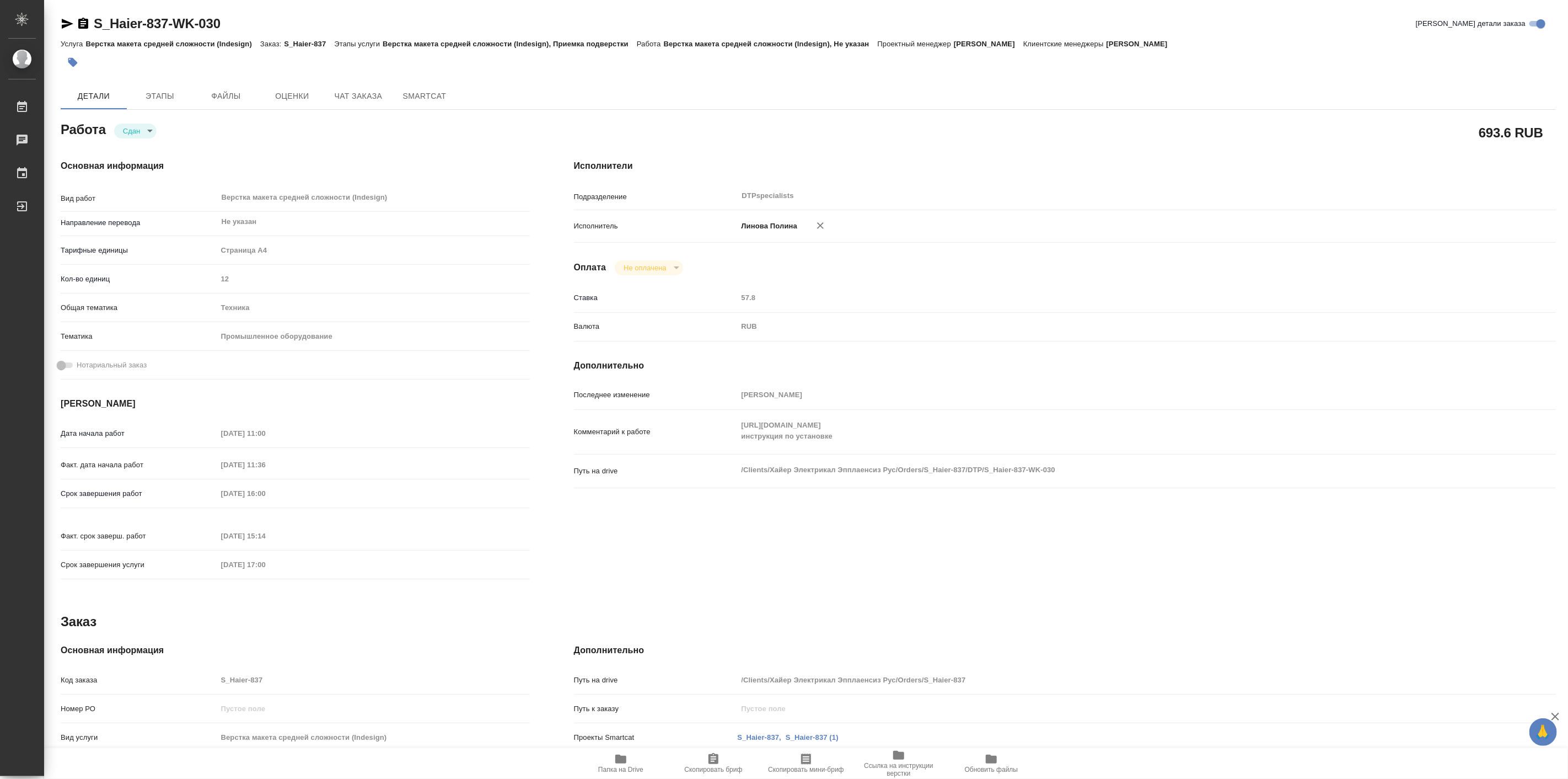
type textarea "x"
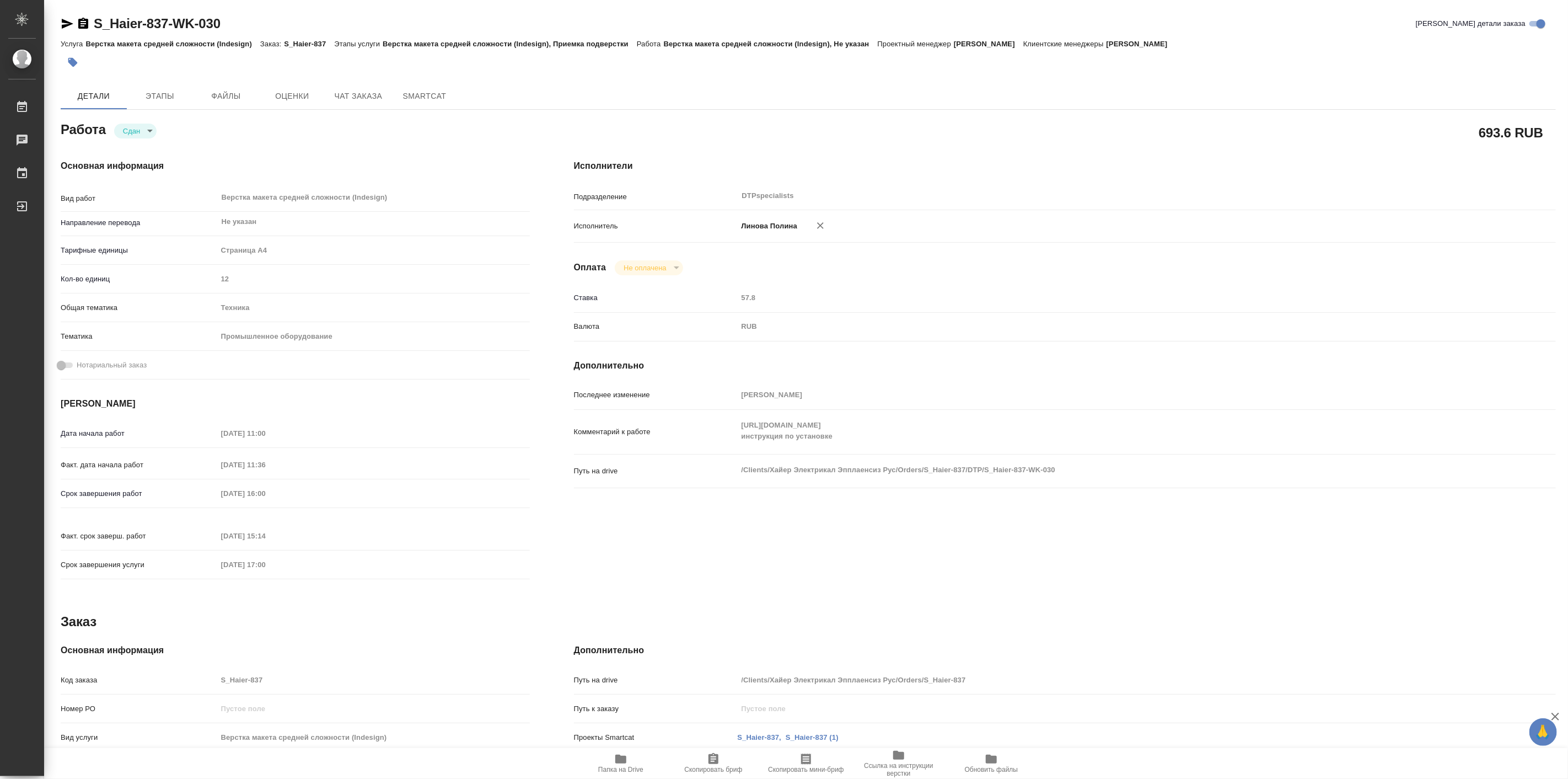
type textarea "x"
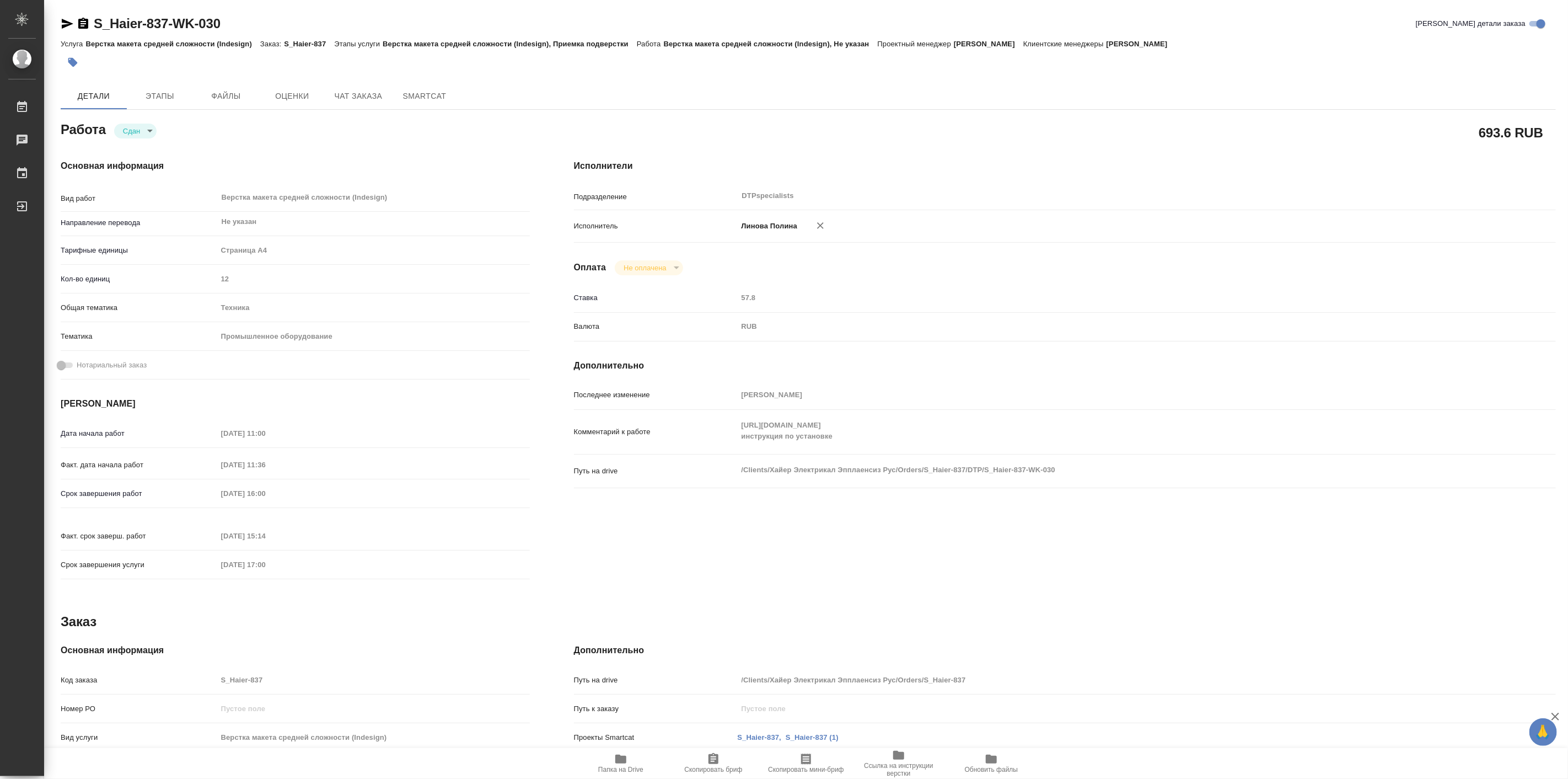
type textarea "x"
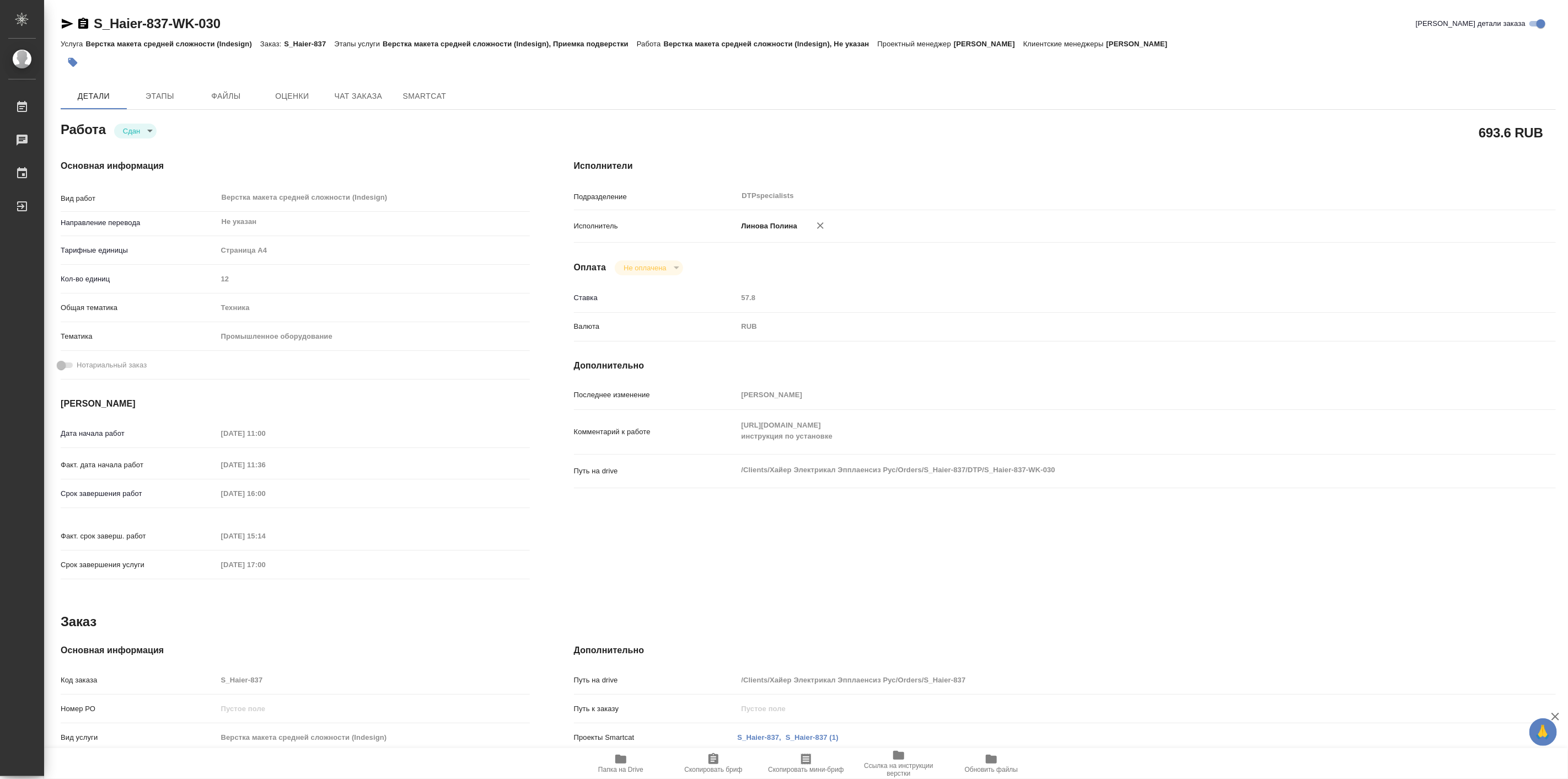
click at [622, 760] on icon "button" at bounding box center [621, 759] width 11 height 9
type textarea "x"
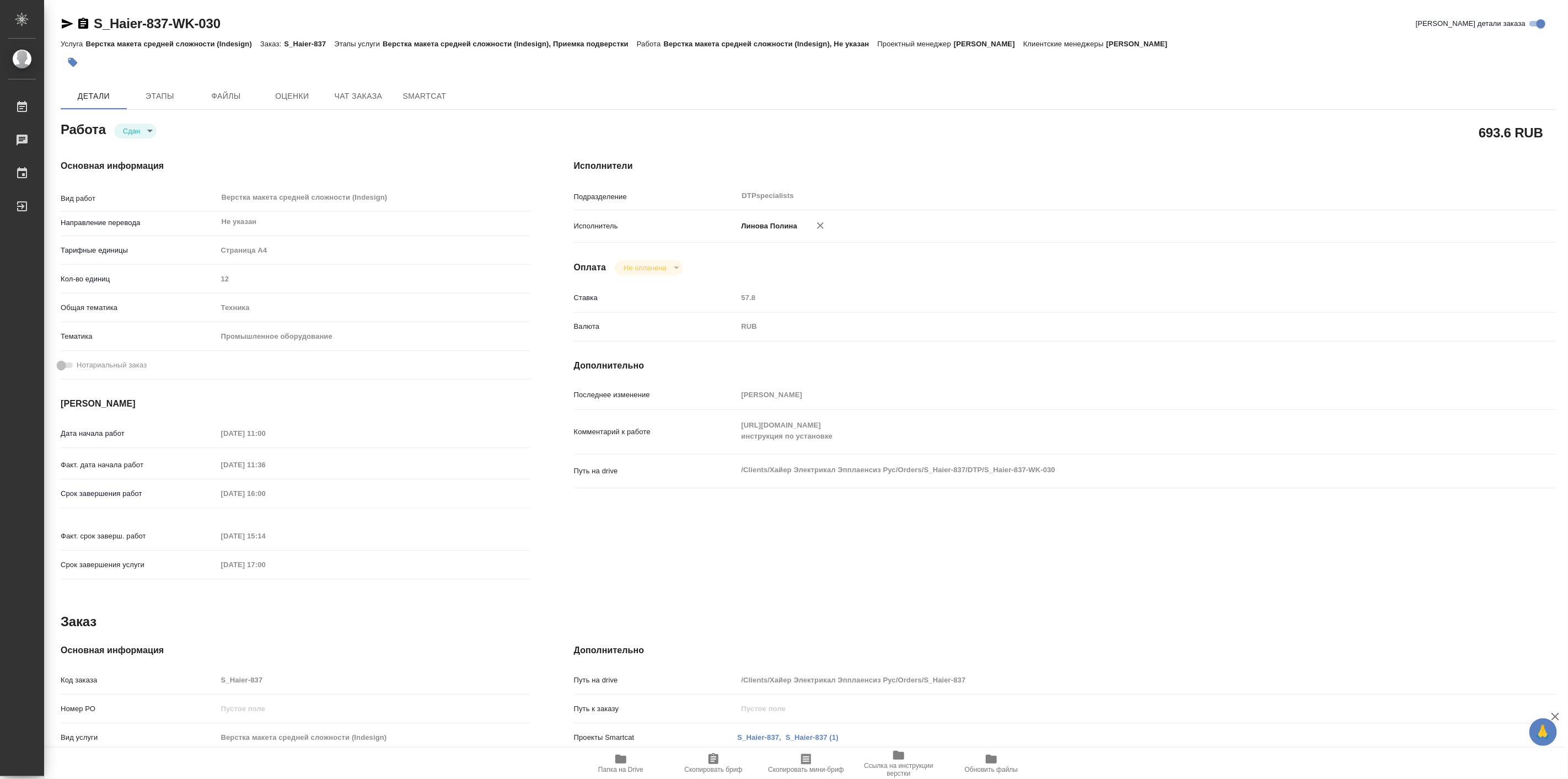
type textarea "x"
click at [370, 93] on span "Чат заказа" at bounding box center [358, 96] width 53 height 14
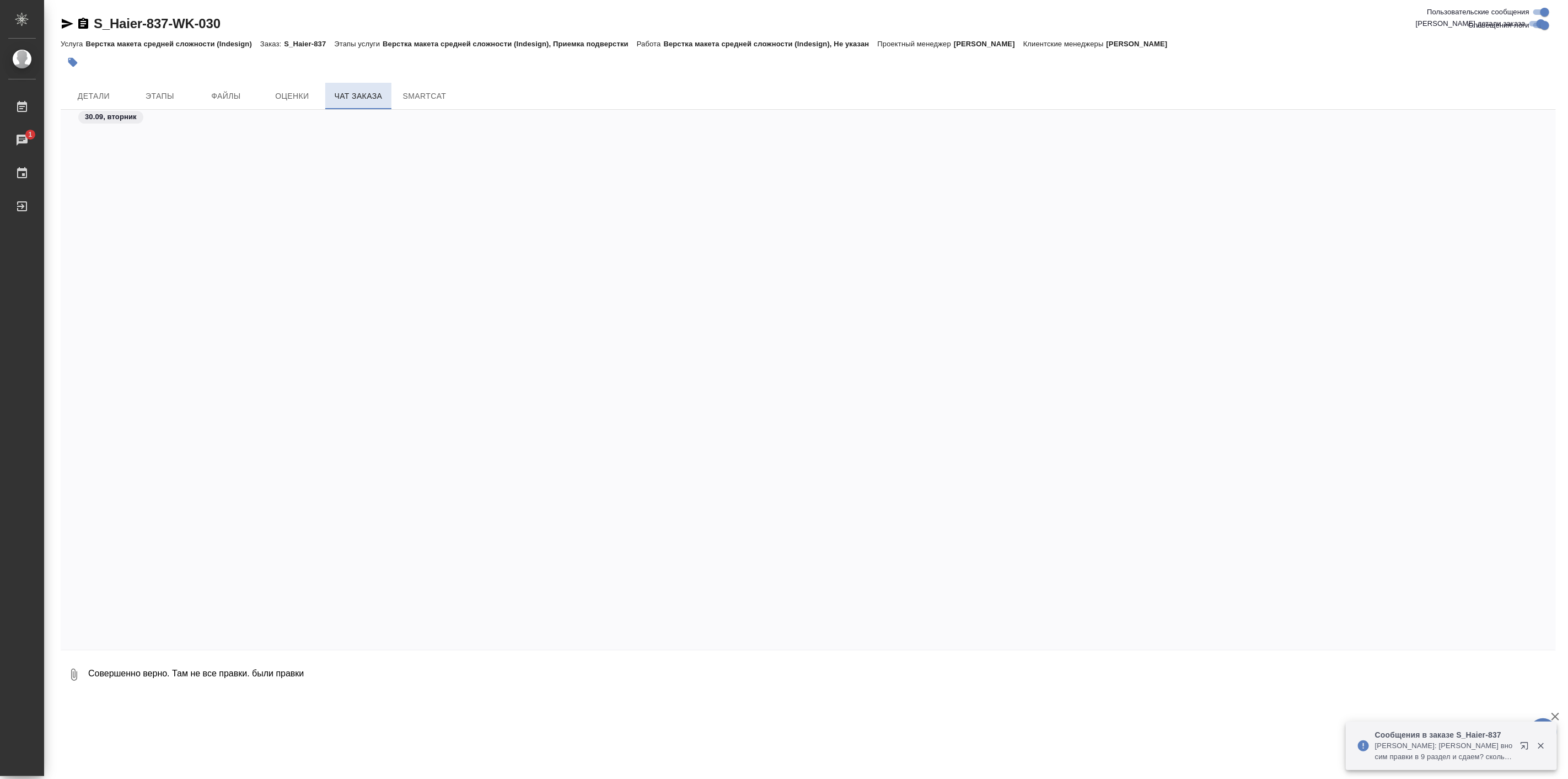
scroll to position [51629, 0]
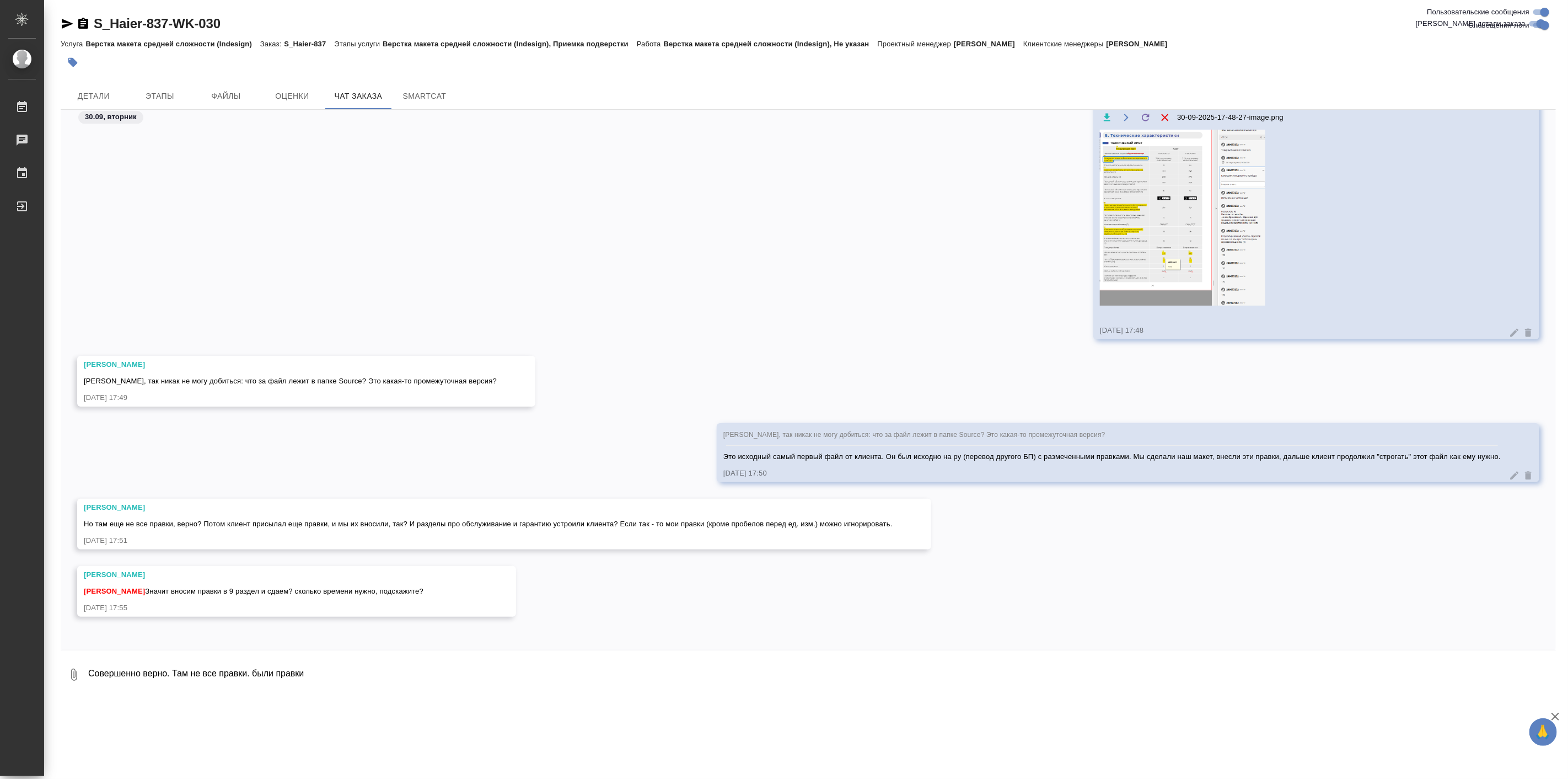
click at [348, 676] on textarea "Совершенно верно. Там не все правки. были правки" at bounding box center [821, 675] width 1469 height 38
drag, startPoint x: 343, startPoint y: 676, endPoint x: 265, endPoint y: 671, distance: 78.2
click at [264, 671] on textarea "Совершенно верно. Там не все правки. были правки" at bounding box center [821, 675] width 1469 height 38
click at [261, 674] on textarea "Совершенно верно. Там не все правки. были правки" at bounding box center [821, 675] width 1469 height 38
click at [317, 674] on textarea "Совершенно верно. Там не все правки. Мы прошли долгиой путь с этими файлами." at bounding box center [812, 675] width 1451 height 38
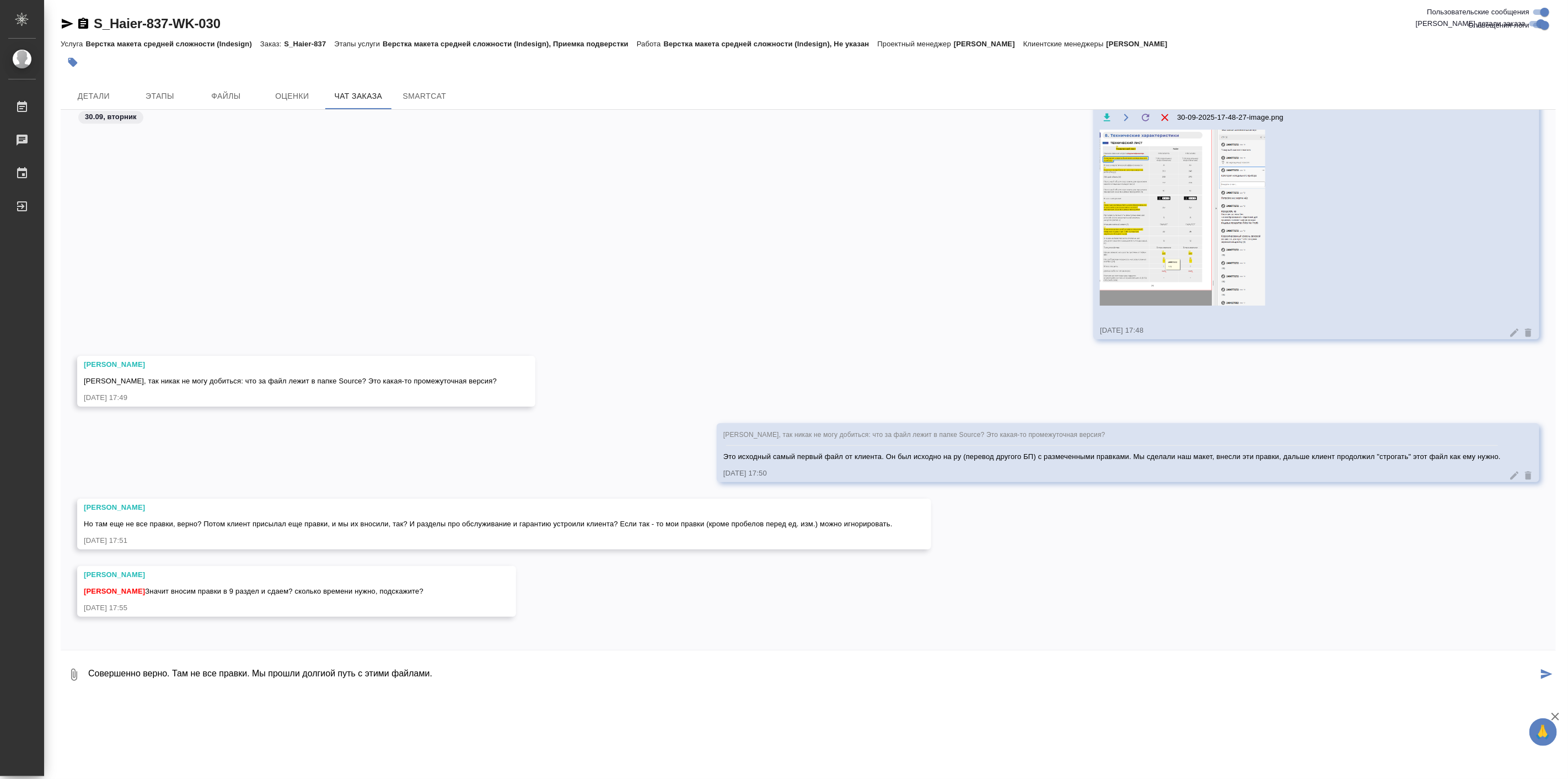
click at [317, 674] on textarea "Совершенно верно. Там не все правки. Мы прошли долгиой путь с этими файлами." at bounding box center [812, 675] width 1451 height 38
click at [180, 675] on textarea "Совершенно верно. Там не все правки. Мы прошли долгий путь с этими файлами." at bounding box center [812, 675] width 1451 height 38
click at [514, 672] on textarea "Совершенно верно. В Сорсе не все правки. Мы прошли долгий путь с этими файлами." at bounding box center [812, 675] width 1451 height 38
type textarea "Совершенно верно. В Сорсе не все правки. Мы прошли долгий путь с этими файлами."
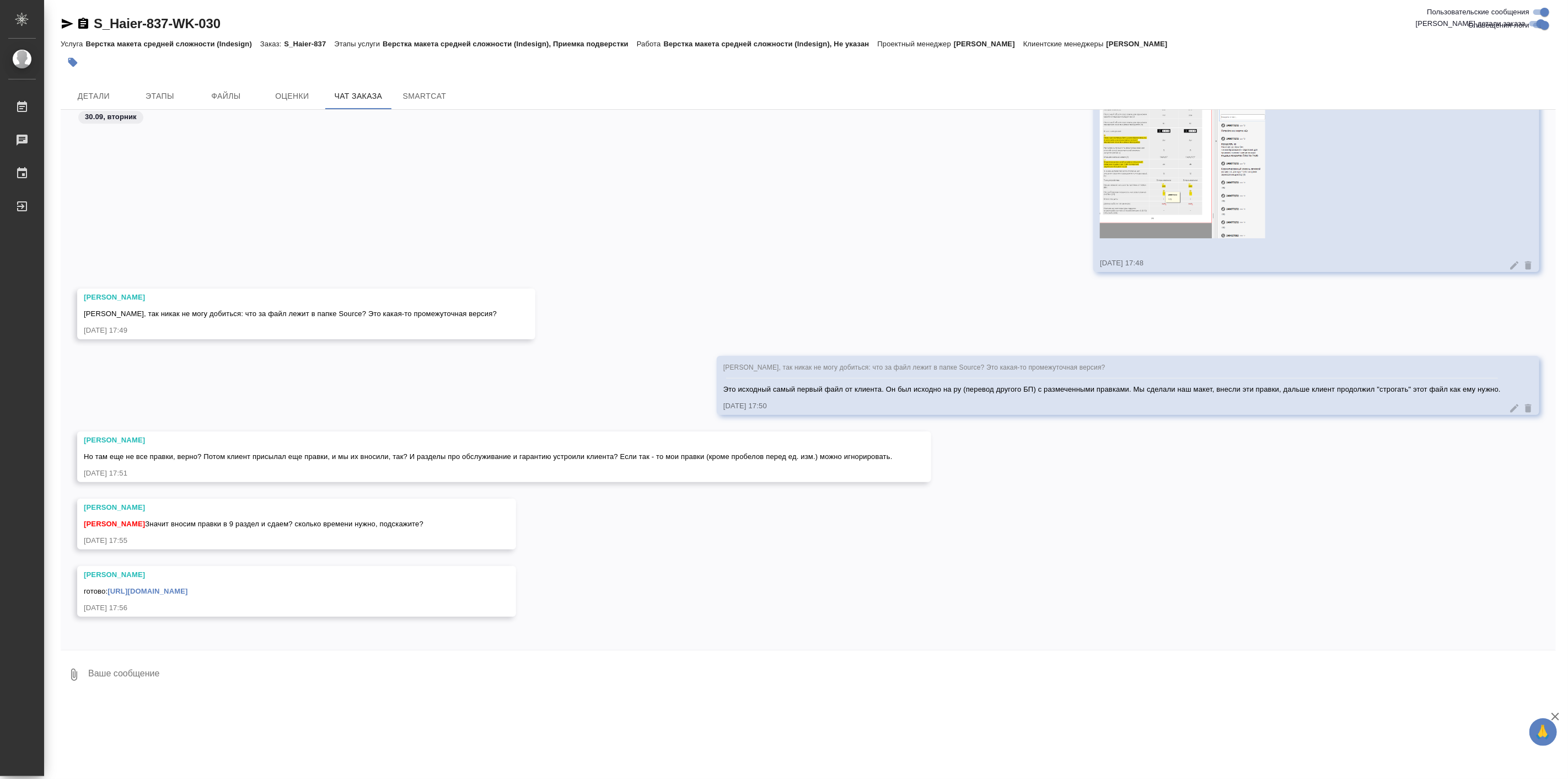
scroll to position [51729, 0]
